Goal: Information Seeking & Learning: Find specific fact

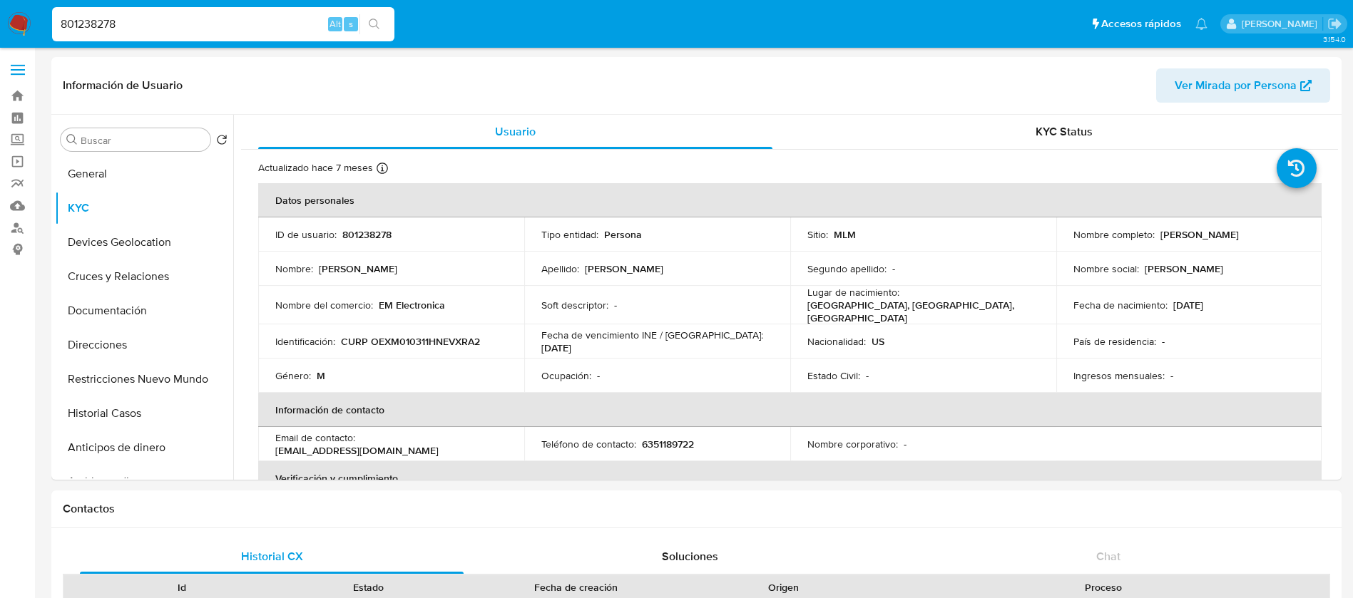
select select "10"
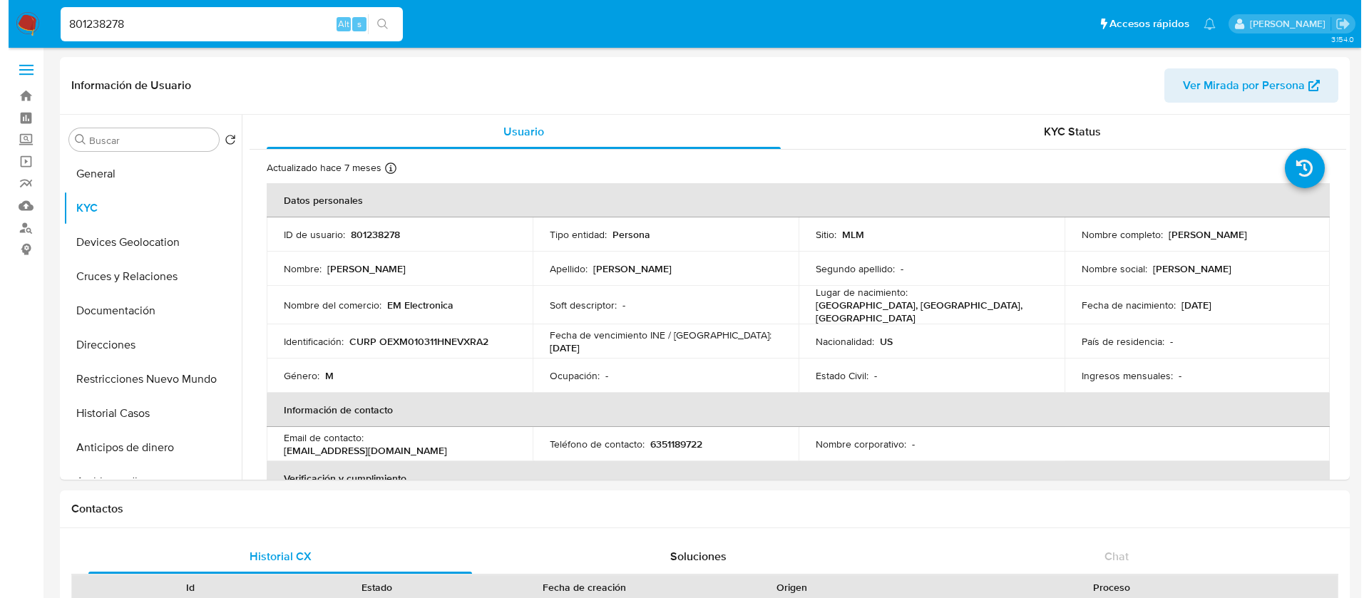
scroll to position [882, 0]
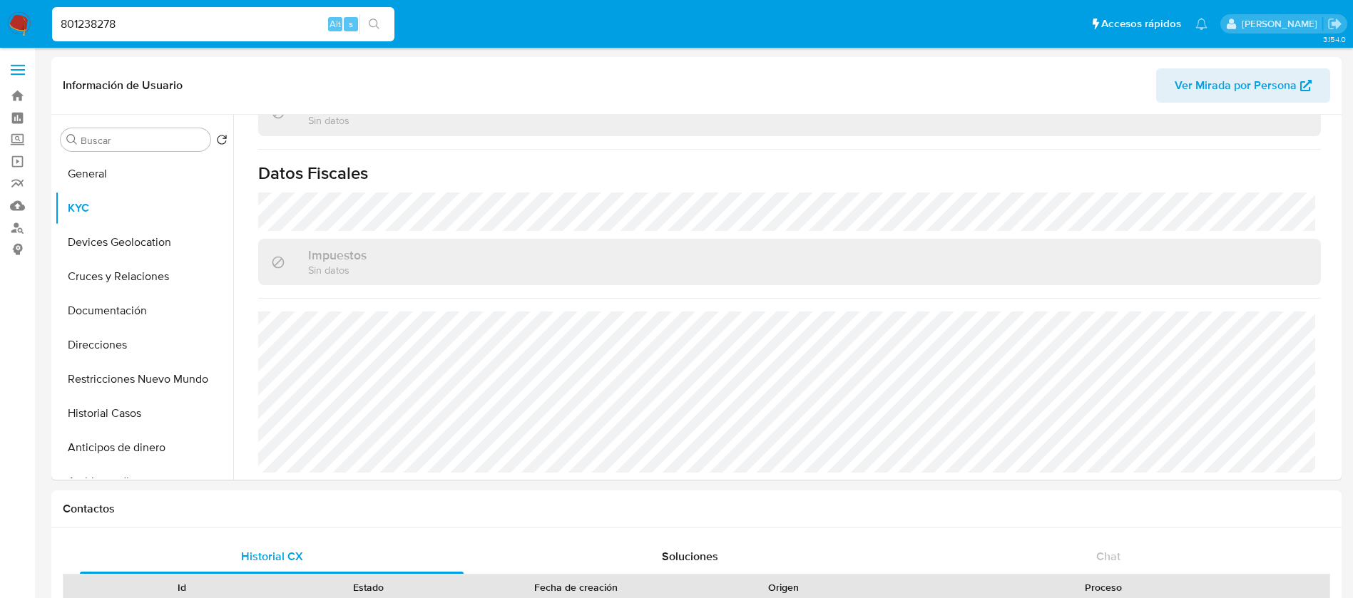
drag, startPoint x: 172, startPoint y: 23, endPoint x: 0, endPoint y: -19, distance: 176.7
paste input "2463803029"
type input "2463803029"
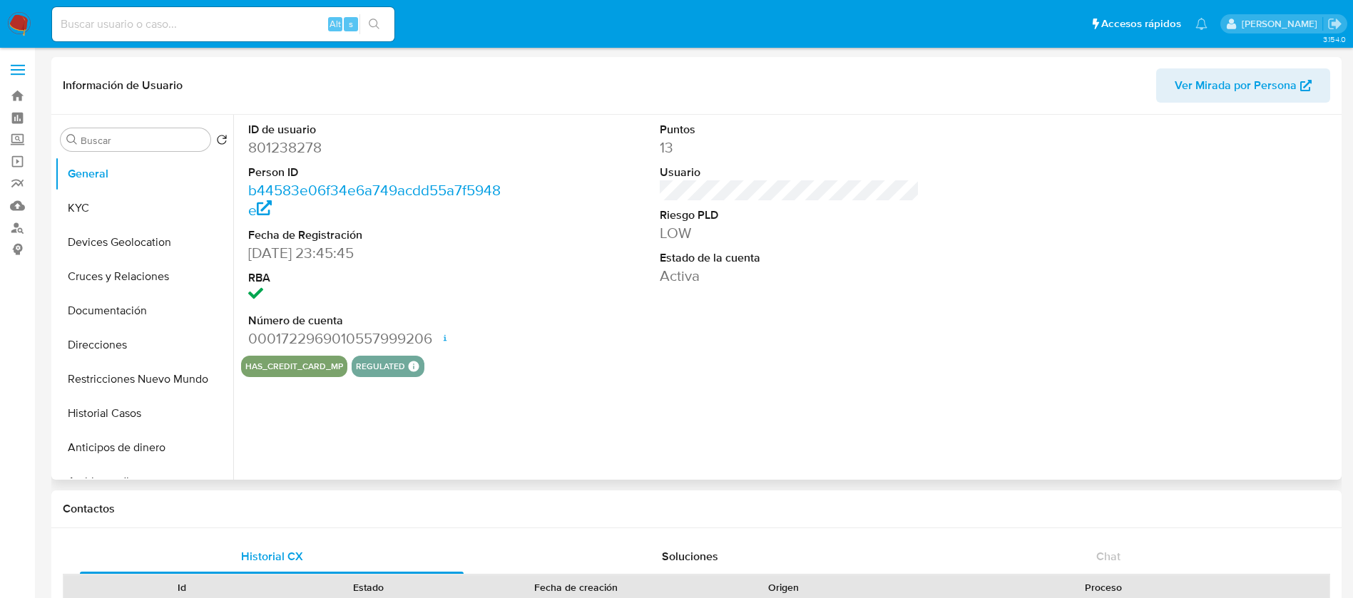
select select "10"
click at [166, 197] on button "KYC" at bounding box center [138, 208] width 167 height 34
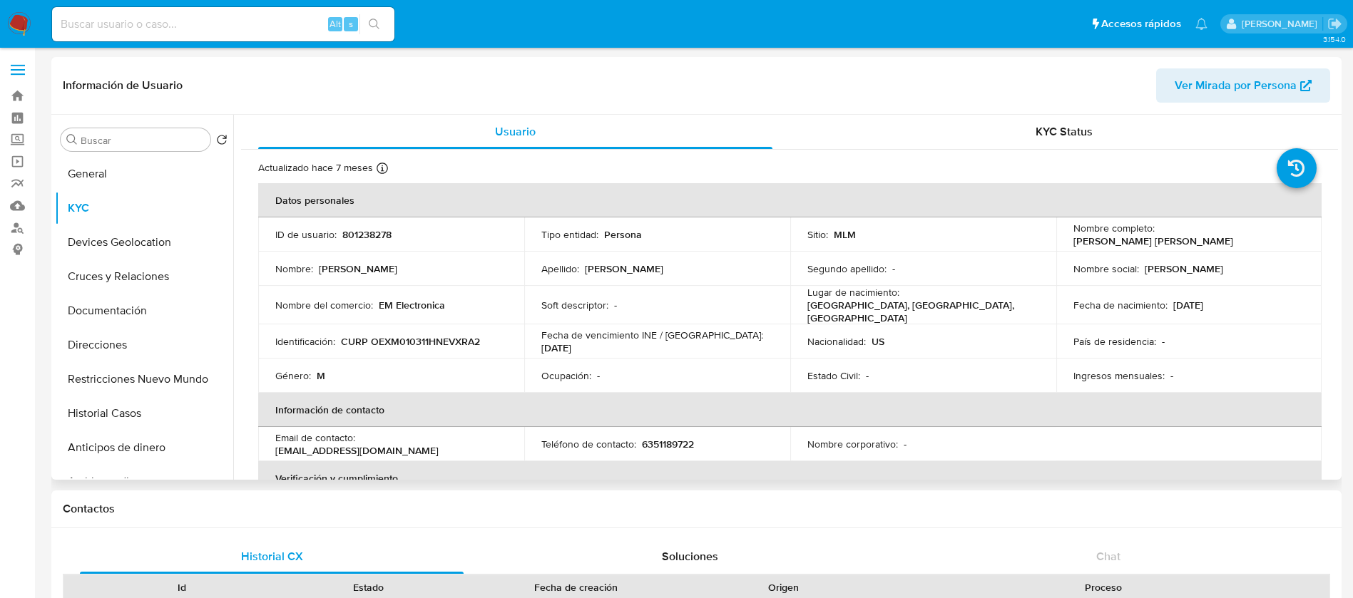
click at [369, 242] on td "ID de usuario : 801238278" at bounding box center [391, 234] width 266 height 34
click at [369, 232] on p "801238278" at bounding box center [366, 234] width 49 height 13
copy p "801238278"
click at [114, 23] on input at bounding box center [223, 24] width 342 height 19
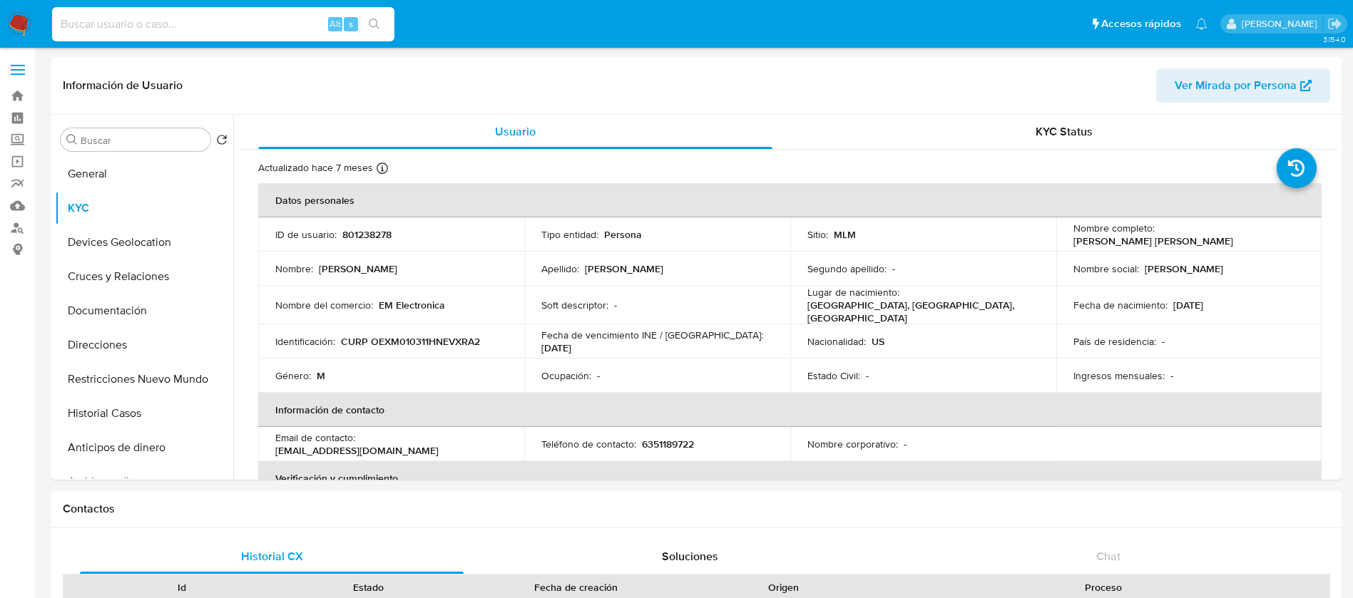
paste input "2463803029"
type input "2463803029"
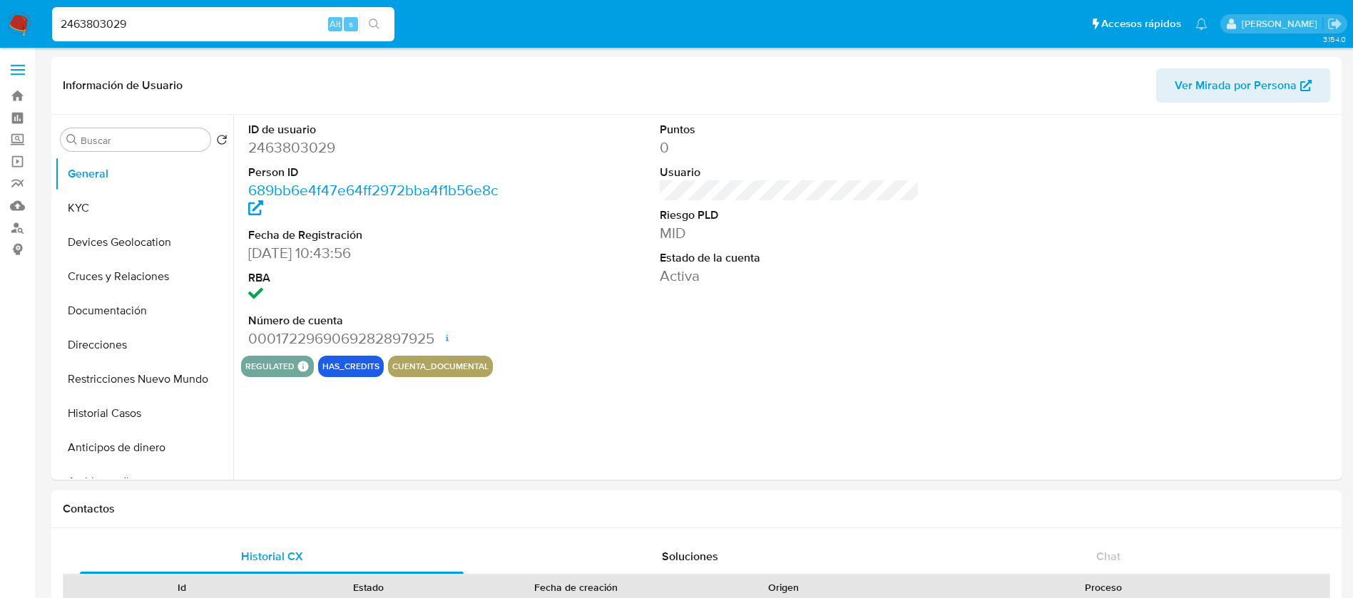
select select "10"
click at [126, 210] on button "KYC" at bounding box center [138, 208] width 167 height 34
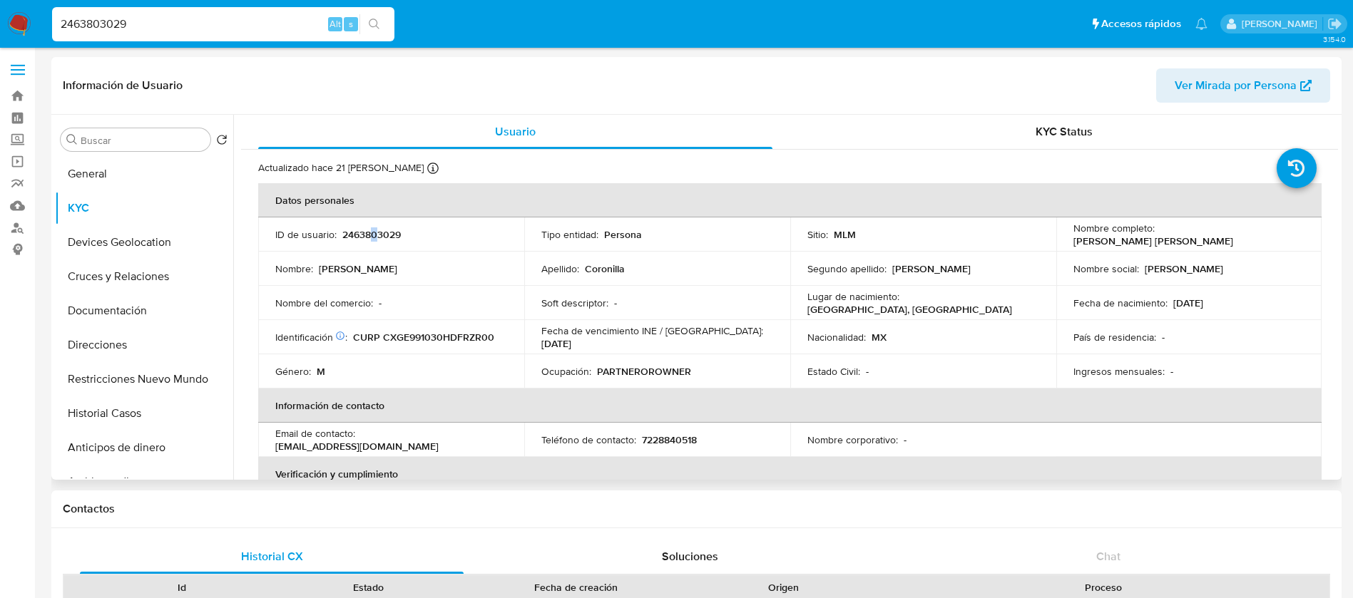
click at [374, 236] on p "2463803029" at bounding box center [371, 234] width 58 height 13
click at [381, 235] on p "2463803029" at bounding box center [371, 234] width 58 height 13
copy p "2463803029"
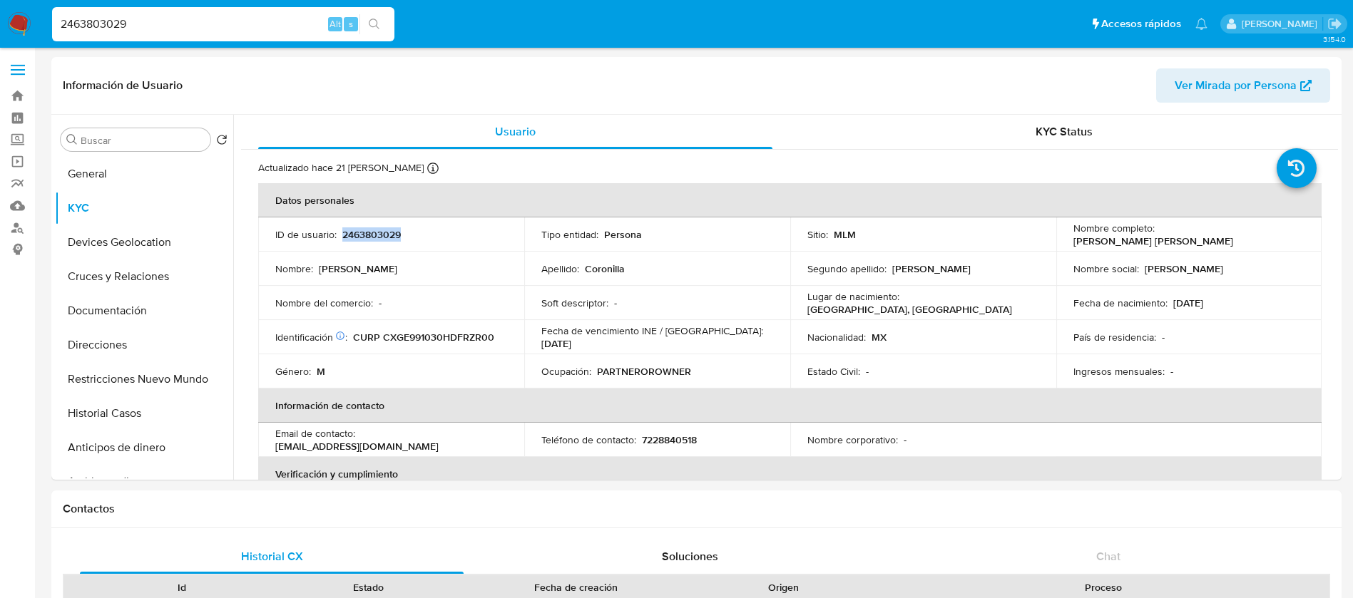
copy p "2463803029"
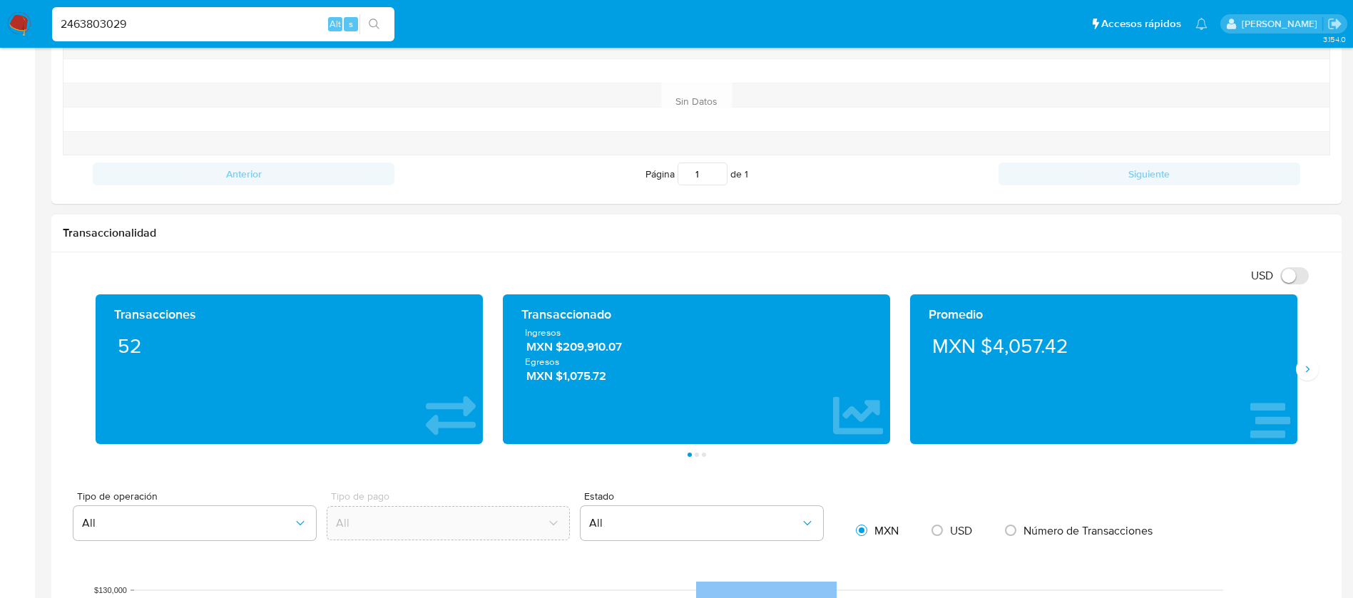
scroll to position [749, 0]
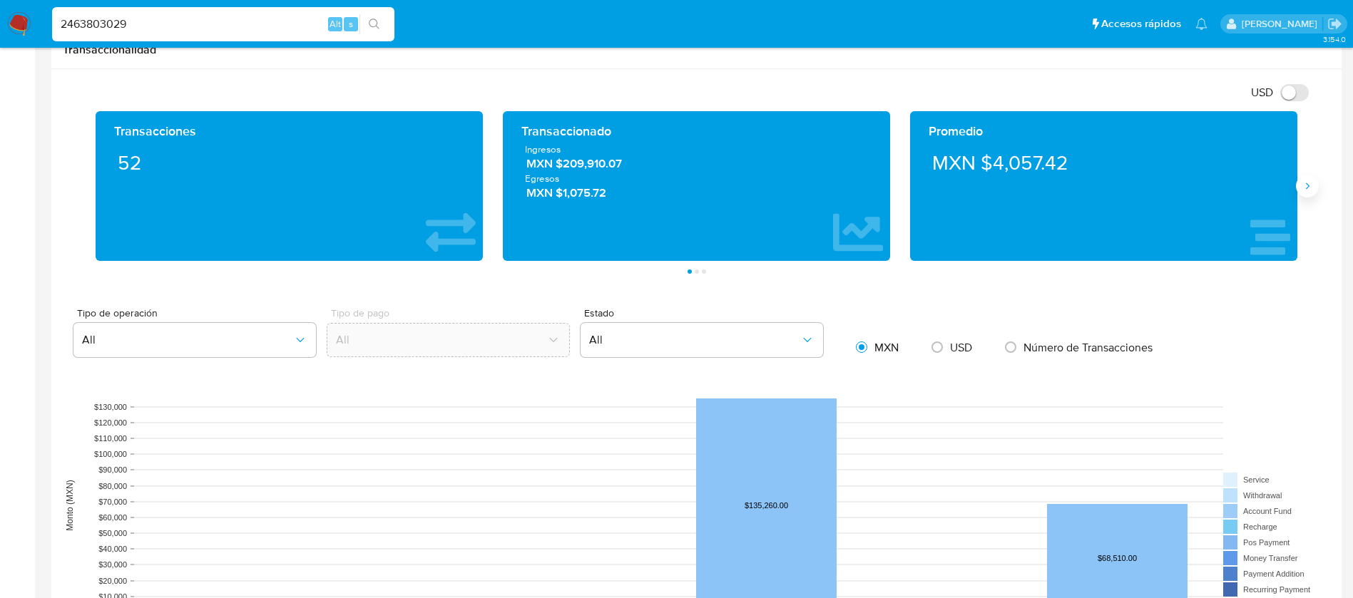
click at [1311, 190] on icon "Siguiente" at bounding box center [1306, 185] width 11 height 11
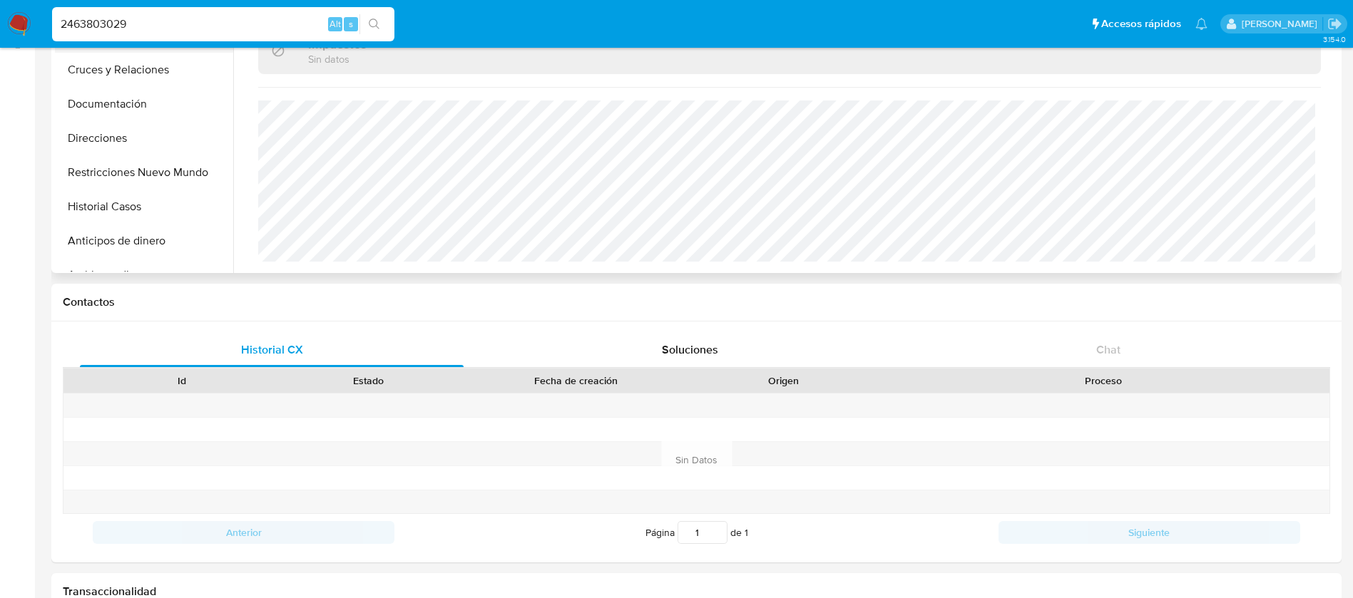
scroll to position [0, 0]
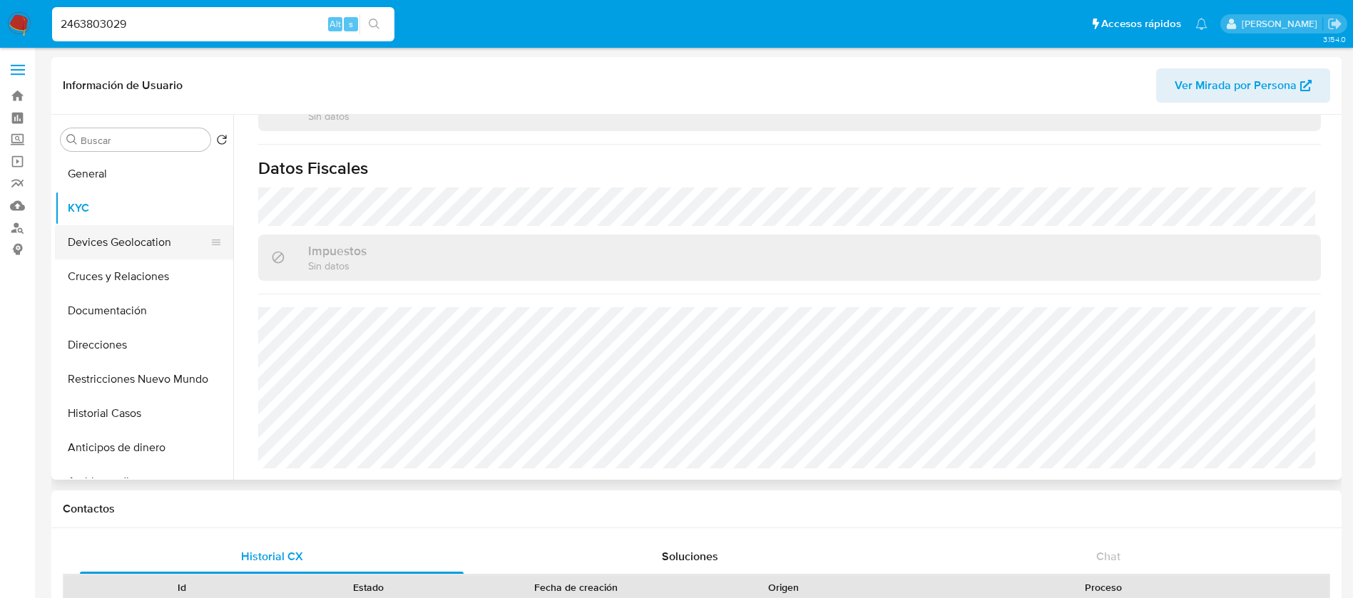
click at [122, 240] on button "Devices Geolocation" at bounding box center [138, 242] width 167 height 34
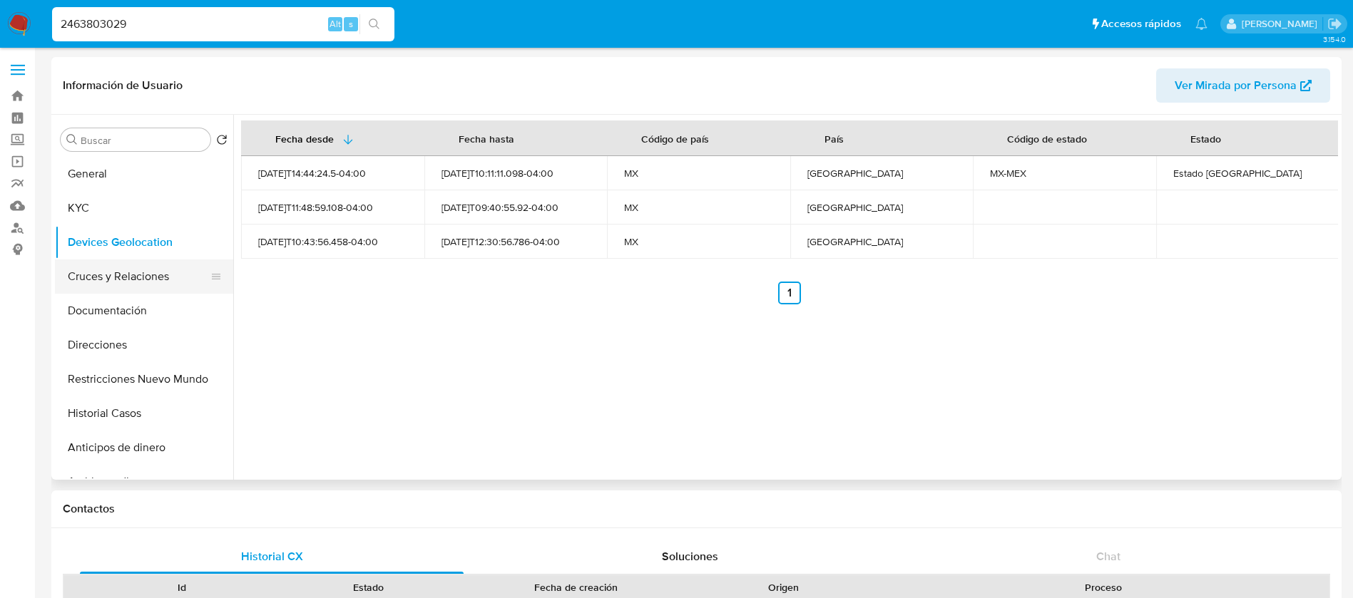
click at [153, 284] on button "Cruces y Relaciones" at bounding box center [138, 277] width 167 height 34
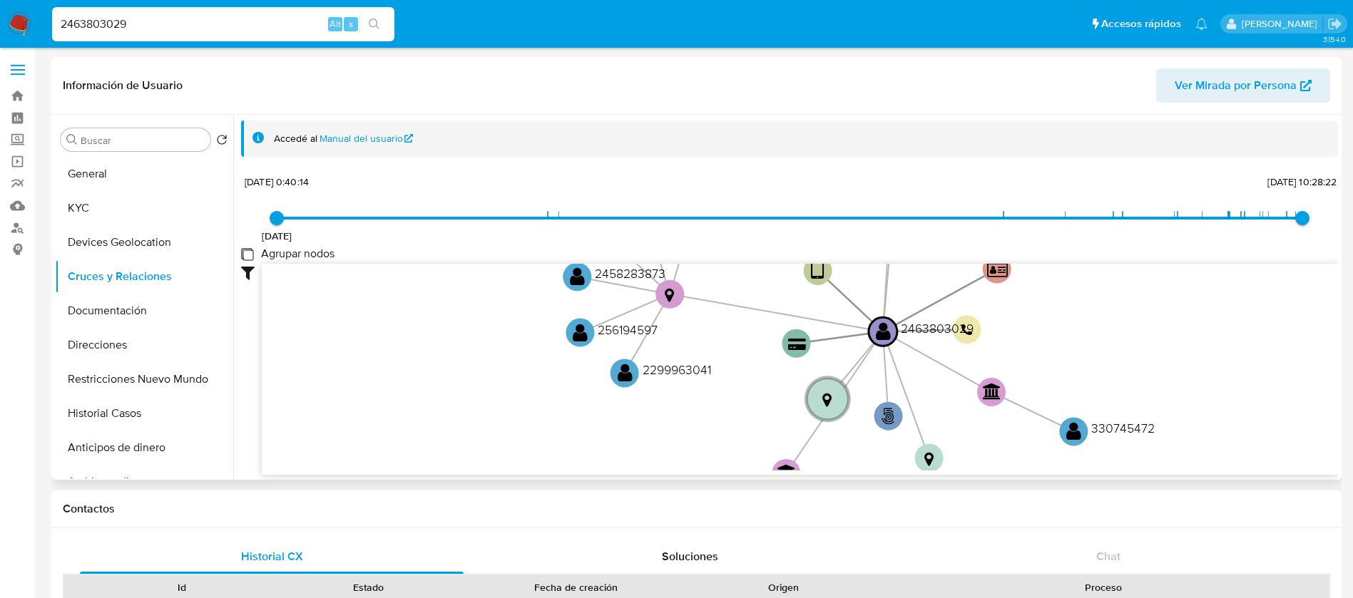
click at [249, 250] on group_nodes "Agrupar nodos" at bounding box center [246, 253] width 11 height 11
checkbox group_nodes "true"
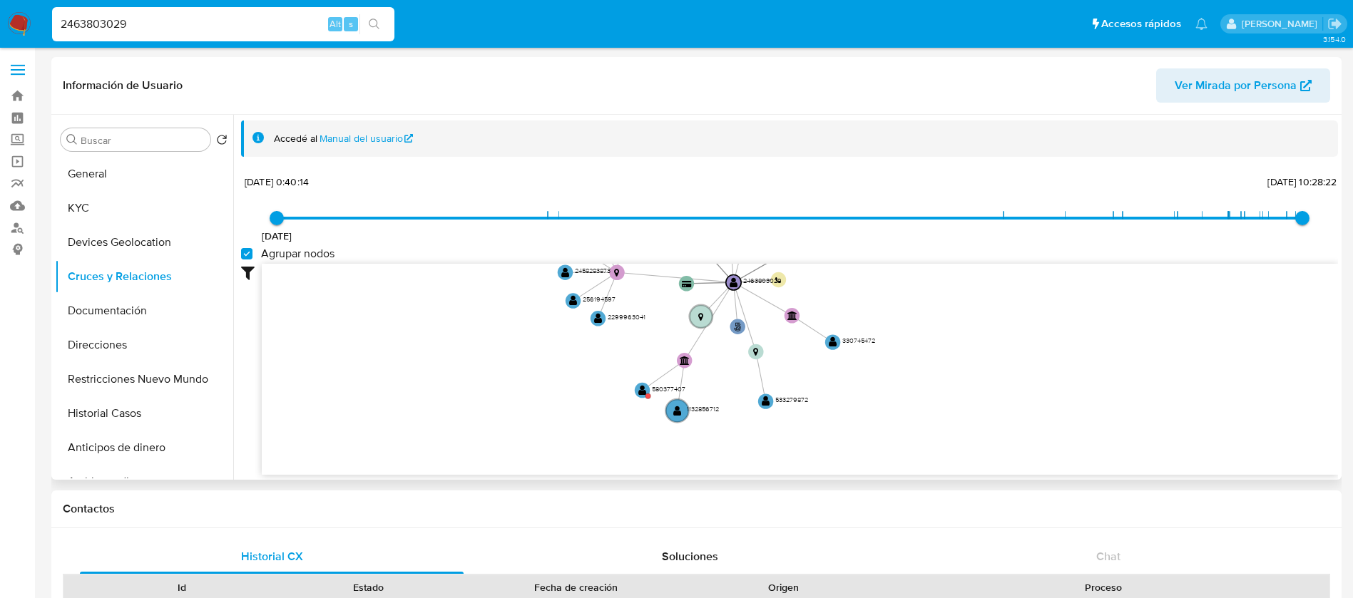
drag, startPoint x: 608, startPoint y: 287, endPoint x: 595, endPoint y: 238, distance: 50.2
click at [595, 238] on div "[DATE] [DATE] 0:40:14 [DATE] 10:28:22 Agrupar nodos Filtros Confianza alta Devi…" at bounding box center [789, 323] width 1097 height 303
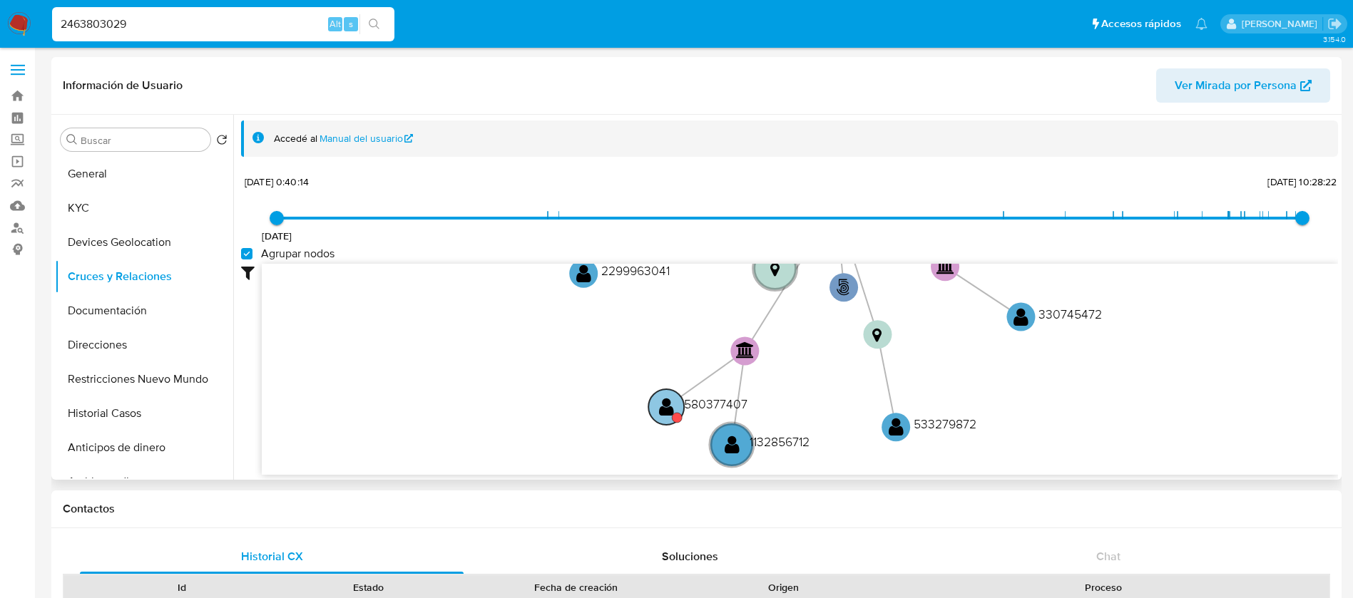
click at [731, 403] on text "580377407" at bounding box center [715, 404] width 63 height 18
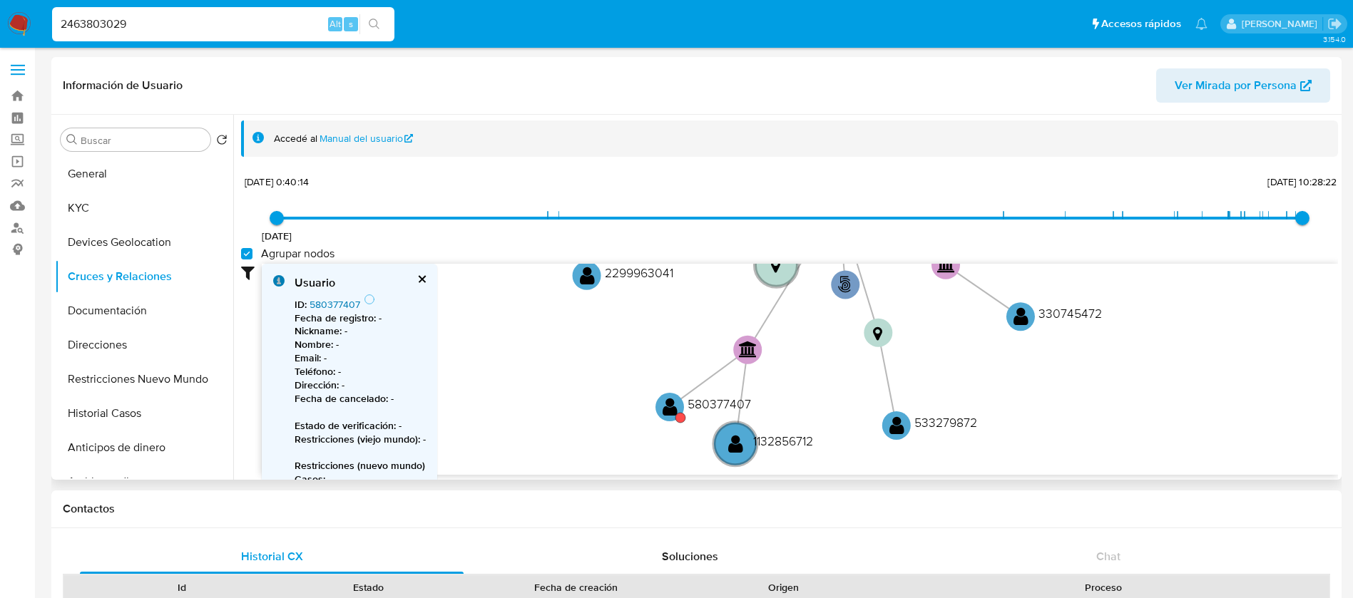
click at [332, 306] on link "580377407" at bounding box center [334, 304] width 51 height 14
click at [167, 317] on button "Documentación" at bounding box center [138, 311] width 167 height 34
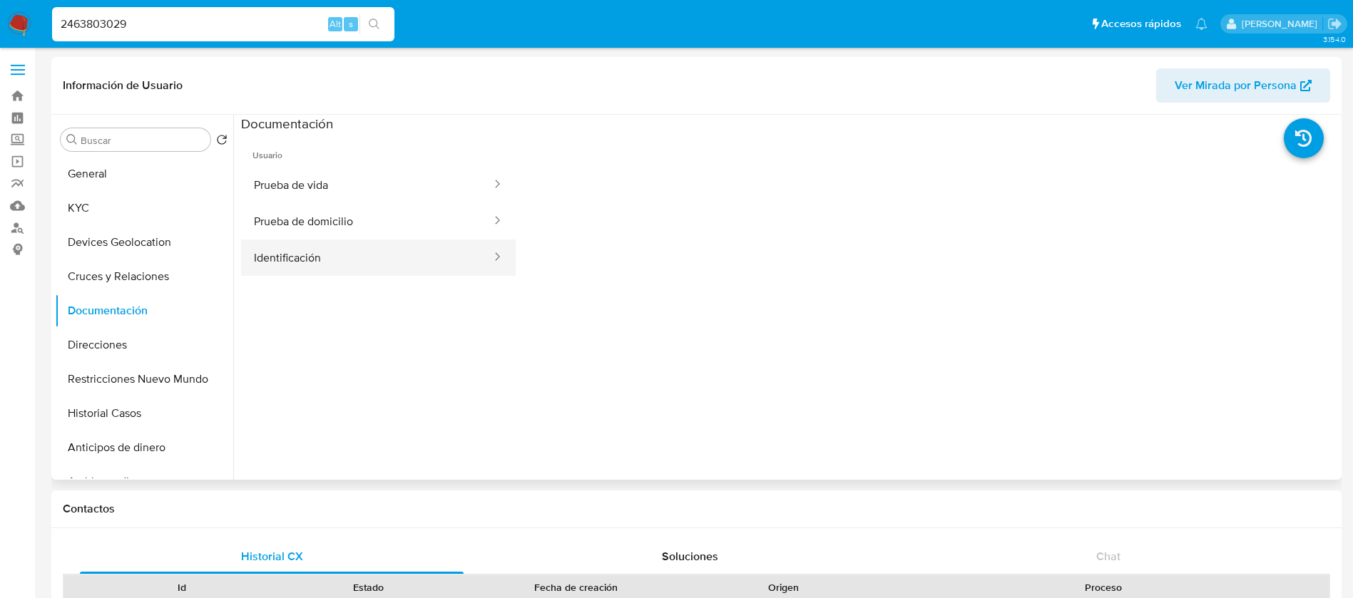
click at [304, 270] on button "Identificación" at bounding box center [367, 258] width 252 height 36
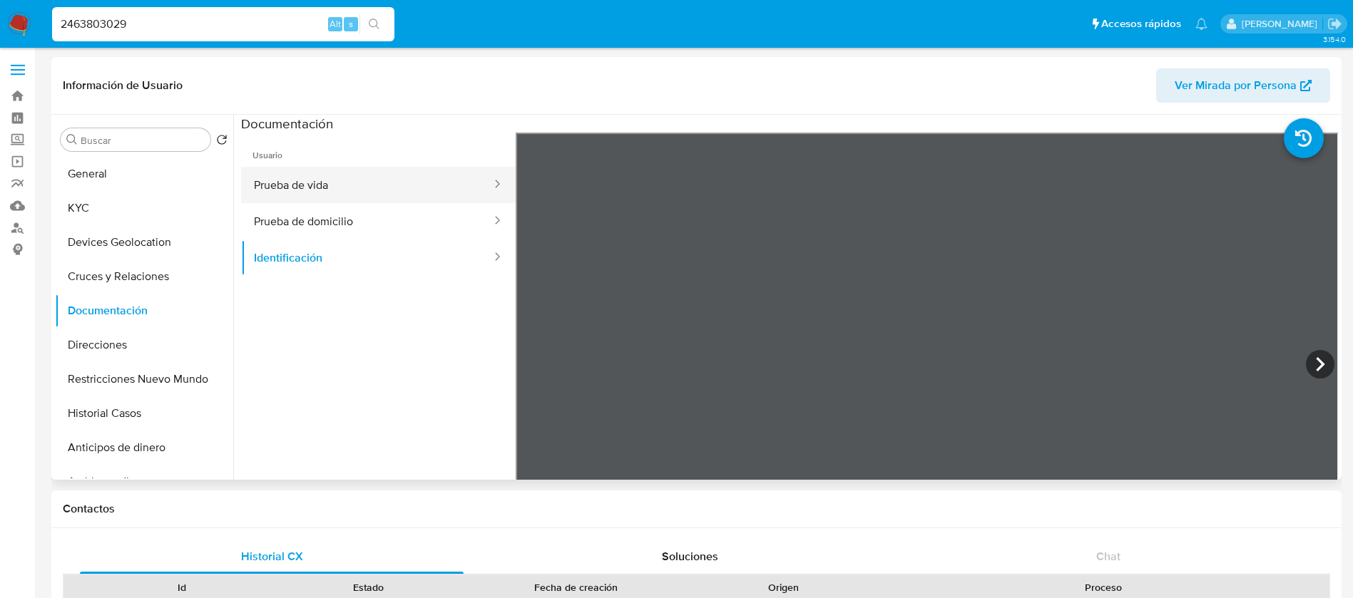
click at [340, 191] on button "Prueba de vida" at bounding box center [367, 185] width 252 height 36
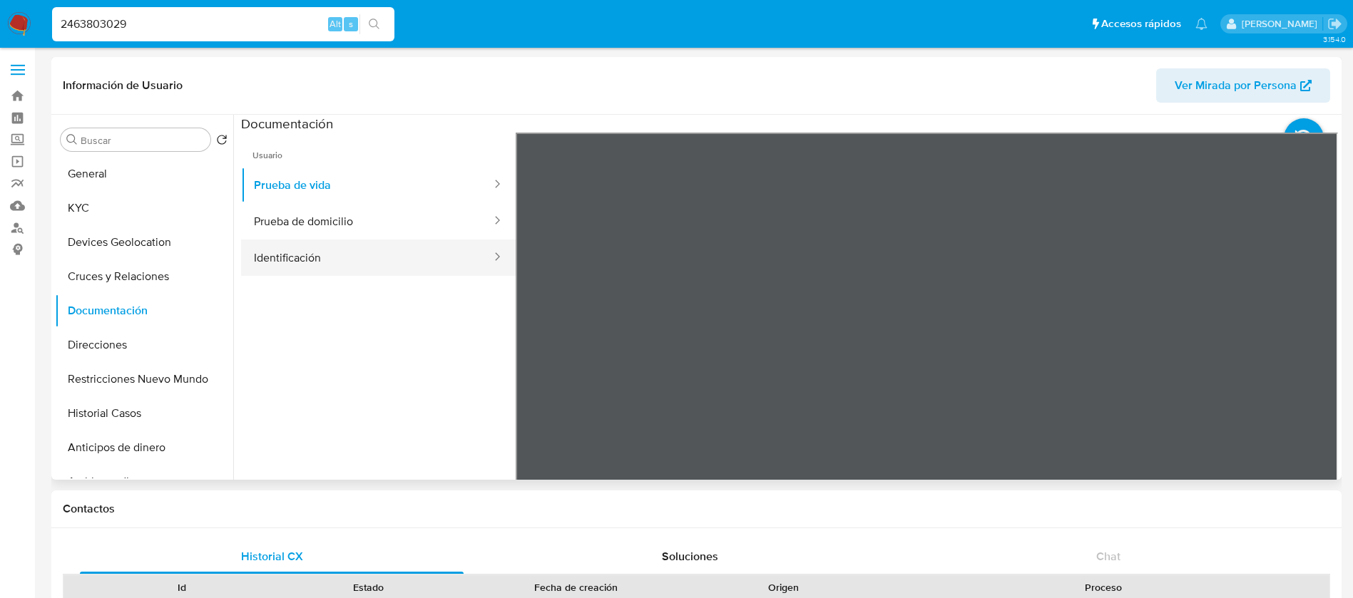
click at [377, 263] on button "Identificación" at bounding box center [367, 258] width 252 height 36
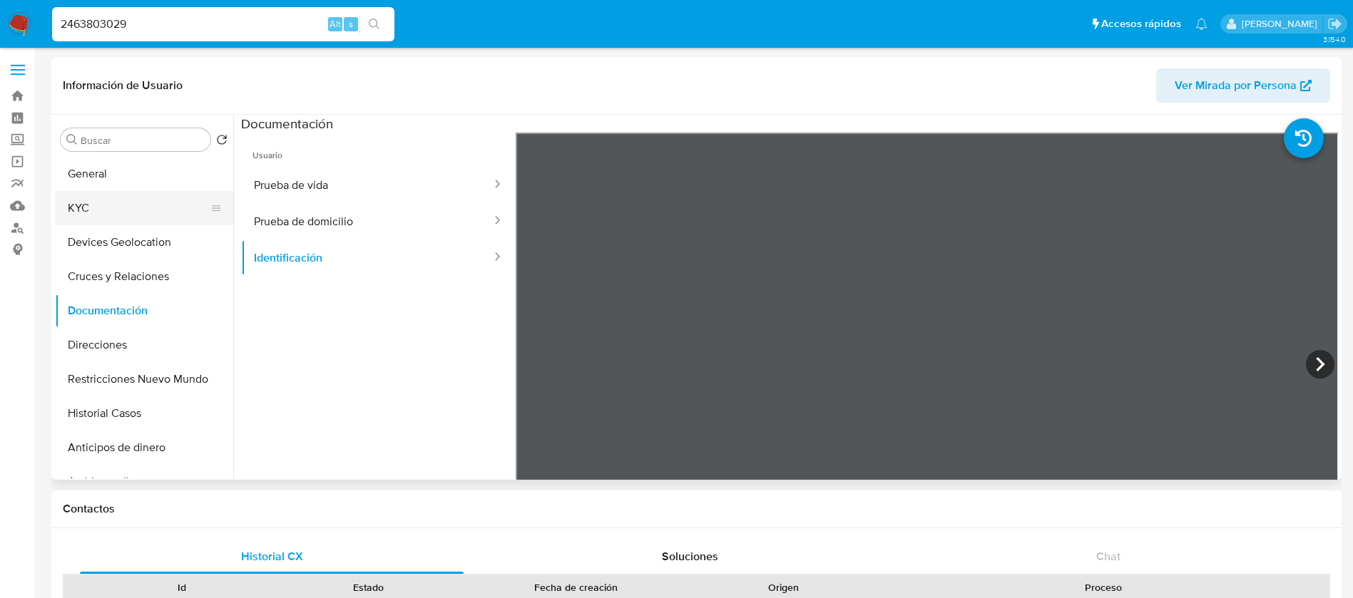
click at [146, 198] on button "KYC" at bounding box center [138, 208] width 167 height 34
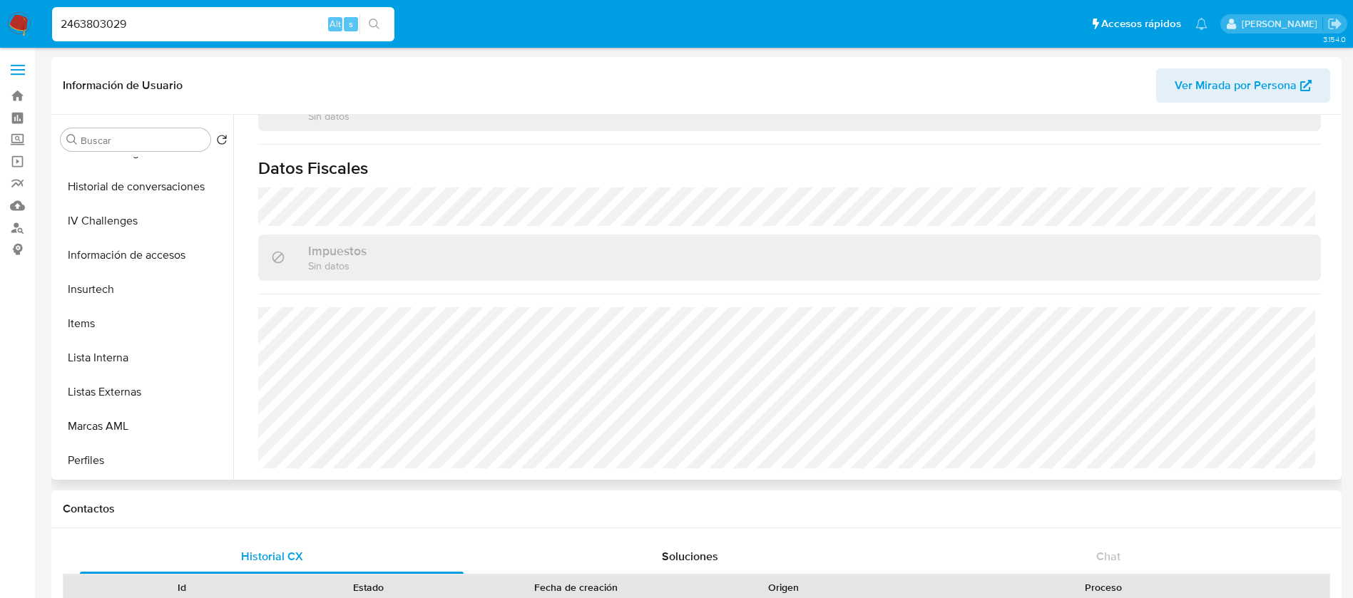
scroll to position [535, 0]
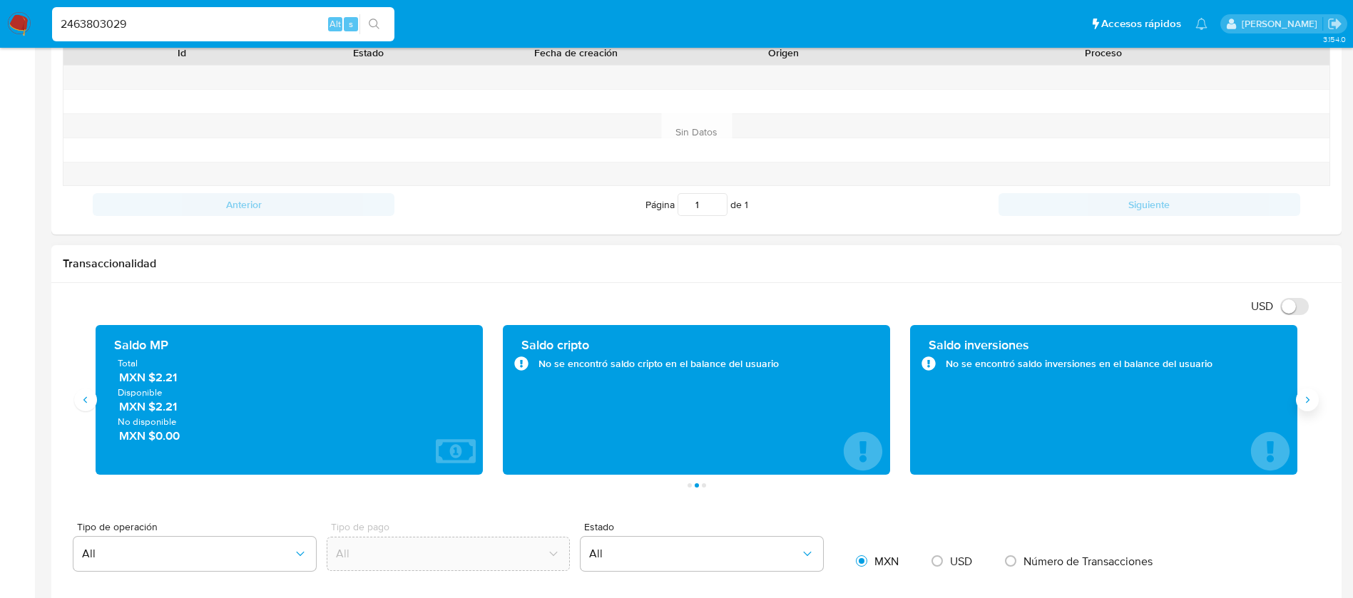
click at [1311, 403] on icon "Siguiente" at bounding box center [1306, 399] width 11 height 11
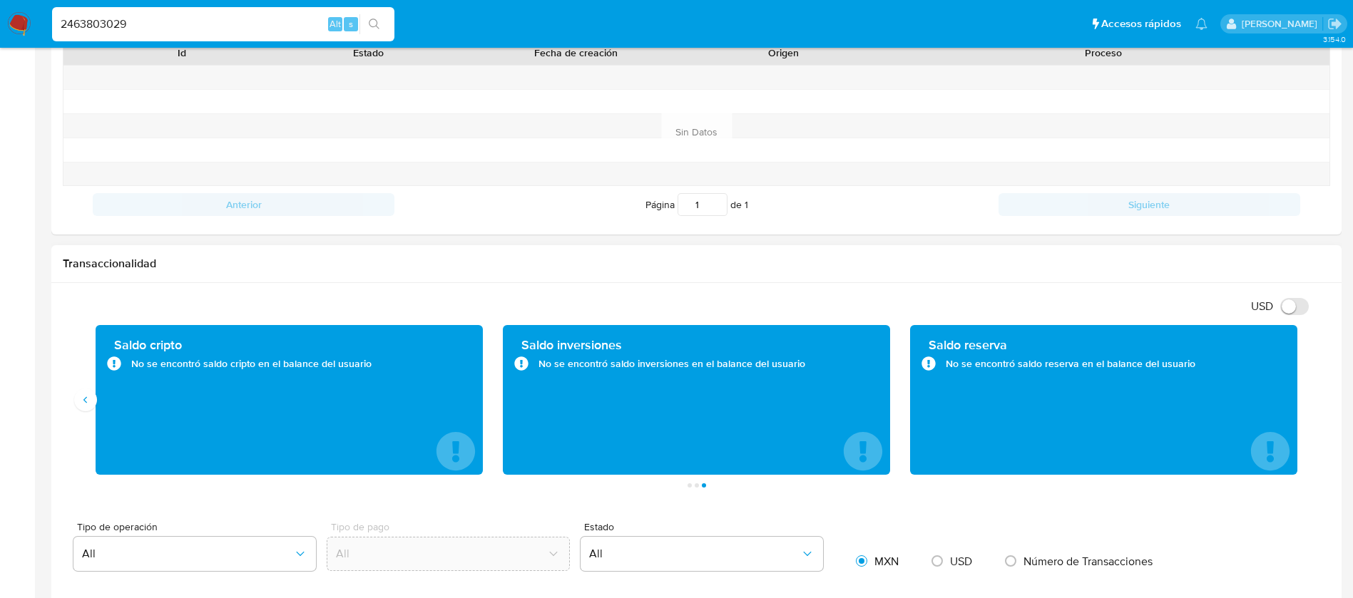
click at [100, 406] on div "Saldo cripto No se encontró saldo cripto en el balance del usuario" at bounding box center [289, 400] width 387 height 150
click at [91, 400] on icon "Anterior" at bounding box center [85, 399] width 11 height 11
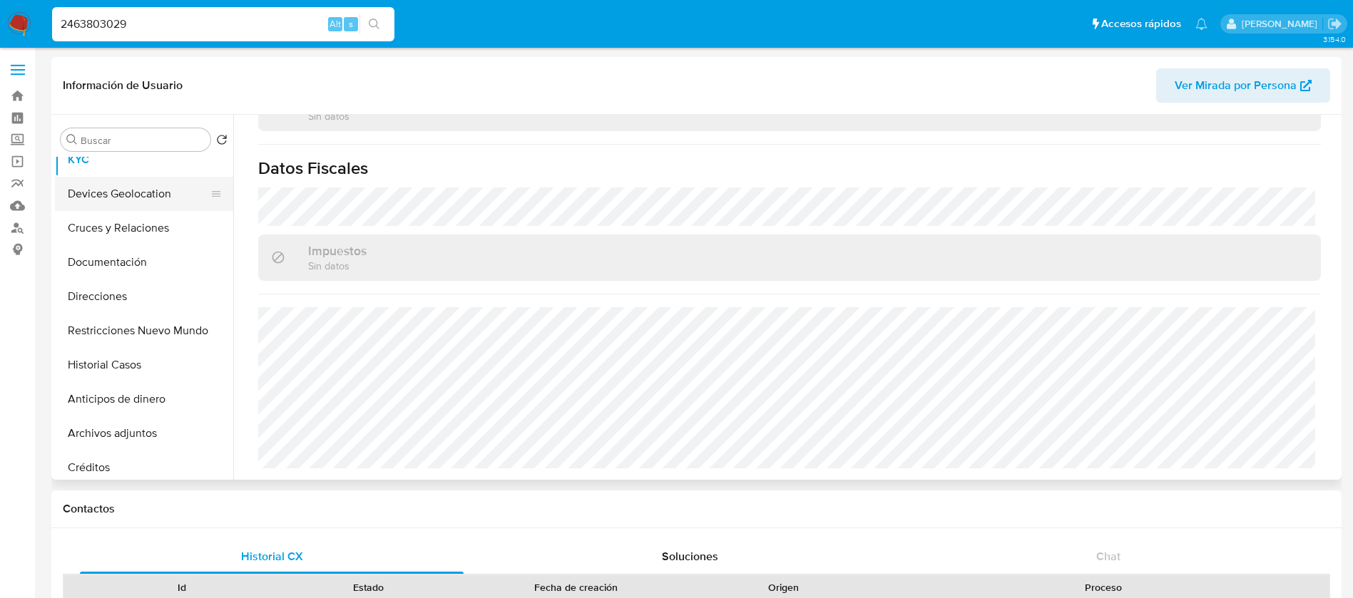
scroll to position [0, 0]
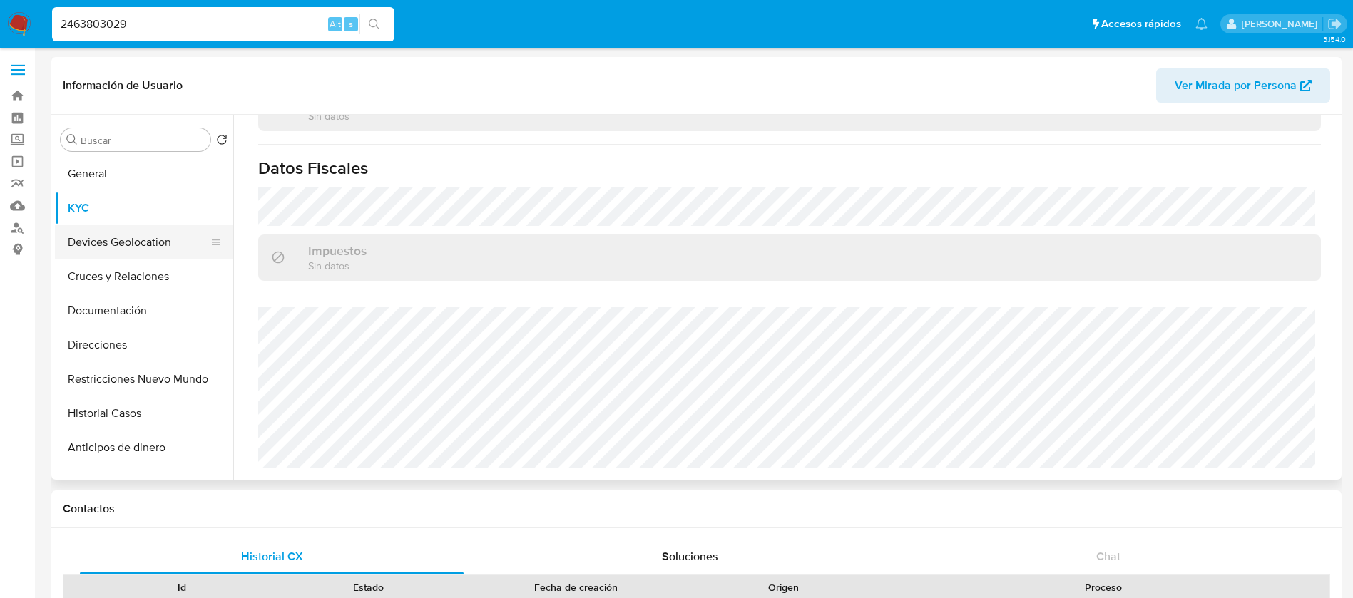
click at [125, 193] on button "KYC" at bounding box center [144, 208] width 178 height 34
click at [128, 187] on button "General" at bounding box center [138, 174] width 167 height 34
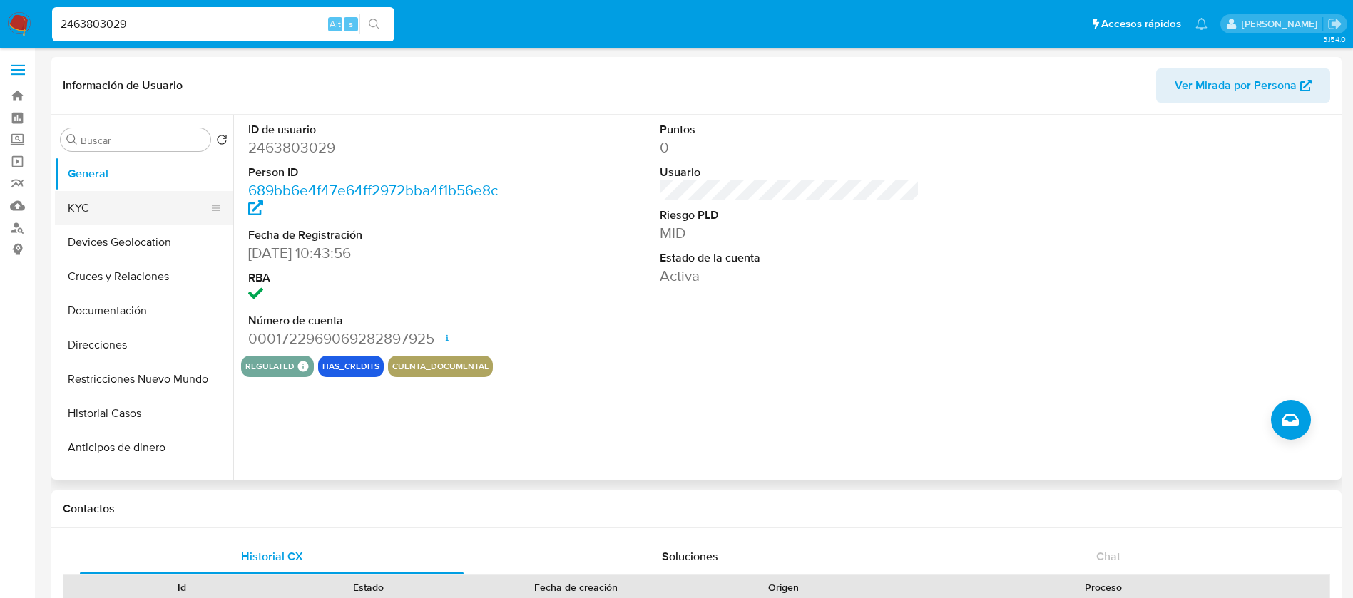
click at [86, 198] on button "KYC" at bounding box center [138, 208] width 167 height 34
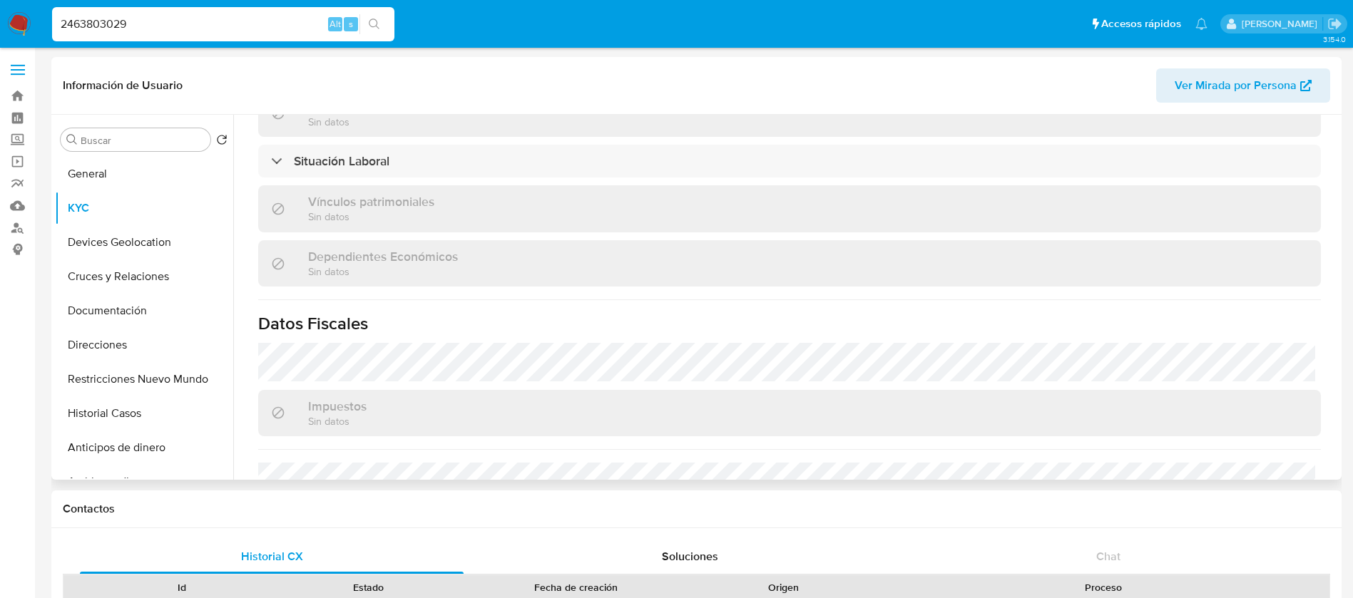
scroll to position [868, 0]
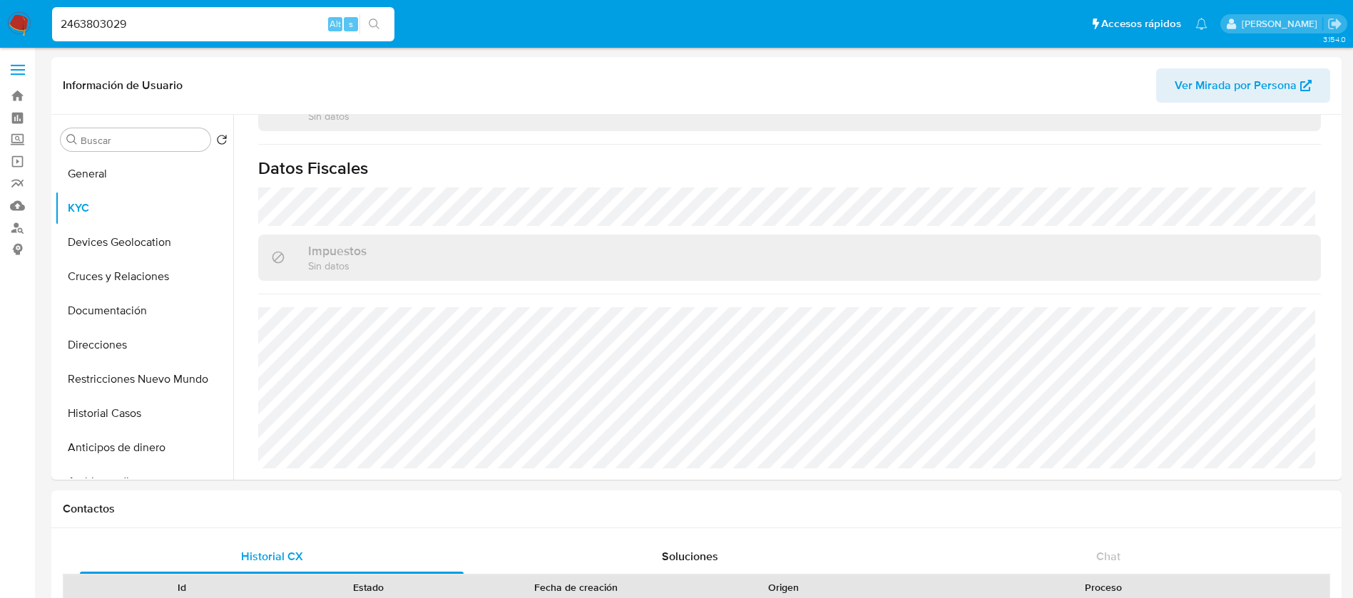
drag, startPoint x: 174, startPoint y: 25, endPoint x: 0, endPoint y: -31, distance: 182.6
paste input "326805886"
type input "2326805886"
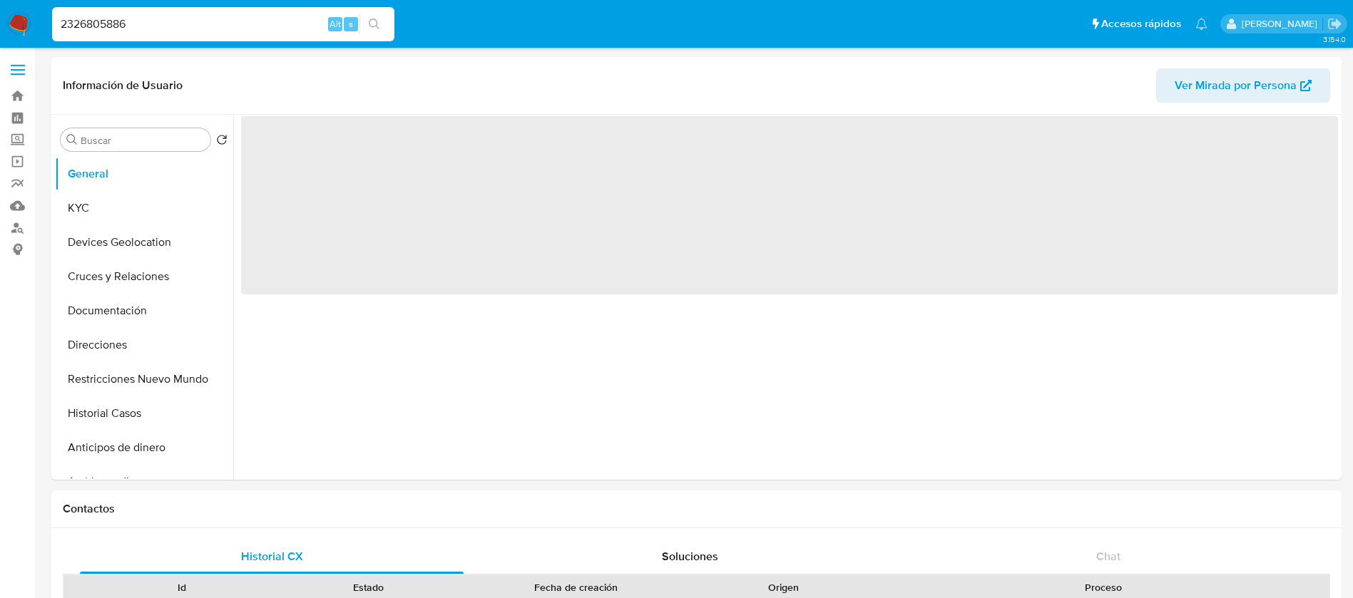
select select "10"
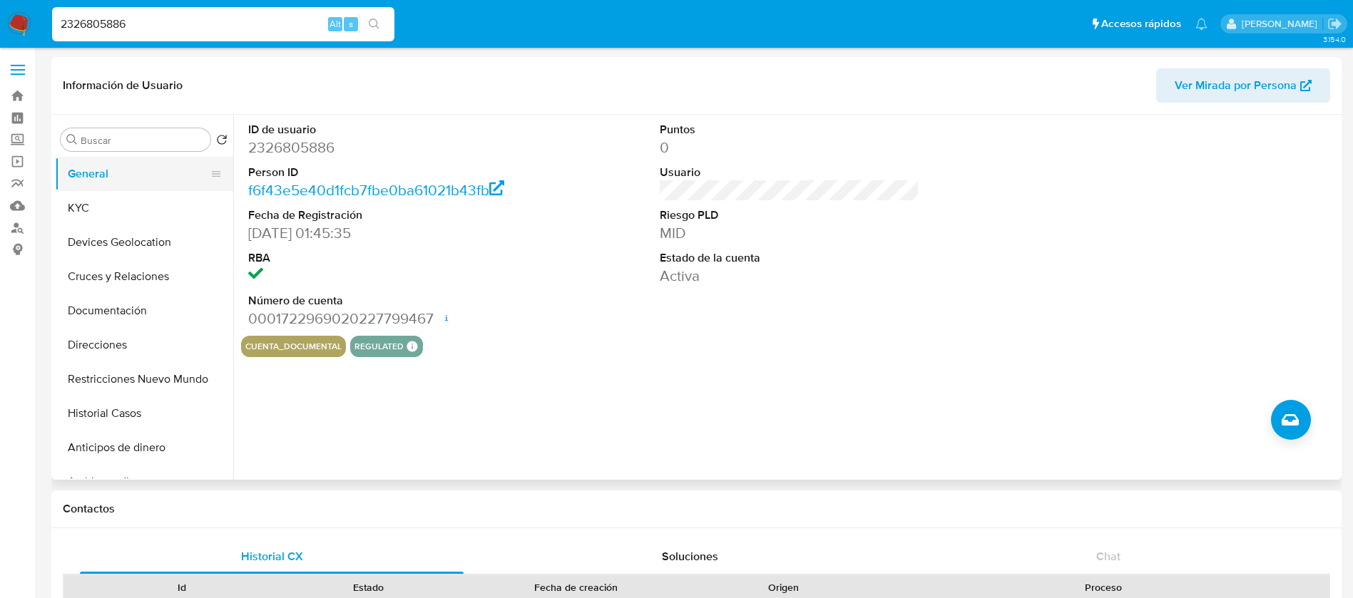
click at [130, 169] on button "General" at bounding box center [138, 174] width 167 height 34
click at [105, 212] on button "KYC" at bounding box center [138, 208] width 167 height 34
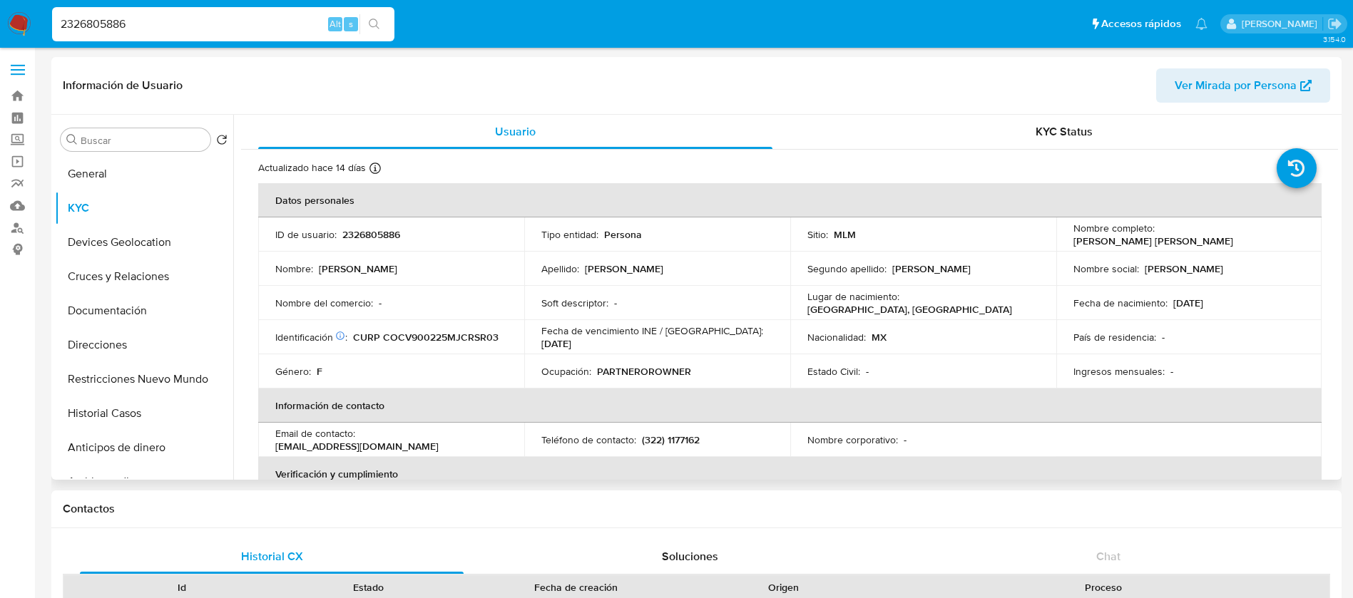
click at [379, 232] on p "2326805886" at bounding box center [371, 234] width 58 height 13
copy p "2326805886"
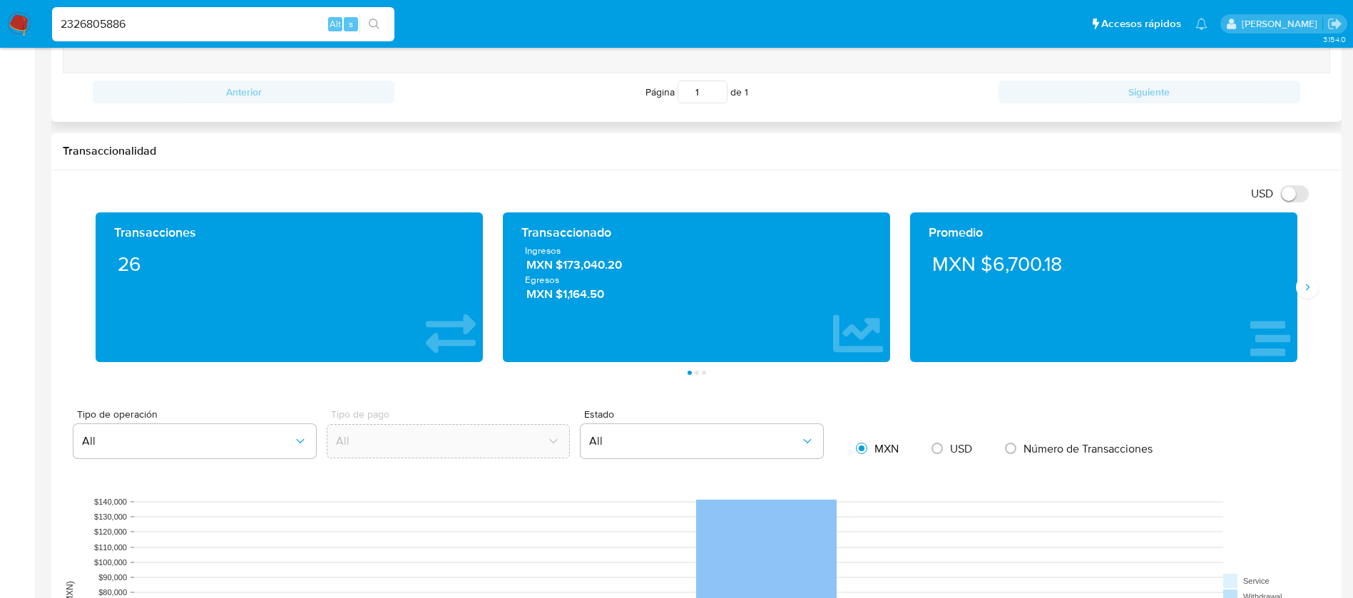
scroll to position [749, 0]
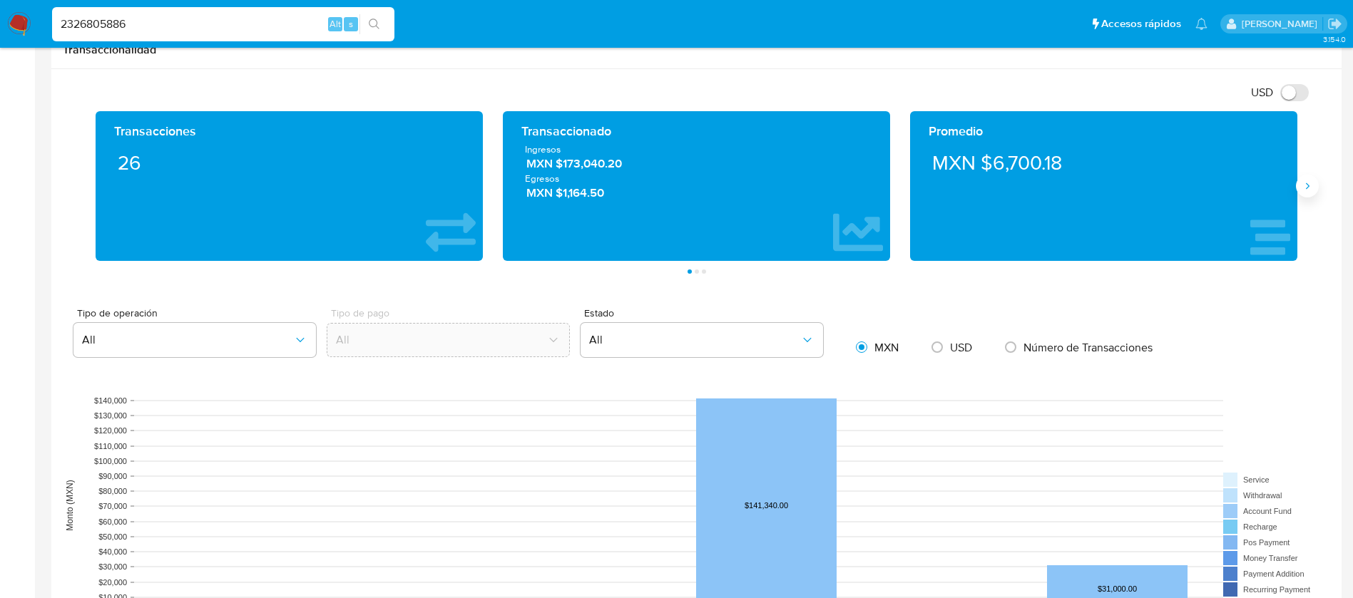
click at [1316, 187] on button "Siguiente" at bounding box center [1307, 186] width 23 height 23
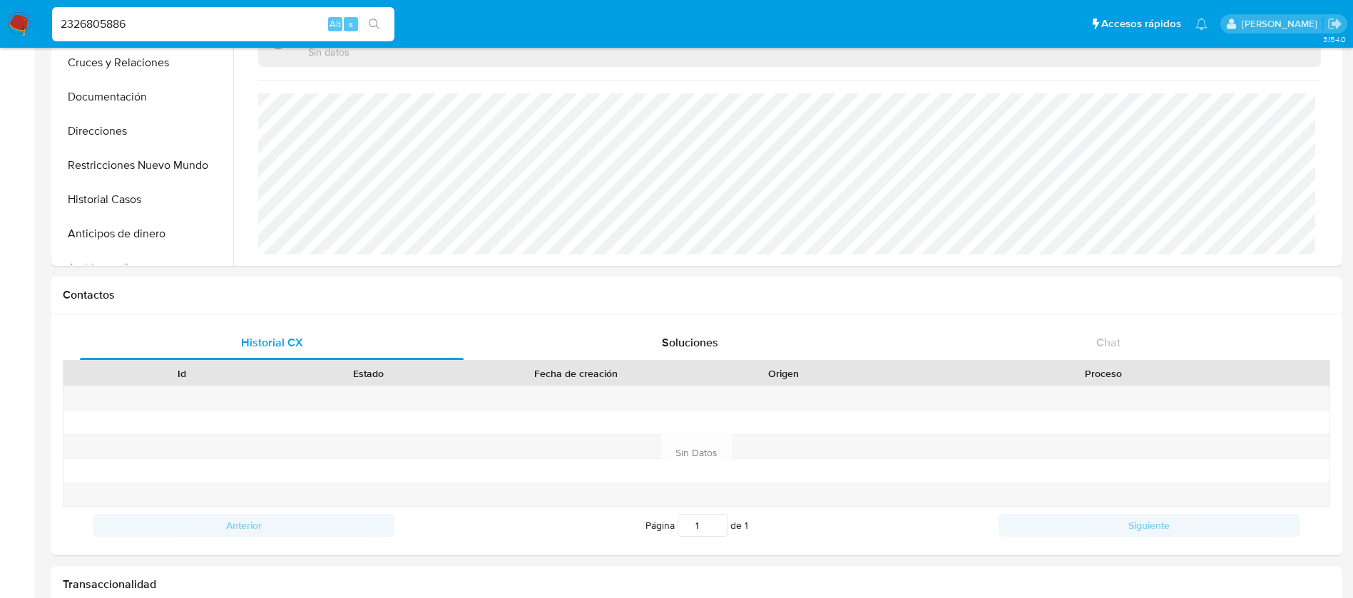
scroll to position [0, 0]
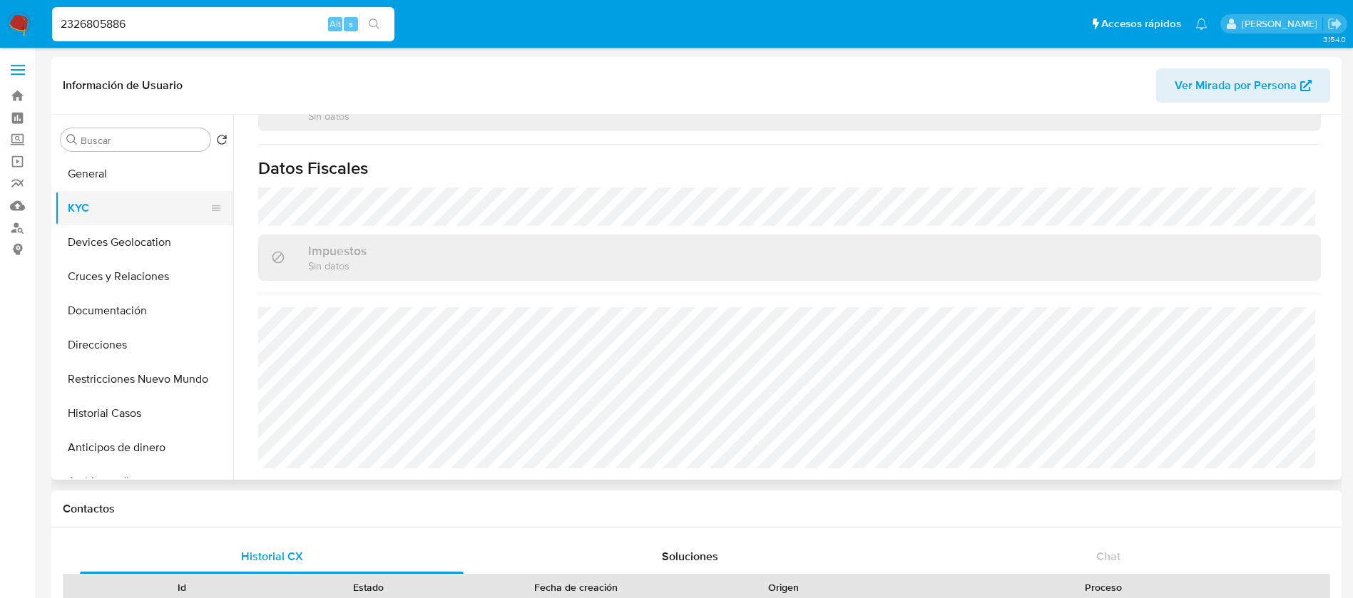
click at [133, 223] on button "KYC" at bounding box center [138, 208] width 167 height 34
click at [133, 232] on button "Devices Geolocation" at bounding box center [138, 242] width 167 height 34
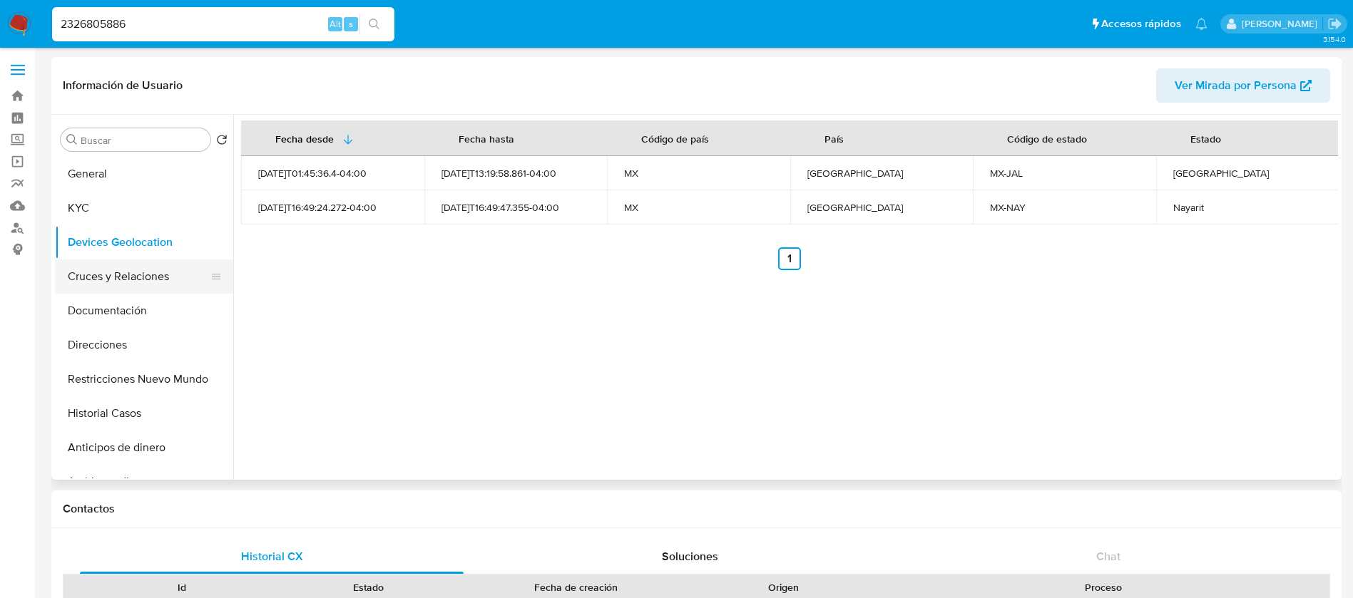
click at [133, 287] on button "Cruces y Relaciones" at bounding box center [138, 277] width 167 height 34
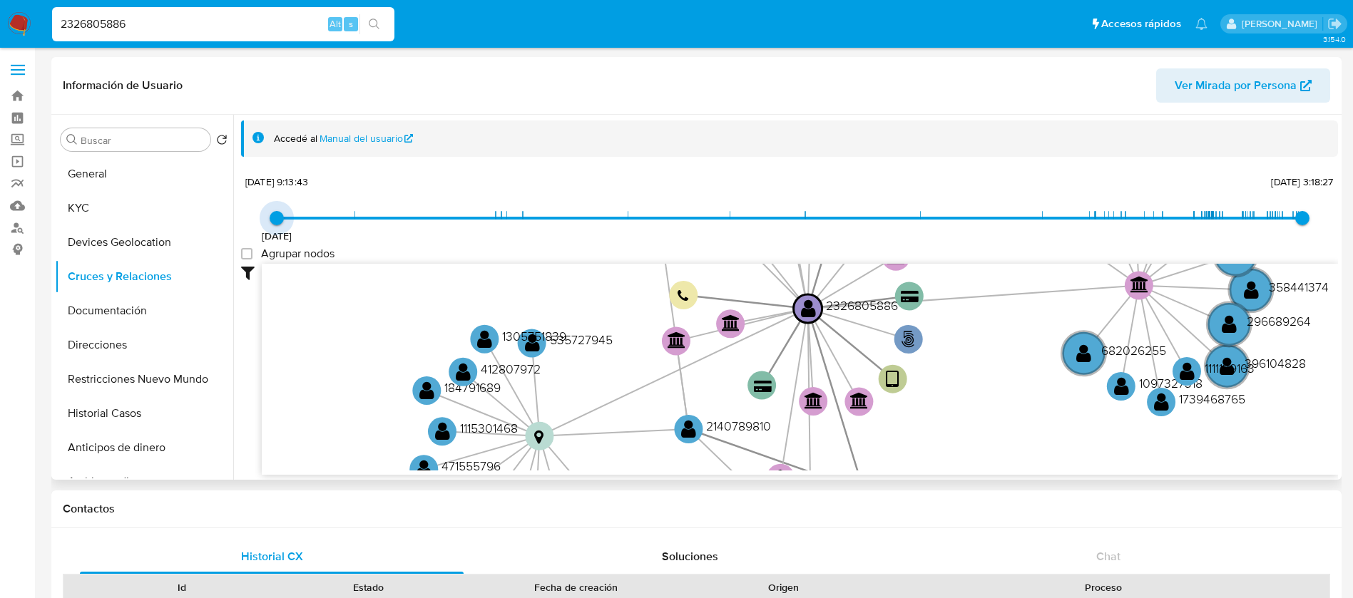
type input "1704318491000"
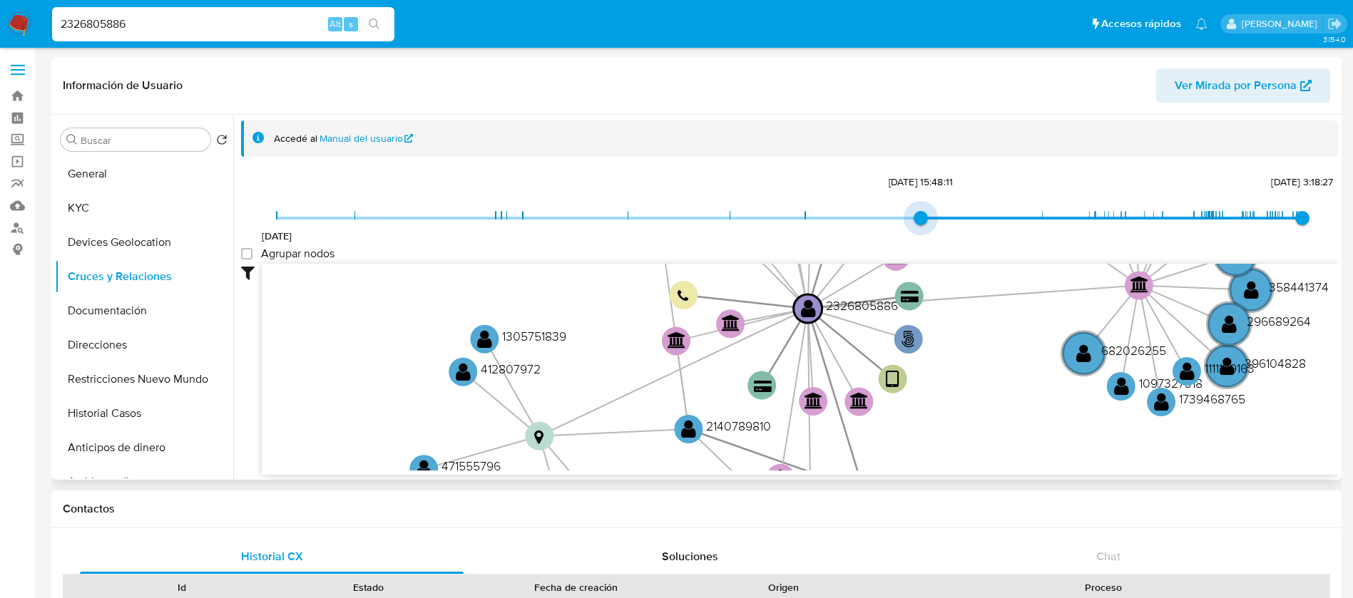
drag, startPoint x: 278, startPoint y: 220, endPoint x: 938, endPoint y: 230, distance: 659.6
click at [938, 230] on div "[DATE] [DATE] 15:48:11 [DATE] 3:18:27" at bounding box center [789, 227] width 1025 height 40
click at [255, 255] on label "Agrupar nodos" at bounding box center [287, 254] width 93 height 14
click at [252, 255] on group_nodes "Agrupar nodos" at bounding box center [246, 253] width 11 height 11
checkbox group_nodes "true"
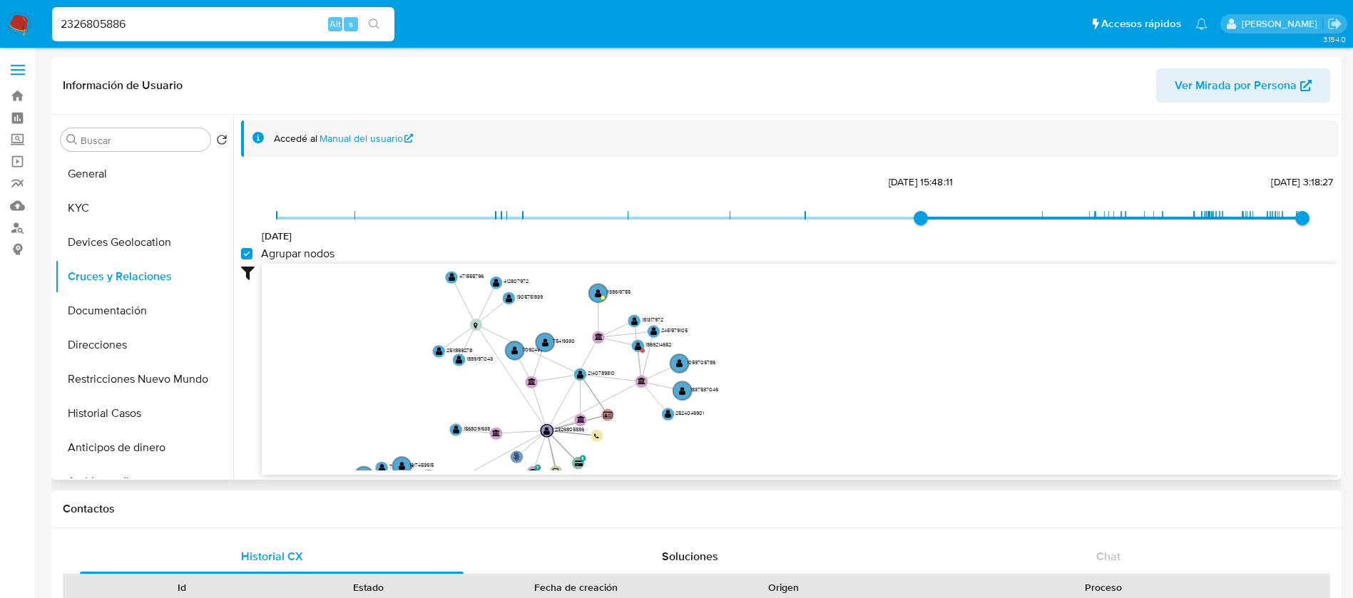
drag, startPoint x: 458, startPoint y: 324, endPoint x: 334, endPoint y: 404, distance: 147.2
click at [334, 404] on icon "phone-c51128b8c3eaea96859ce3236ac2991d  user-2326805886  2326805886 person-f6…" at bounding box center [800, 367] width 1076 height 207
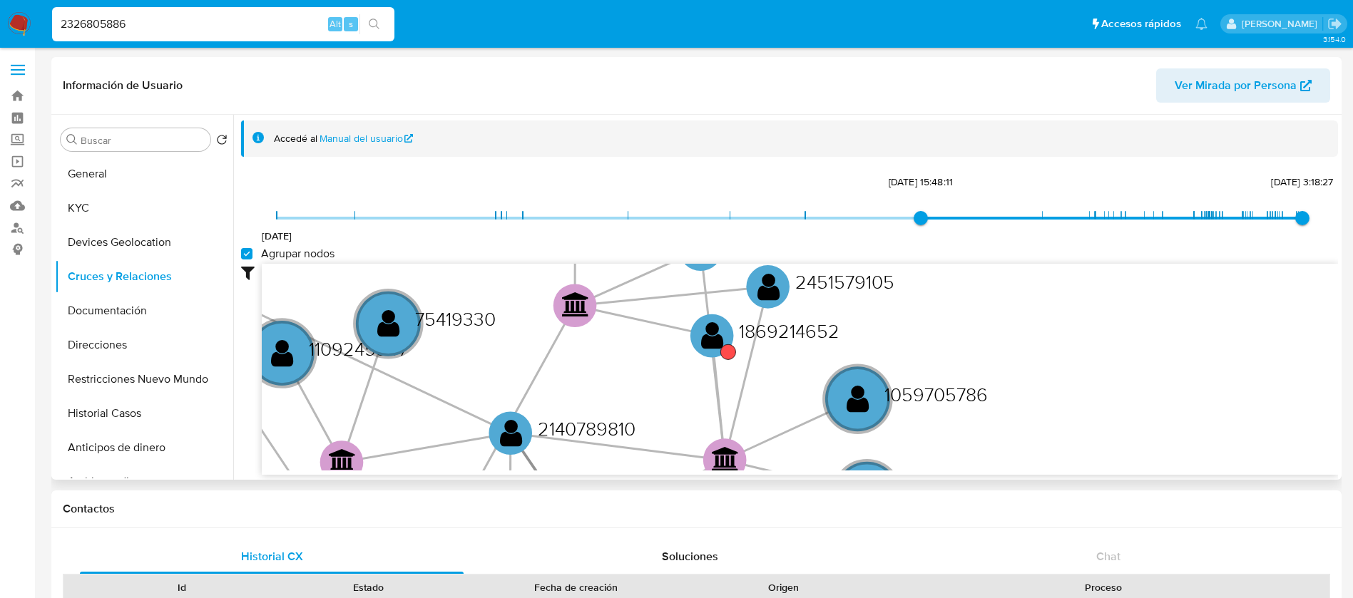
drag, startPoint x: 601, startPoint y: 361, endPoint x: 575, endPoint y: 376, distance: 29.7
click at [575, 376] on icon "phone-c51128b8c3eaea96859ce3236ac2991d  user-2326805886  2326805886 person-f6…" at bounding box center [800, 367] width 1076 height 207
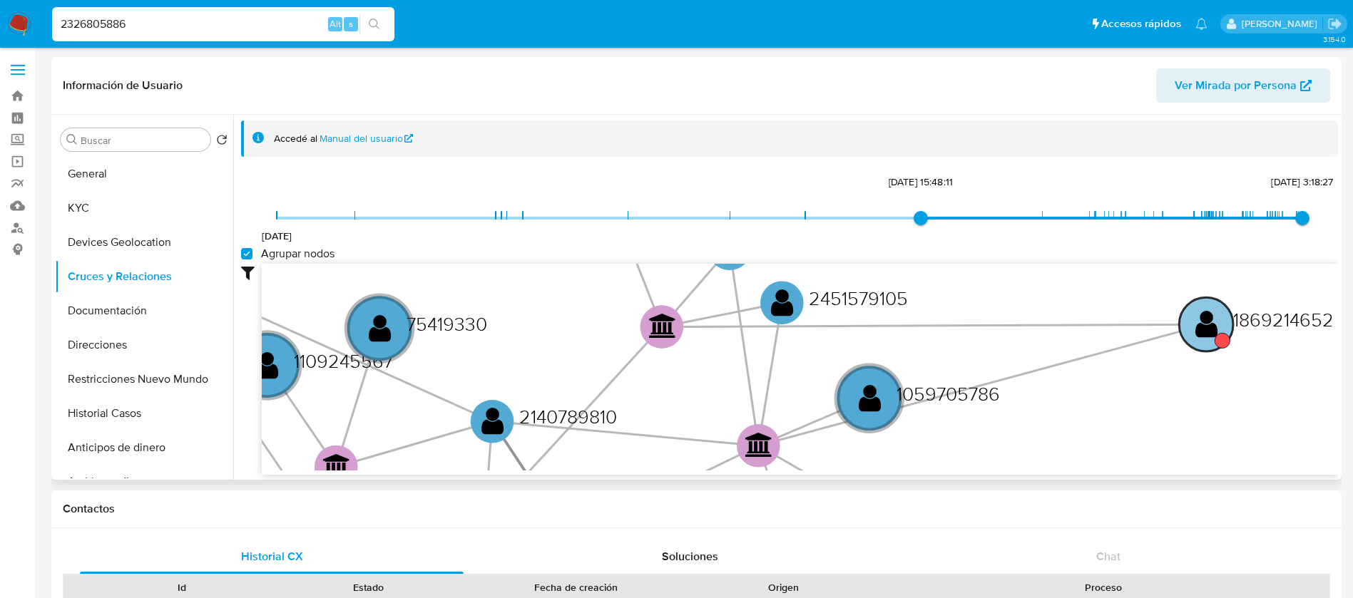
drag, startPoint x: 692, startPoint y: 337, endPoint x: 1196, endPoint y: 321, distance: 504.3
click at [1196, 321] on text "" at bounding box center [1206, 324] width 23 height 31
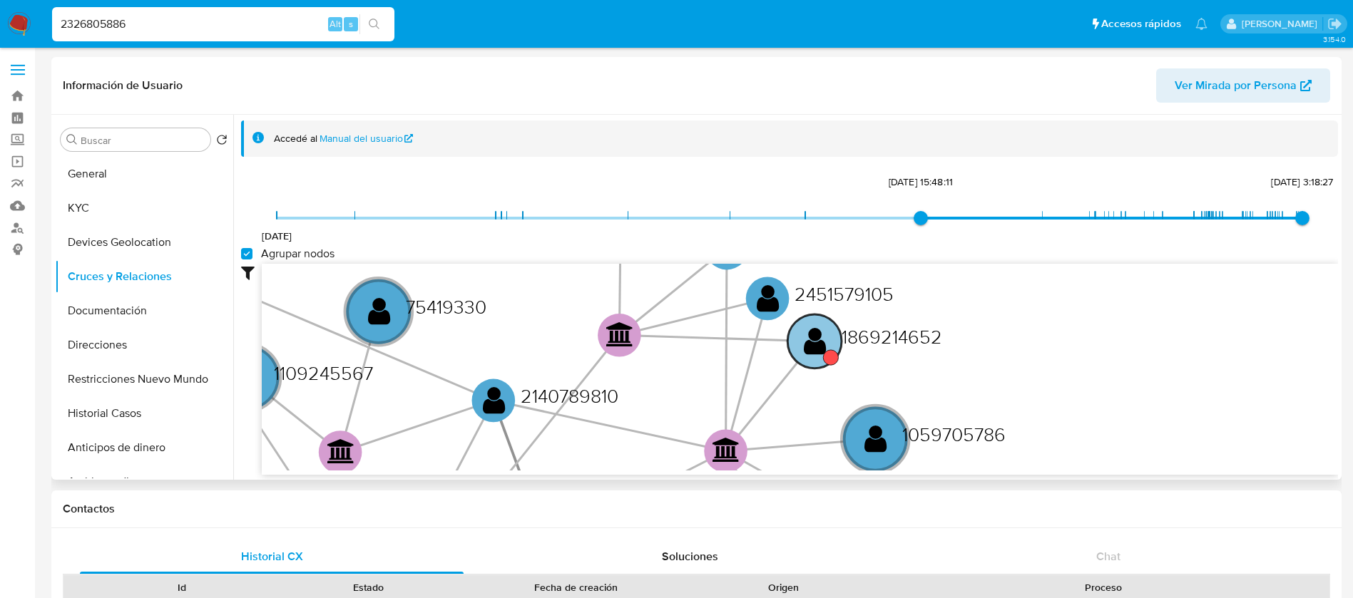
click at [901, 339] on text "1869214652" at bounding box center [891, 336] width 101 height 27
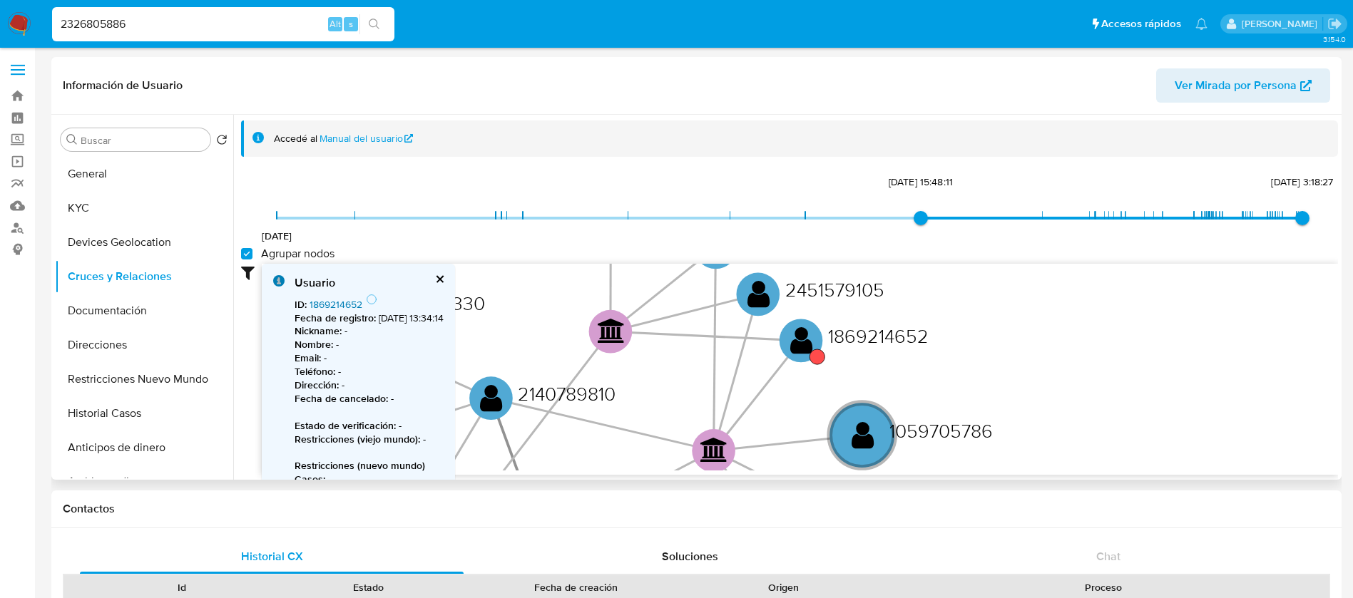
click at [347, 305] on link "1869214652" at bounding box center [335, 304] width 53 height 14
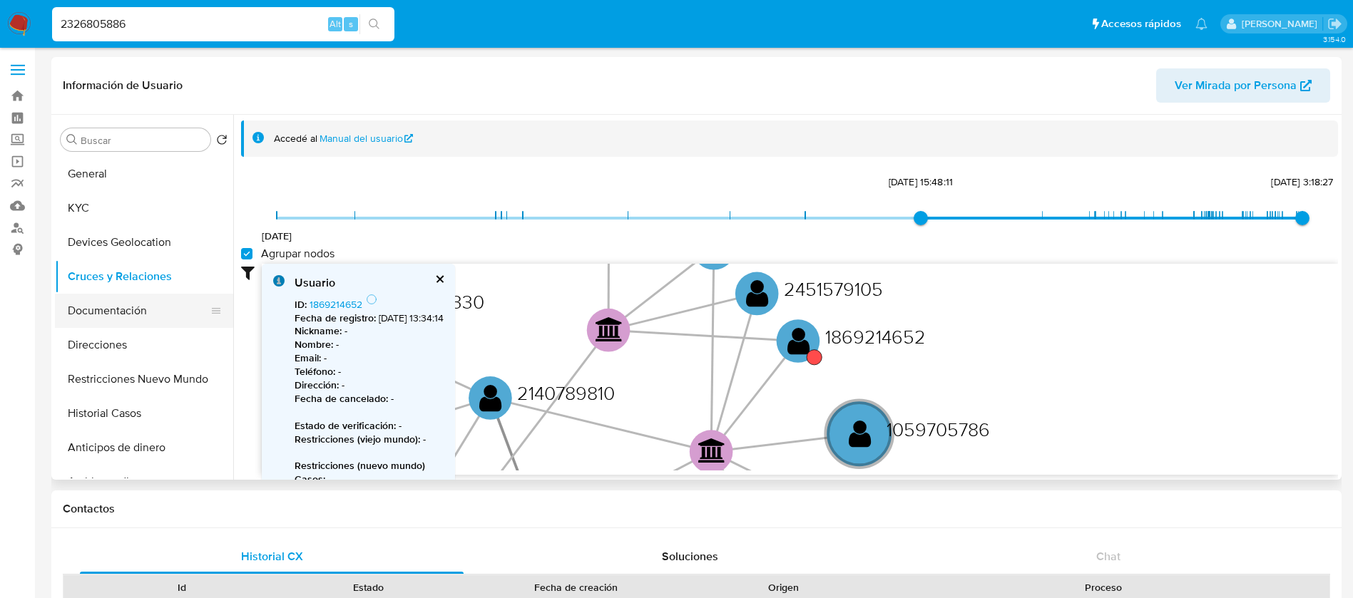
click at [148, 307] on button "Documentación" at bounding box center [138, 311] width 167 height 34
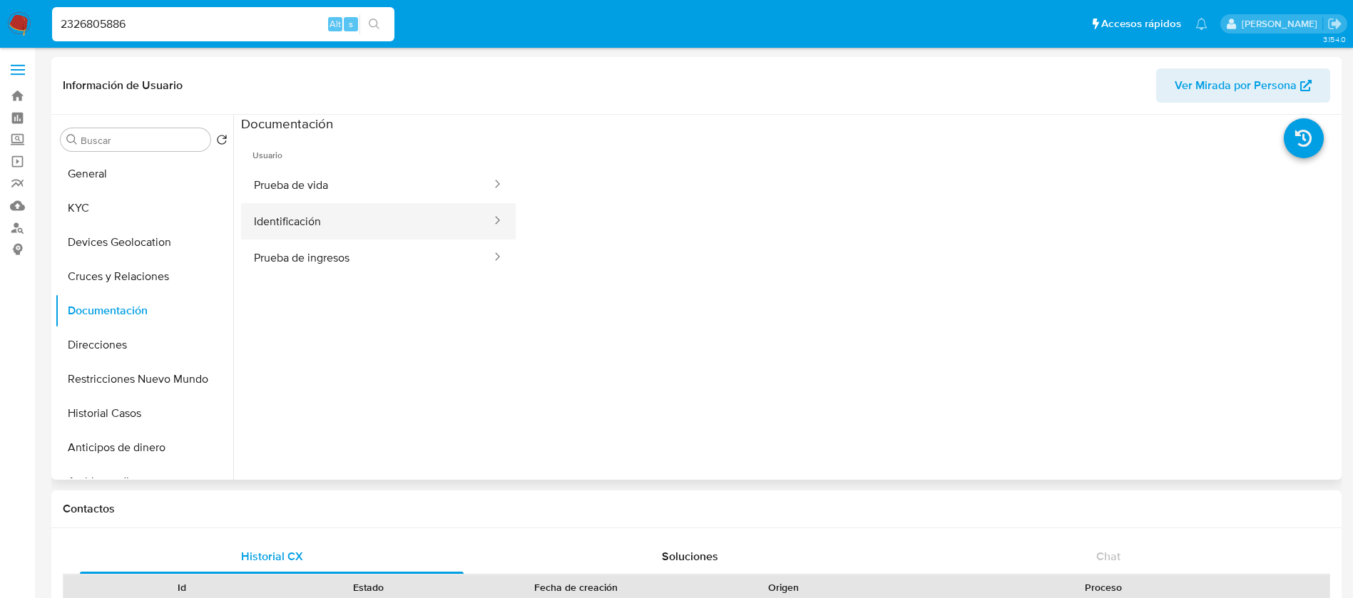
click at [329, 232] on button "Identificación" at bounding box center [367, 221] width 252 height 36
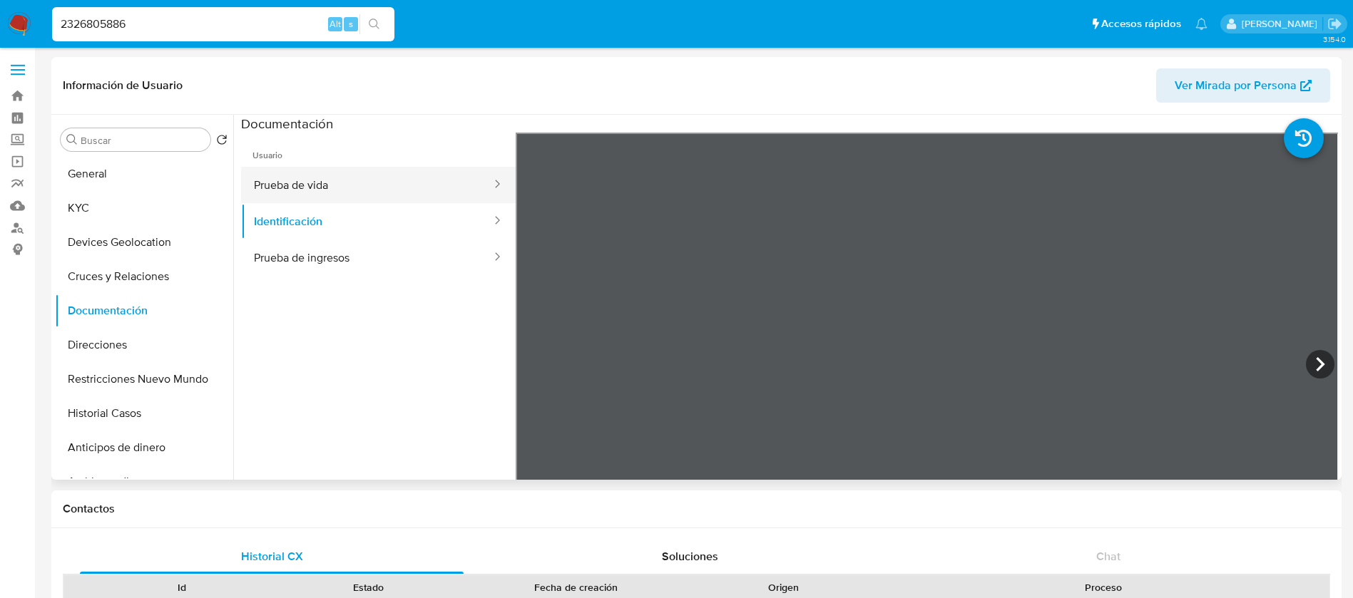
click at [298, 185] on button "Prueba de vida" at bounding box center [367, 185] width 252 height 36
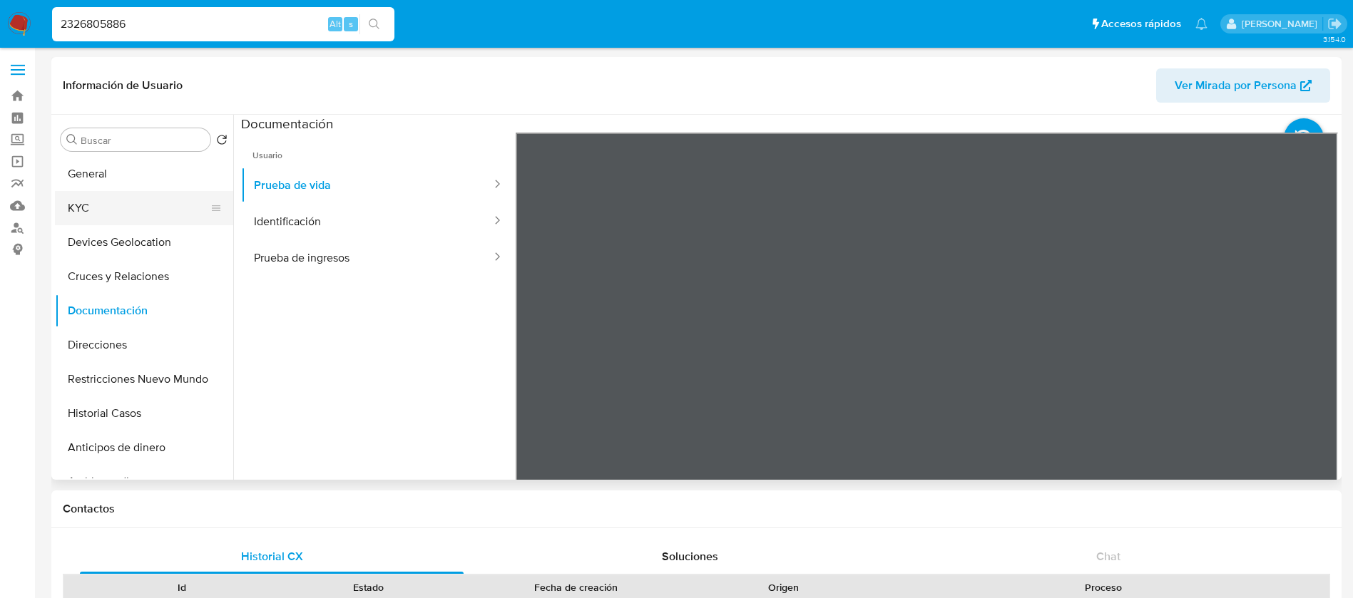
click at [145, 212] on button "KYC" at bounding box center [138, 208] width 167 height 34
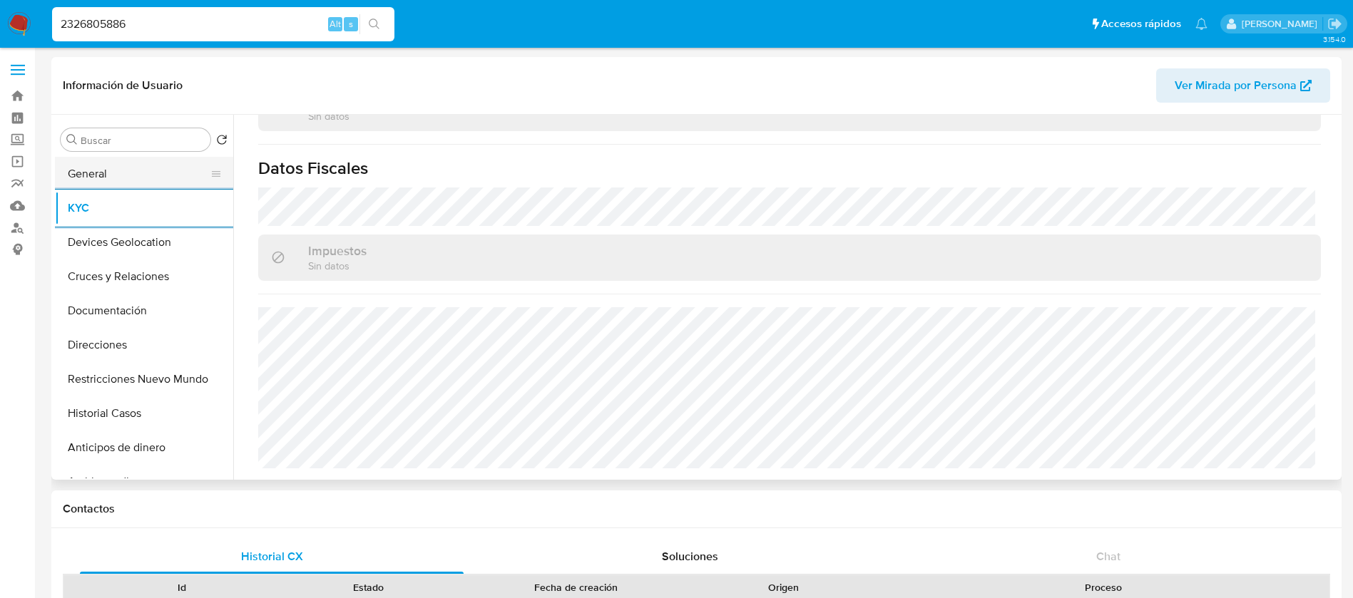
click at [138, 175] on button "General" at bounding box center [138, 174] width 167 height 34
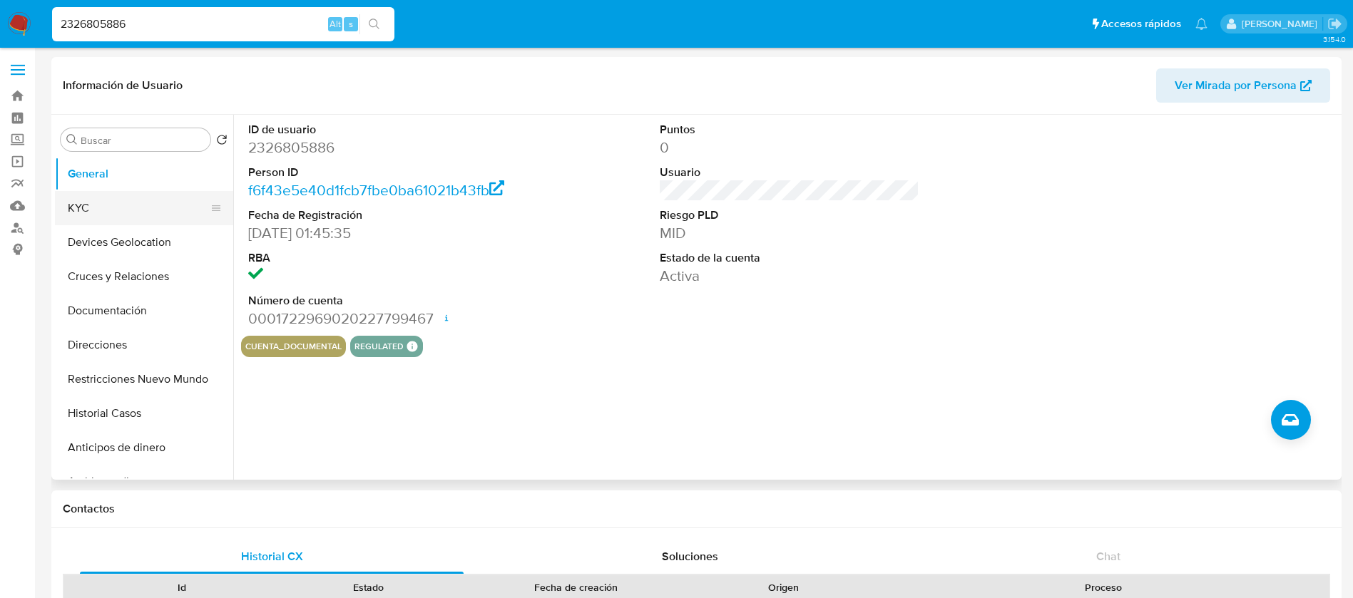
click at [120, 214] on button "KYC" at bounding box center [138, 208] width 167 height 34
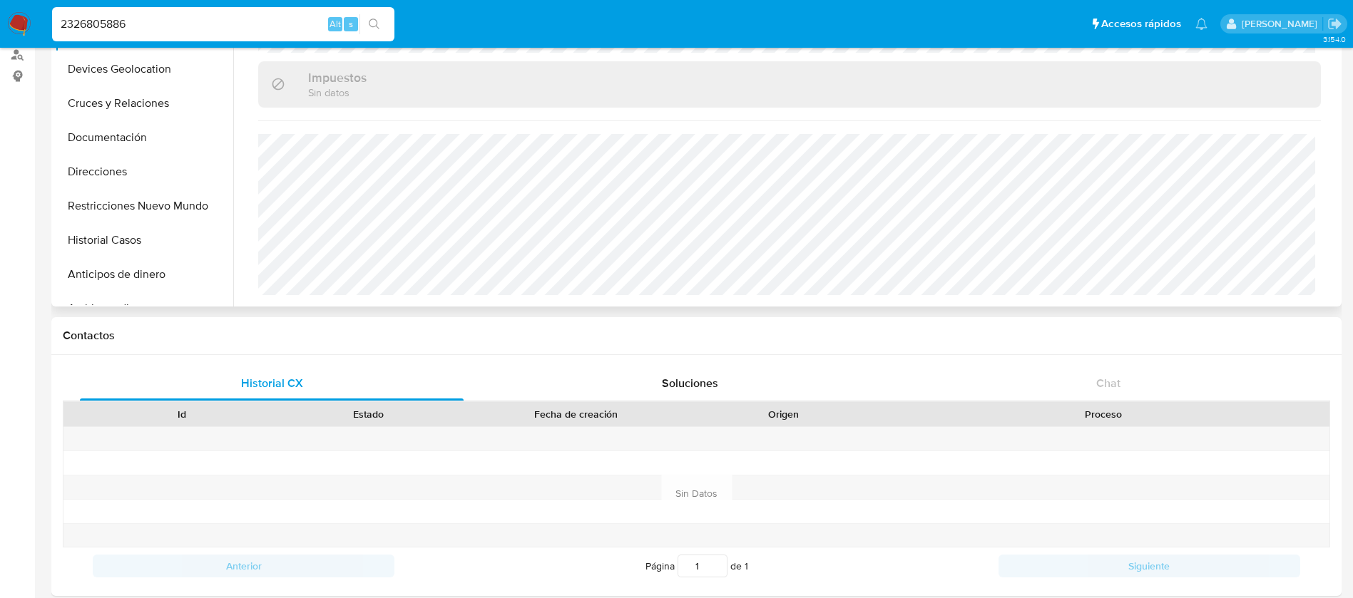
scroll to position [107, 0]
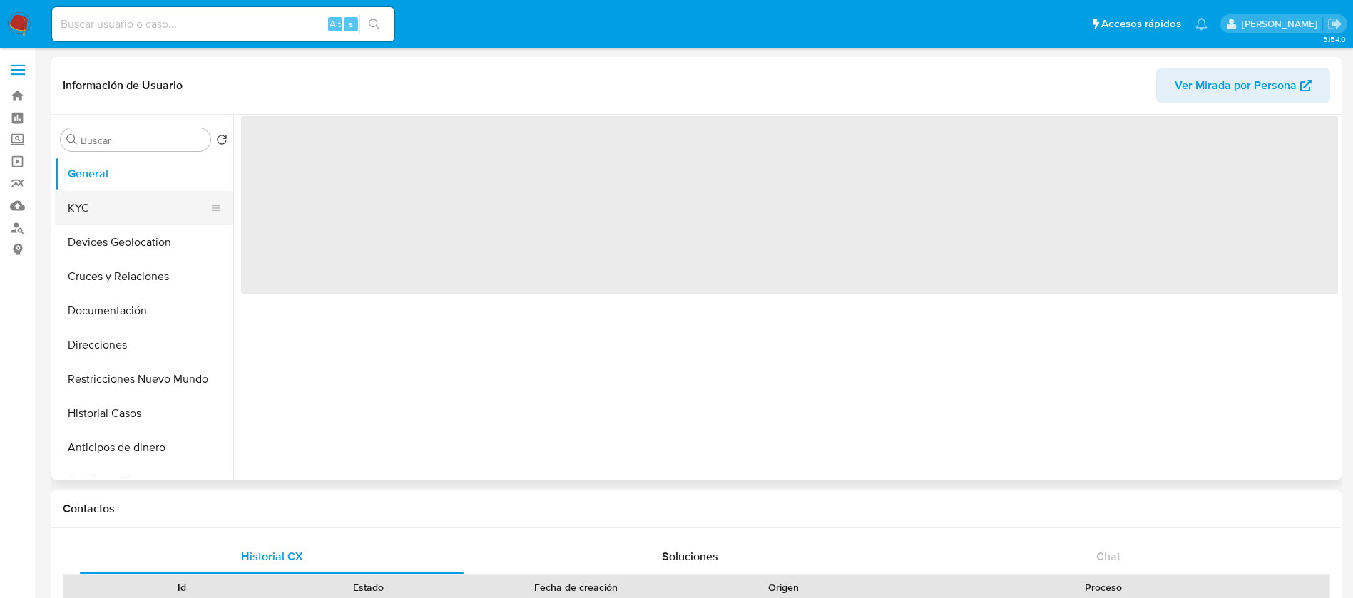
click at [108, 204] on button "KYC" at bounding box center [138, 208] width 167 height 34
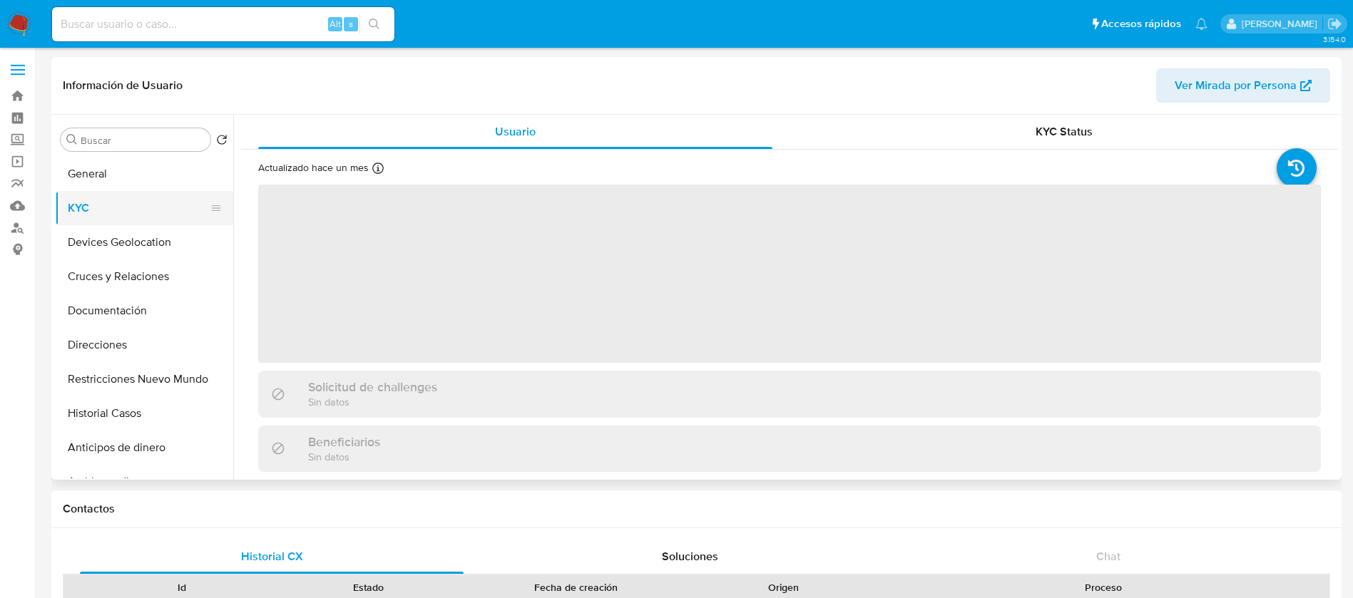
select select "10"
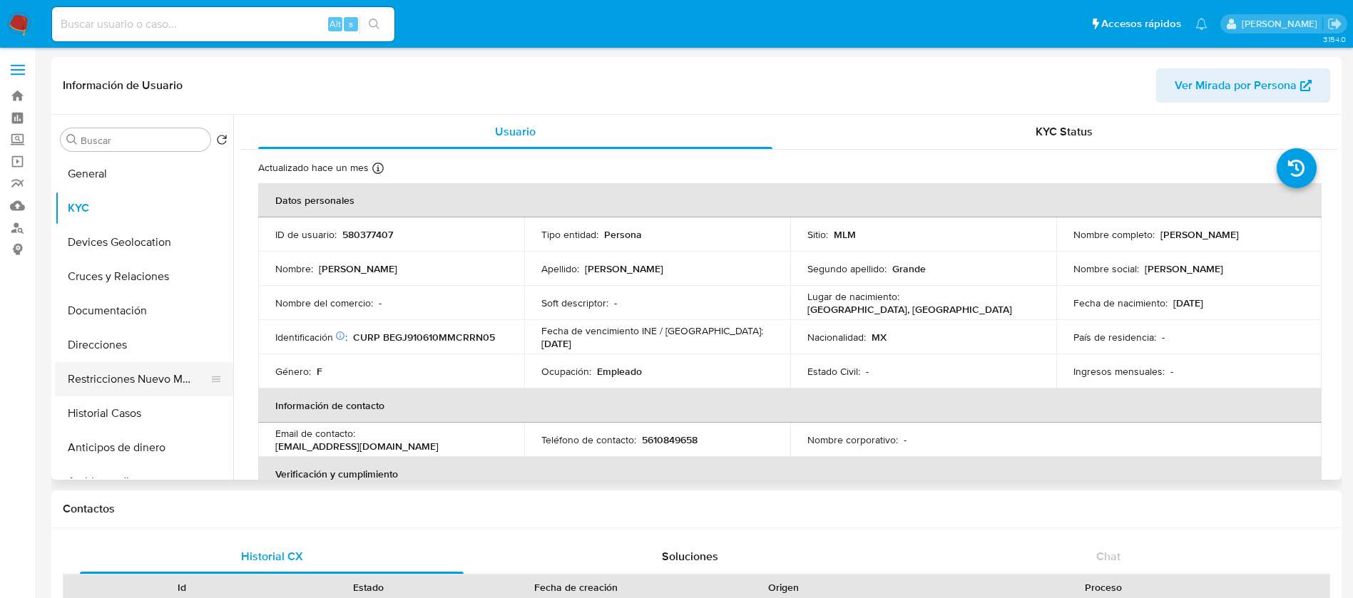
click at [152, 383] on button "Restricciones Nuevo Mundo" at bounding box center [138, 379] width 167 height 34
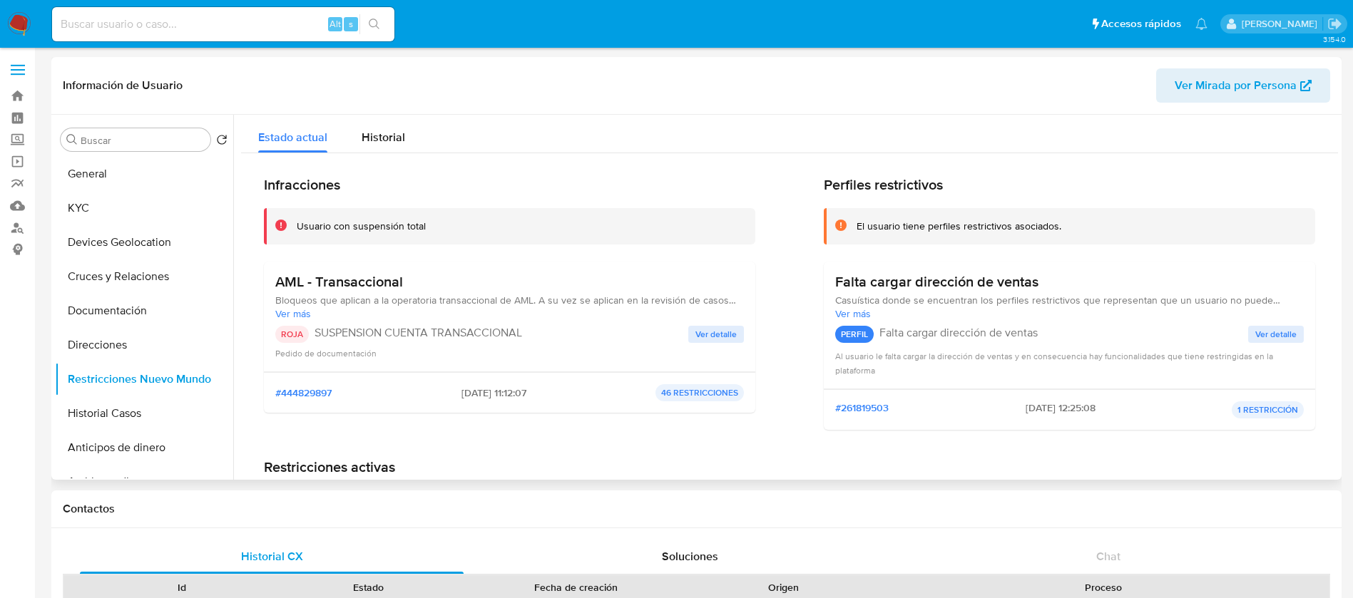
click at [709, 339] on span "Ver detalle" at bounding box center [715, 334] width 41 height 14
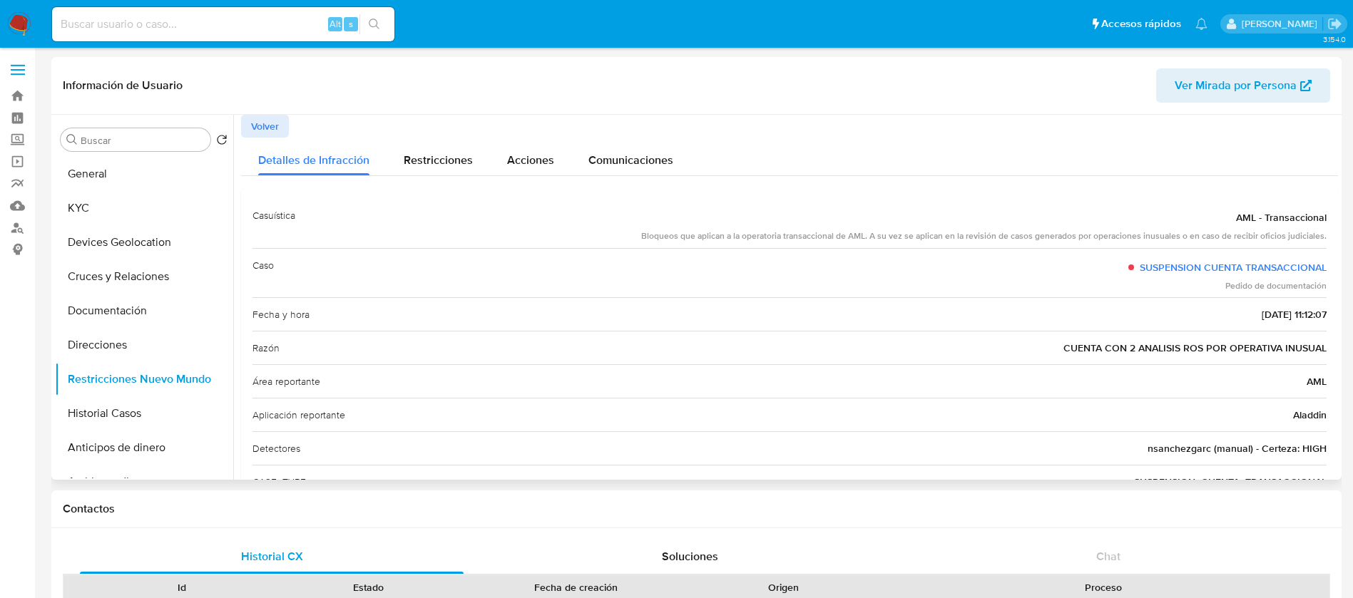
drag, startPoint x: 723, startPoint y: 339, endPoint x: 707, endPoint y: 369, distance: 34.8
click at [707, 369] on div "Casuística AML - Transaccional Bloqueos que aplican a la operatoria transaccion…" at bounding box center [789, 382] width 1074 height 367
click at [128, 218] on button "KYC" at bounding box center [138, 208] width 167 height 34
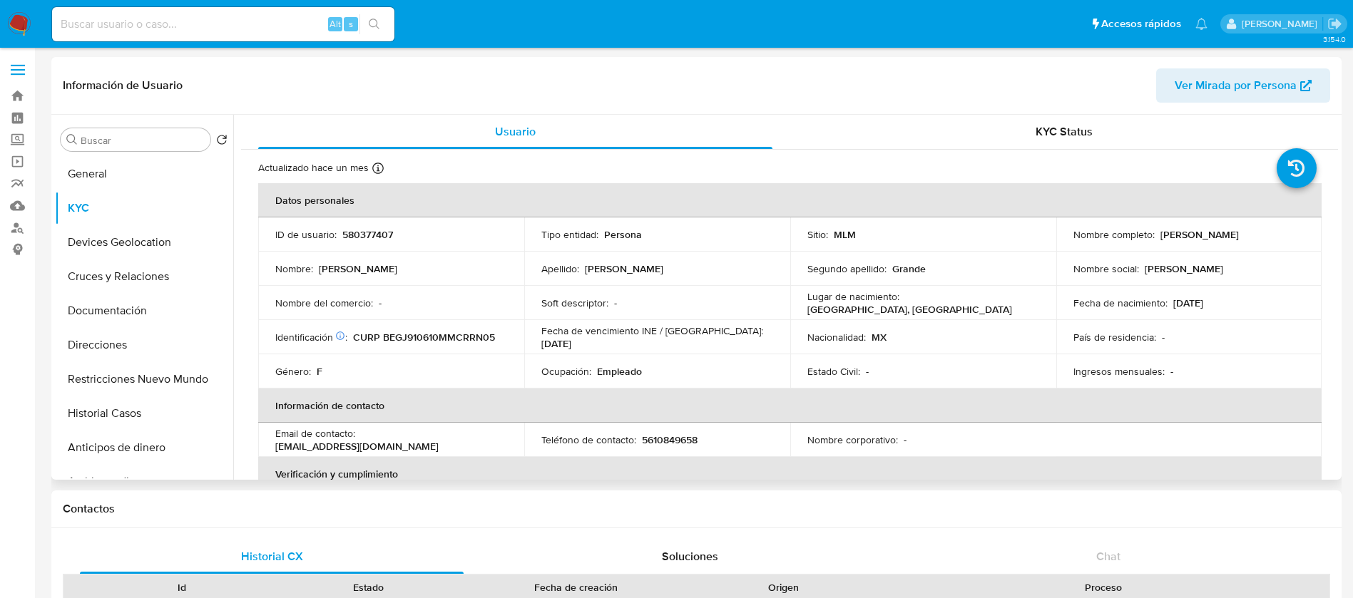
click at [386, 232] on p "580377407" at bounding box center [367, 234] width 51 height 13
copy p "580377407"
drag, startPoint x: 1072, startPoint y: 361, endPoint x: 1004, endPoint y: 367, distance: 68.7
click at [1072, 361] on td "Ingresos mensuales : -" at bounding box center [1189, 371] width 266 height 34
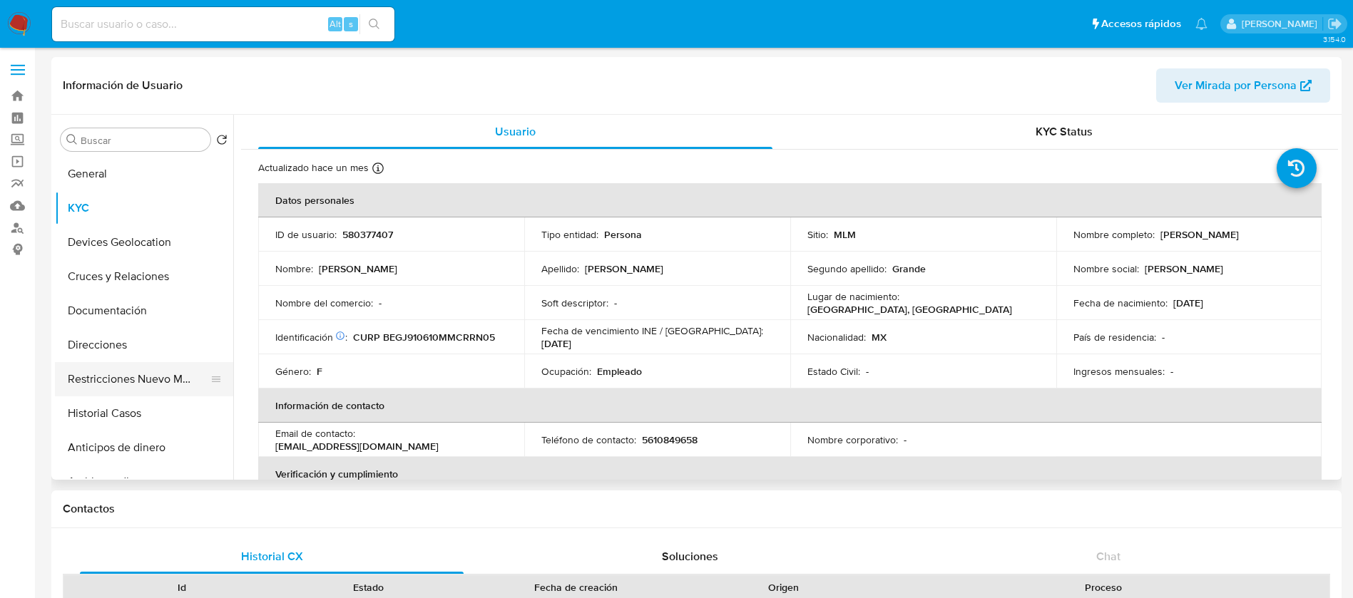
click at [135, 383] on button "Restricciones Nuevo Mundo" at bounding box center [138, 379] width 167 height 34
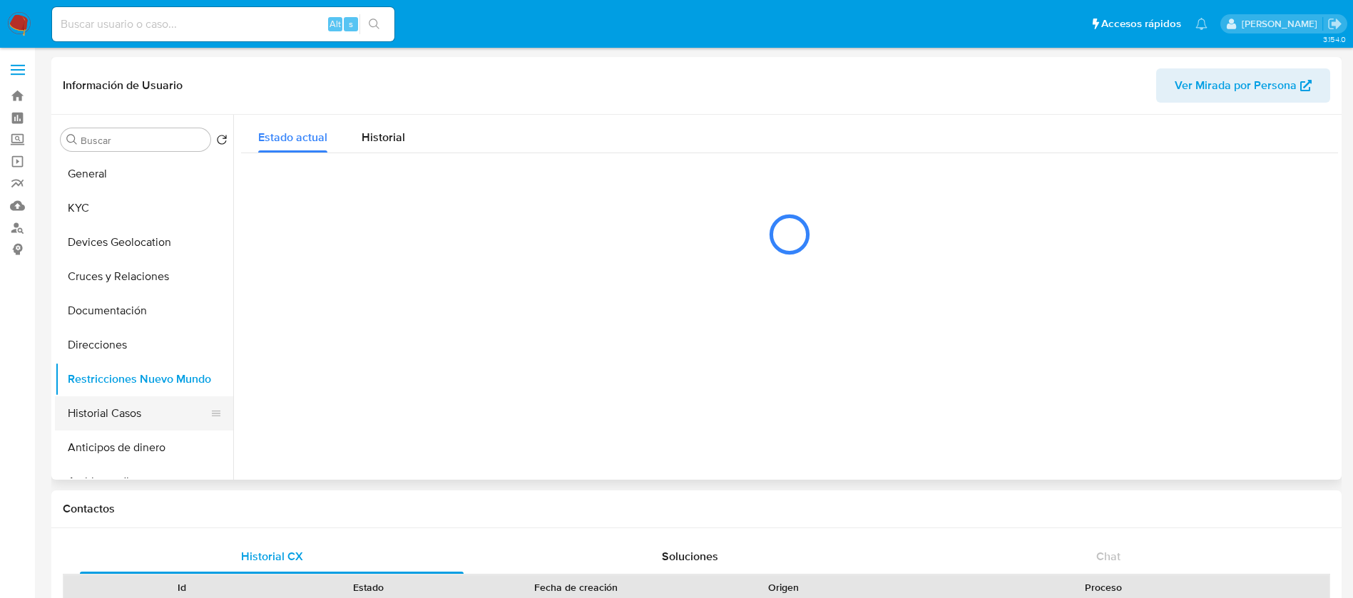
click at [168, 424] on button "Historial Casos" at bounding box center [138, 413] width 167 height 34
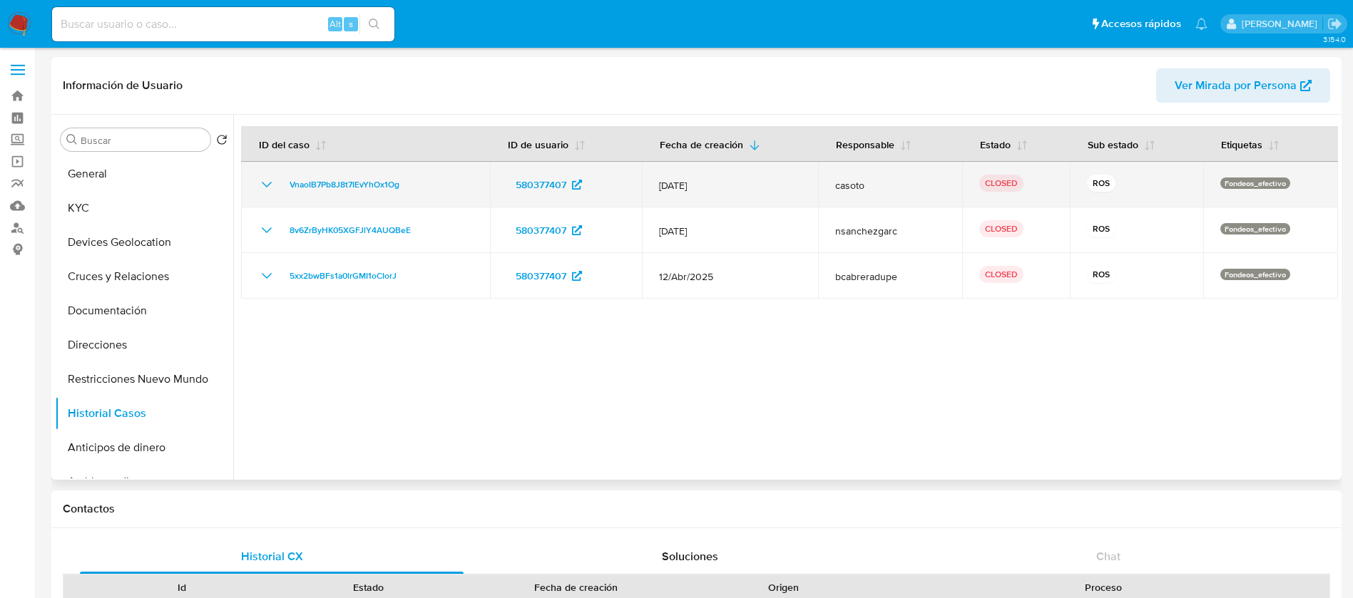
click at [263, 183] on icon "Mostrar/Ocultar" at bounding box center [267, 185] width 10 height 6
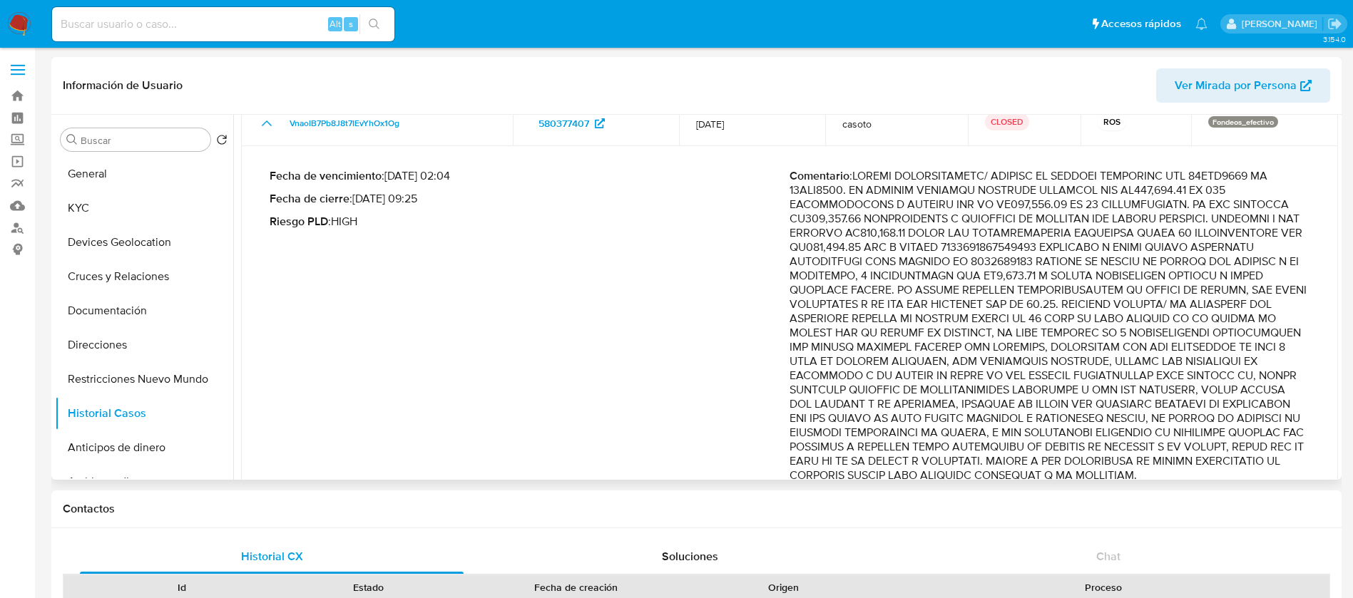
scroll to position [222, 0]
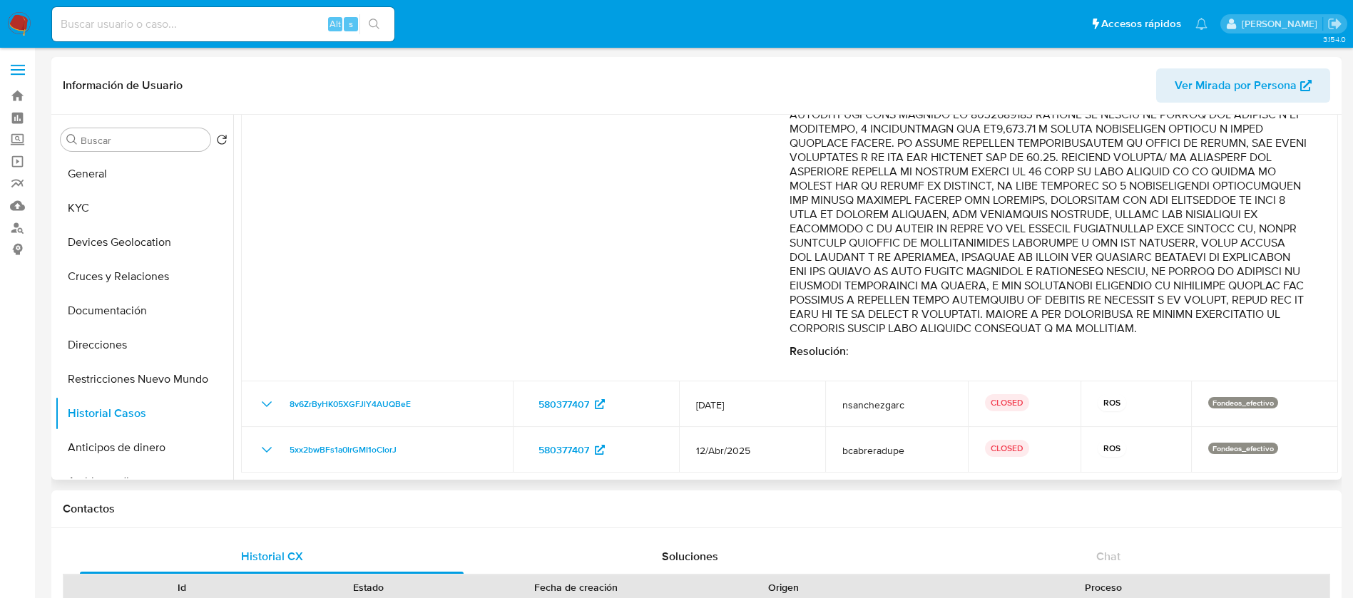
drag, startPoint x: 1162, startPoint y: 307, endPoint x: 1286, endPoint y: 315, distance: 124.4
click at [1286, 315] on p "Comentario :" at bounding box center [1049, 179] width 520 height 314
click at [1080, 176] on p "Comentario :" at bounding box center [1049, 179] width 520 height 314
drag, startPoint x: 993, startPoint y: 196, endPoint x: 926, endPoint y: 280, distance: 107.0
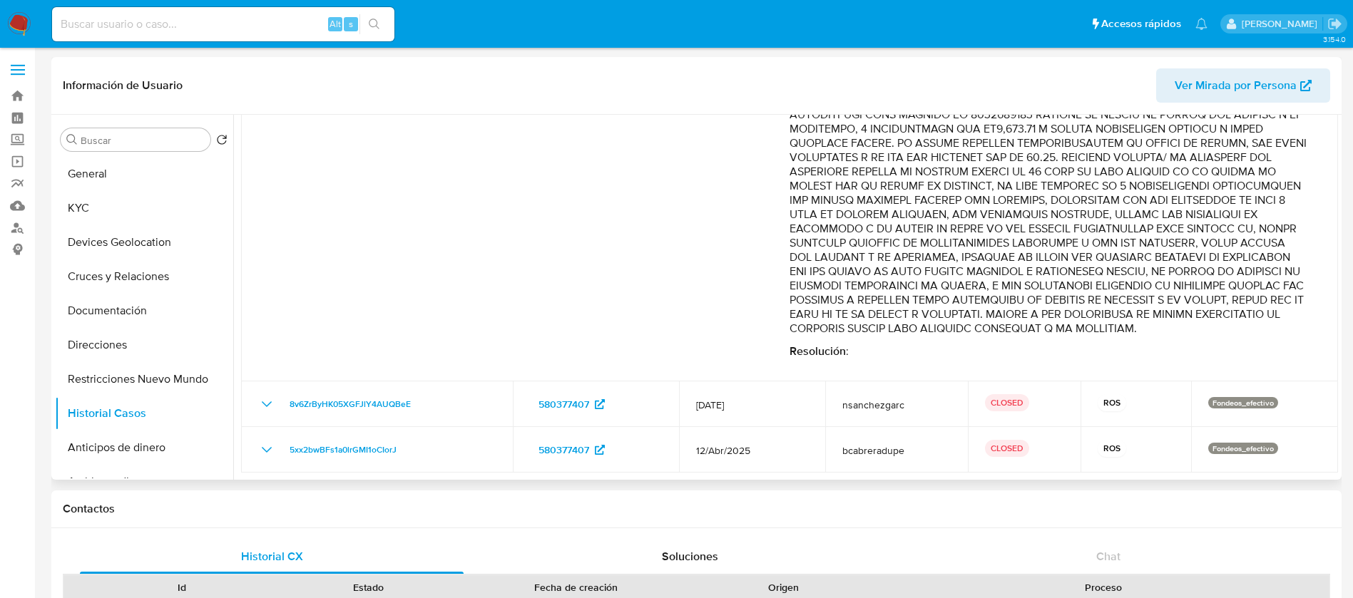
click at [926, 280] on p "Comentario :" at bounding box center [1049, 179] width 520 height 314
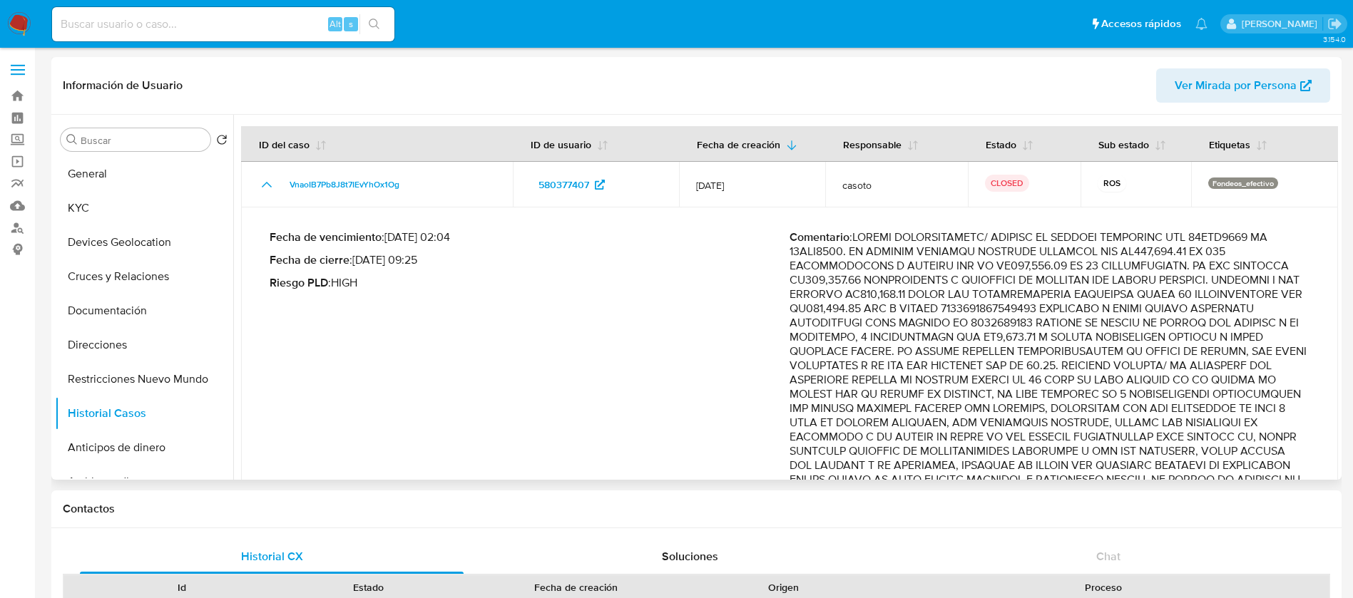
drag, startPoint x: 785, startPoint y: 320, endPoint x: 950, endPoint y: 321, distance: 164.7
click at [950, 321] on div "Fecha de vencimiento : 11/08/2025 02:04 Fecha de cierre : 08/08/2025 09:25 Ries…" at bounding box center [790, 398] width 1040 height 359
click at [933, 322] on p "Comentario :" at bounding box center [1049, 387] width 520 height 314
drag, startPoint x: 787, startPoint y: 327, endPoint x: 1000, endPoint y: 339, distance: 212.8
click at [1000, 339] on p "Comentario :" at bounding box center [1049, 387] width 520 height 314
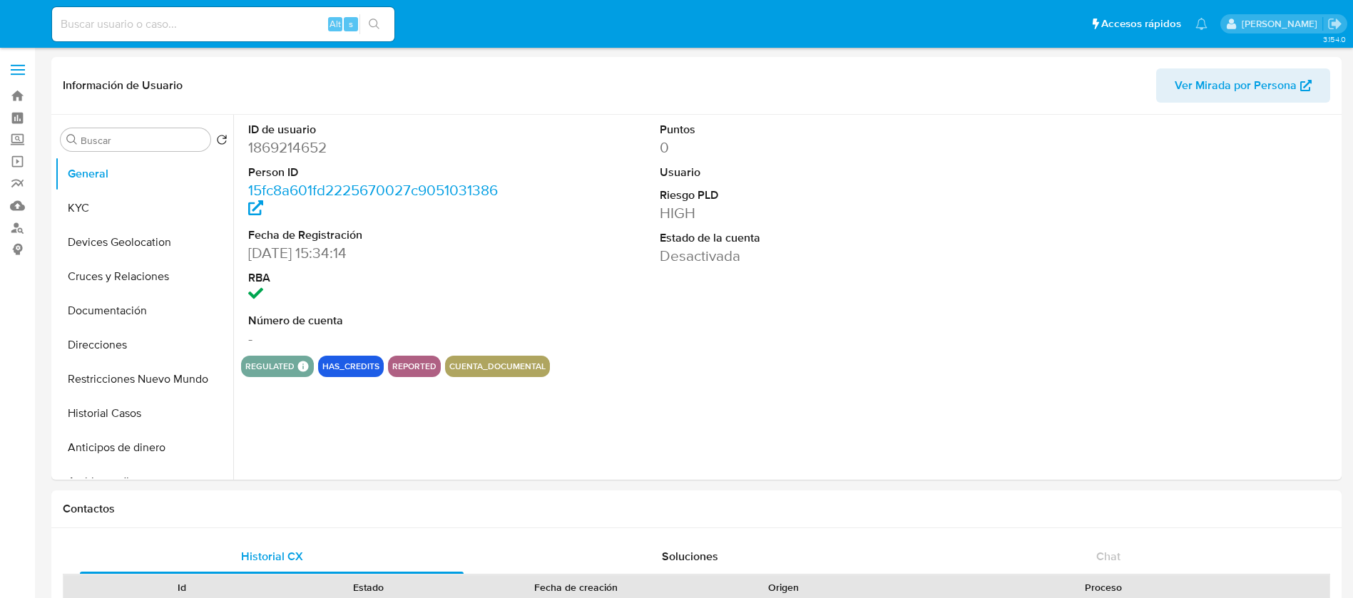
select select "10"
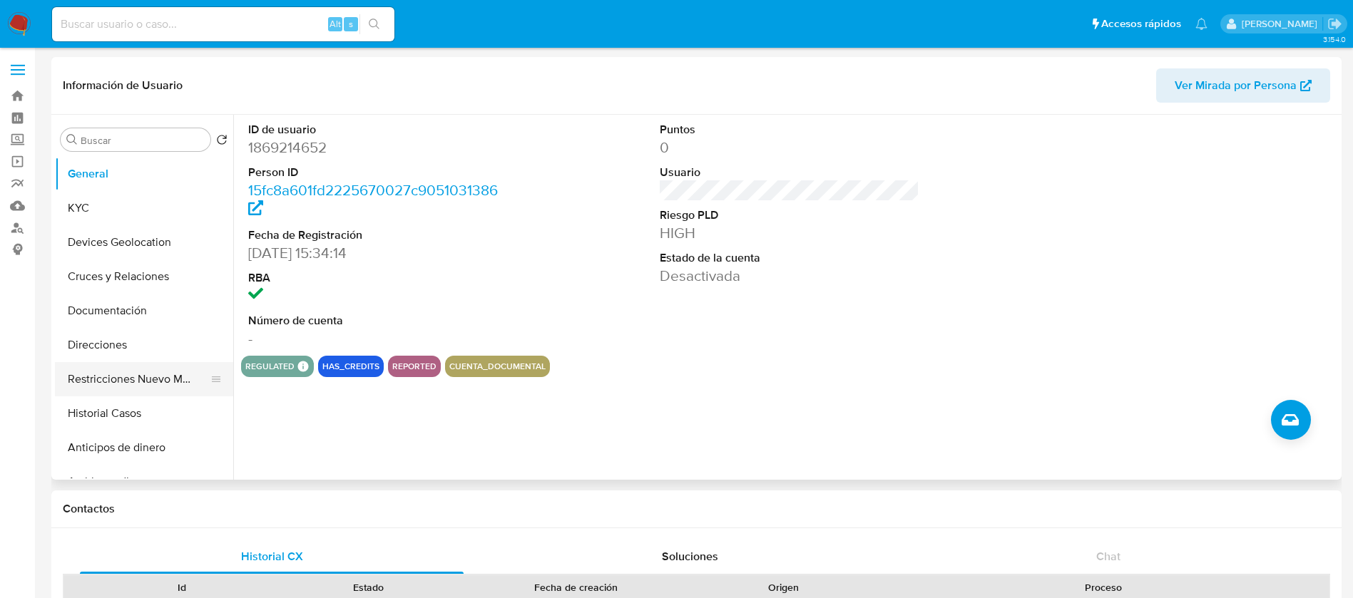
click at [109, 391] on button "Restricciones Nuevo Mundo" at bounding box center [138, 379] width 167 height 34
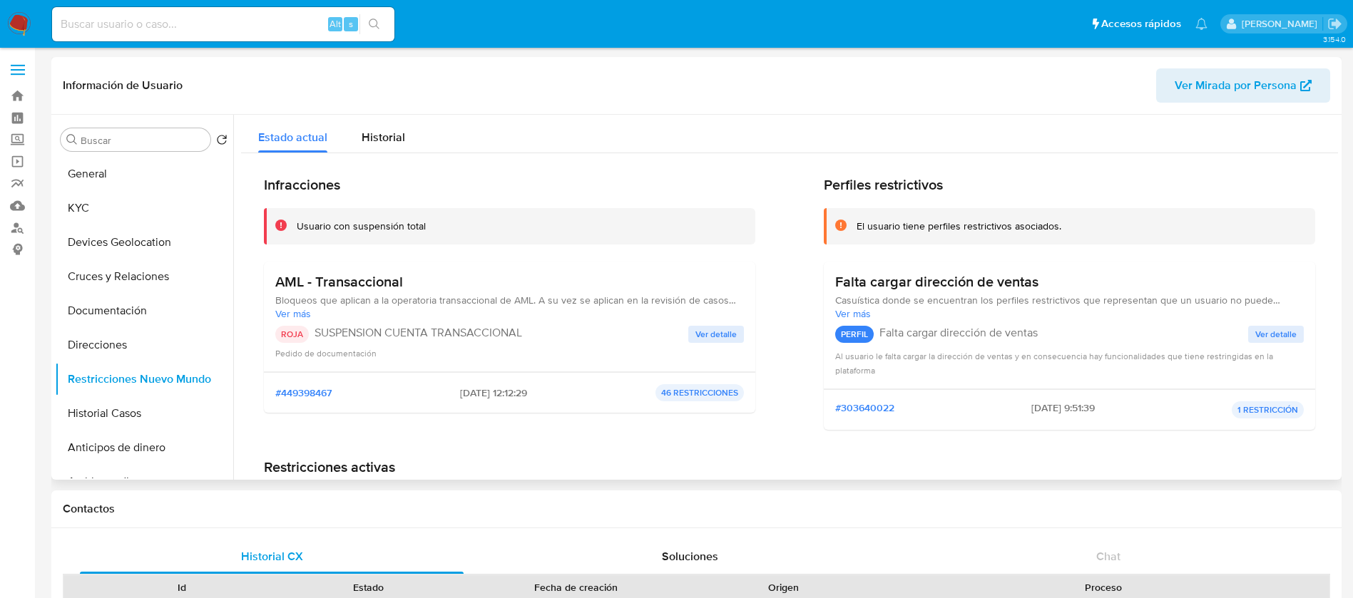
click at [734, 333] on button "Ver detalle" at bounding box center [716, 334] width 56 height 17
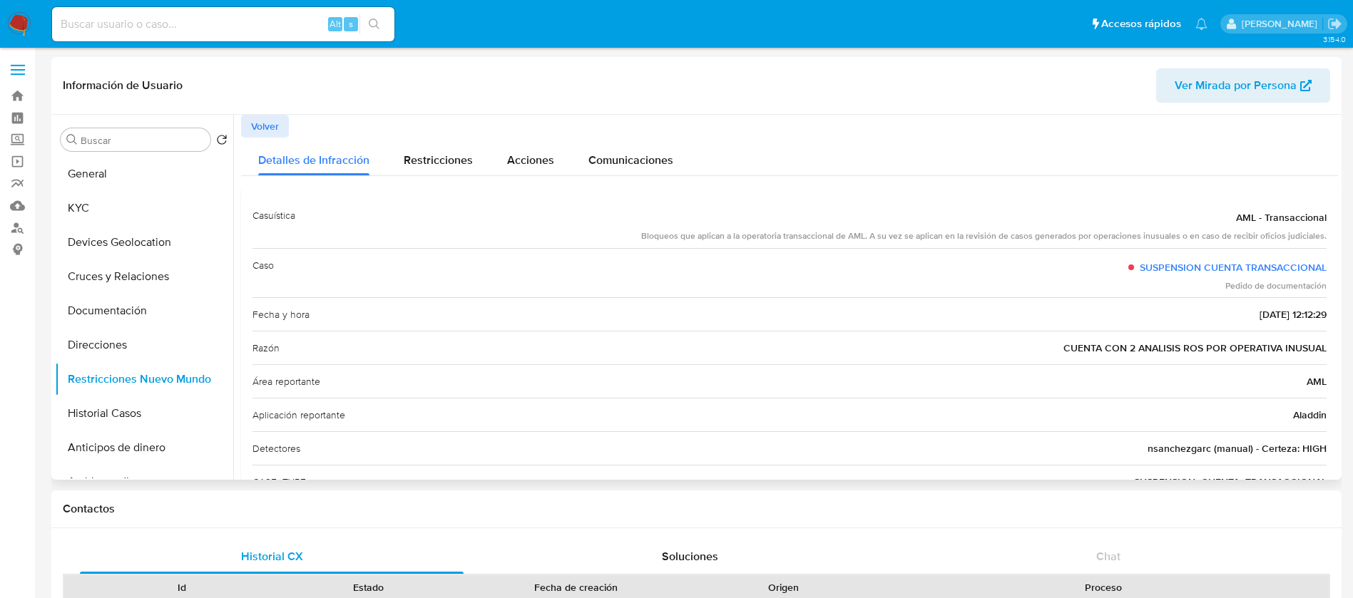
drag, startPoint x: 1312, startPoint y: 349, endPoint x: 1015, endPoint y: 312, distance: 299.0
click at [1015, 312] on div "Casuística AML - Transaccional Bloqueos que aplican a la operatoria transaccion…" at bounding box center [789, 382] width 1074 height 367
click at [133, 414] on button "Historial Casos" at bounding box center [138, 413] width 167 height 34
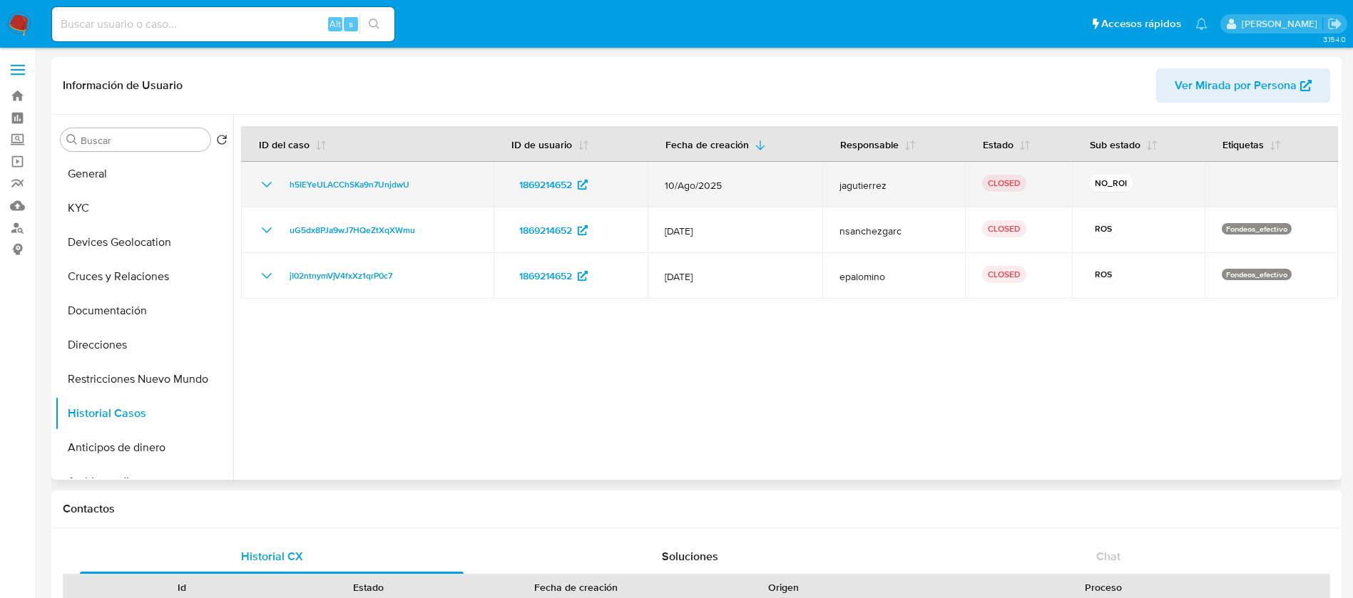
click at [259, 179] on icon "Mostrar/Ocultar" at bounding box center [266, 184] width 17 height 17
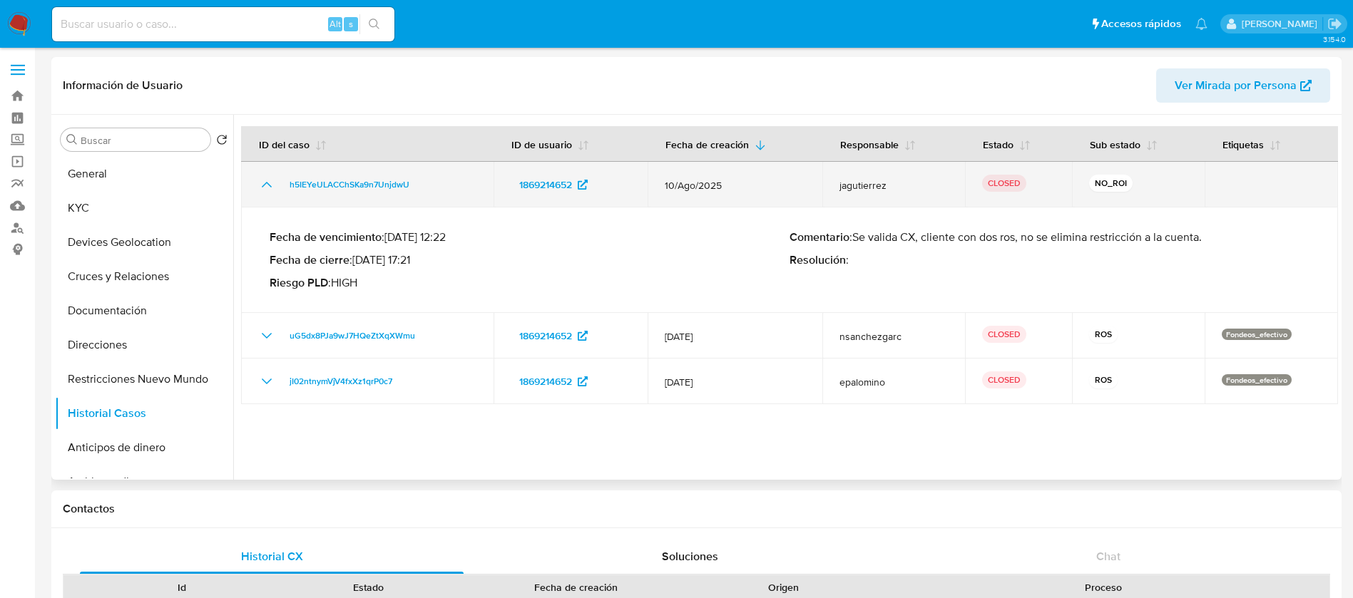
click at [260, 179] on icon "Mostrar/Ocultar" at bounding box center [266, 184] width 17 height 17
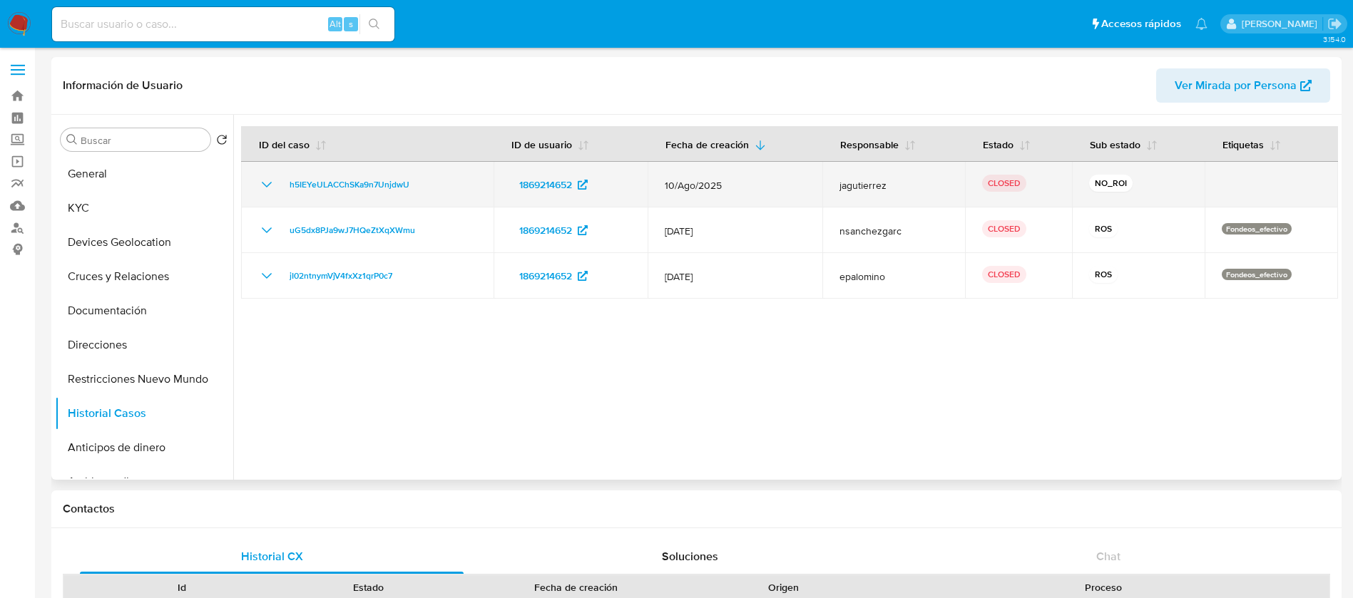
click at [260, 179] on icon "Mostrar/Ocultar" at bounding box center [266, 184] width 17 height 17
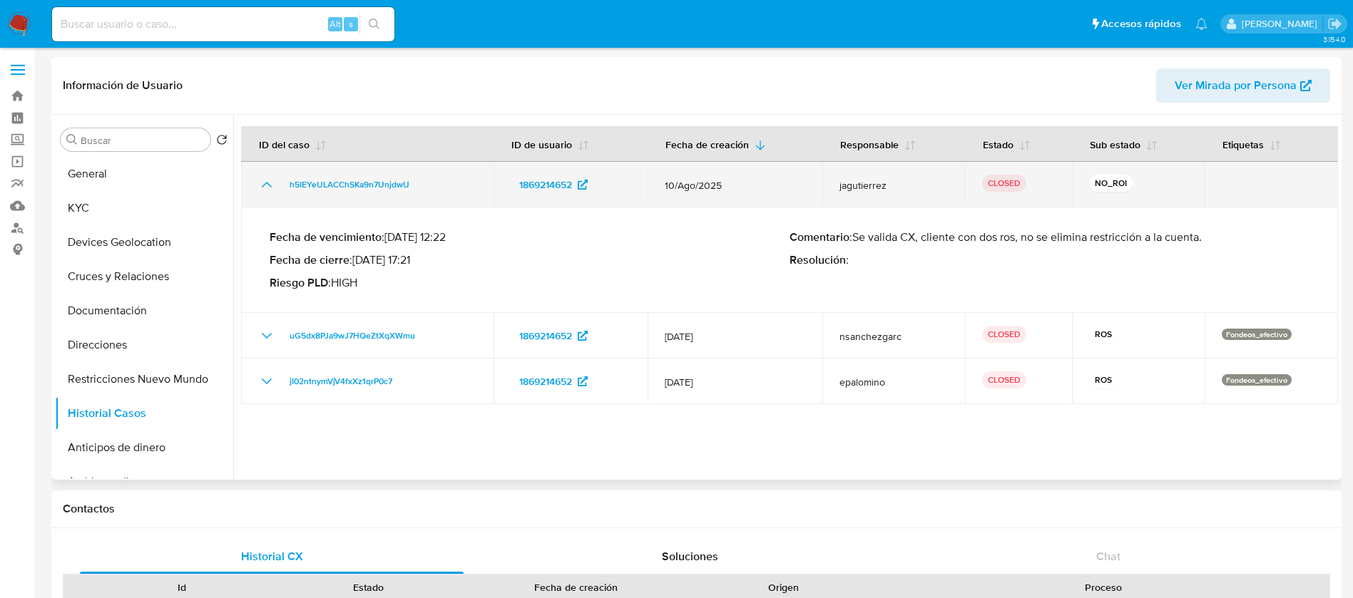
click at [260, 179] on icon "Mostrar/Ocultar" at bounding box center [266, 184] width 17 height 17
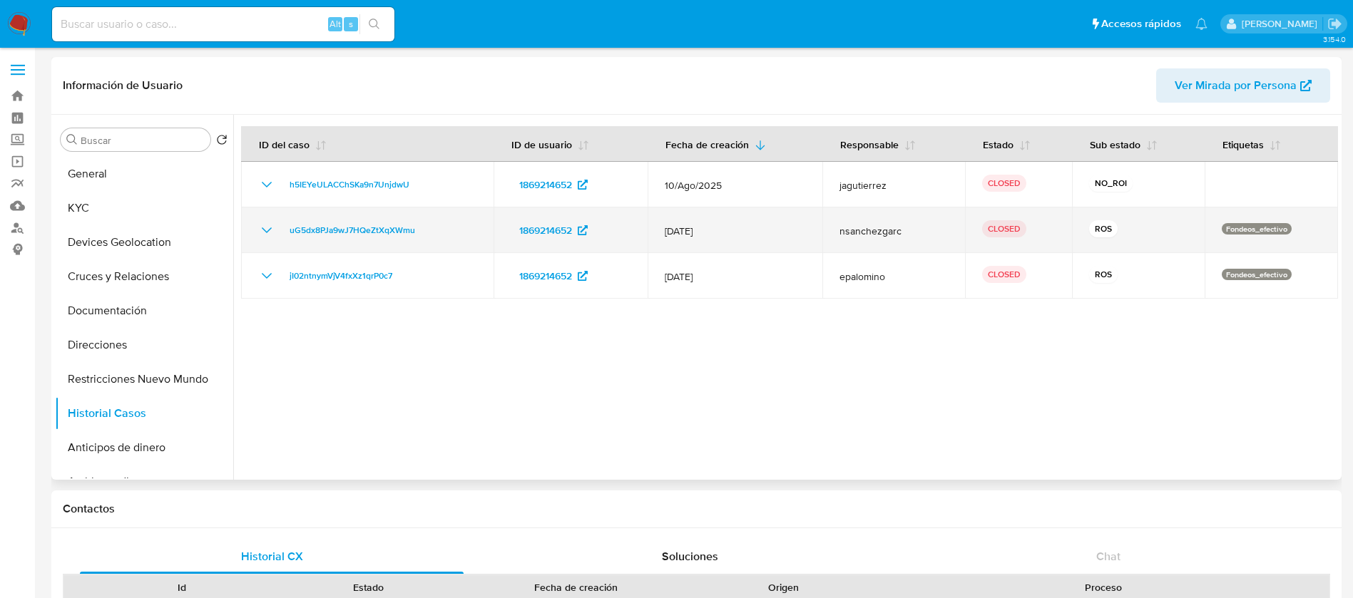
click at [262, 227] on icon "Mostrar/Ocultar" at bounding box center [266, 230] width 17 height 17
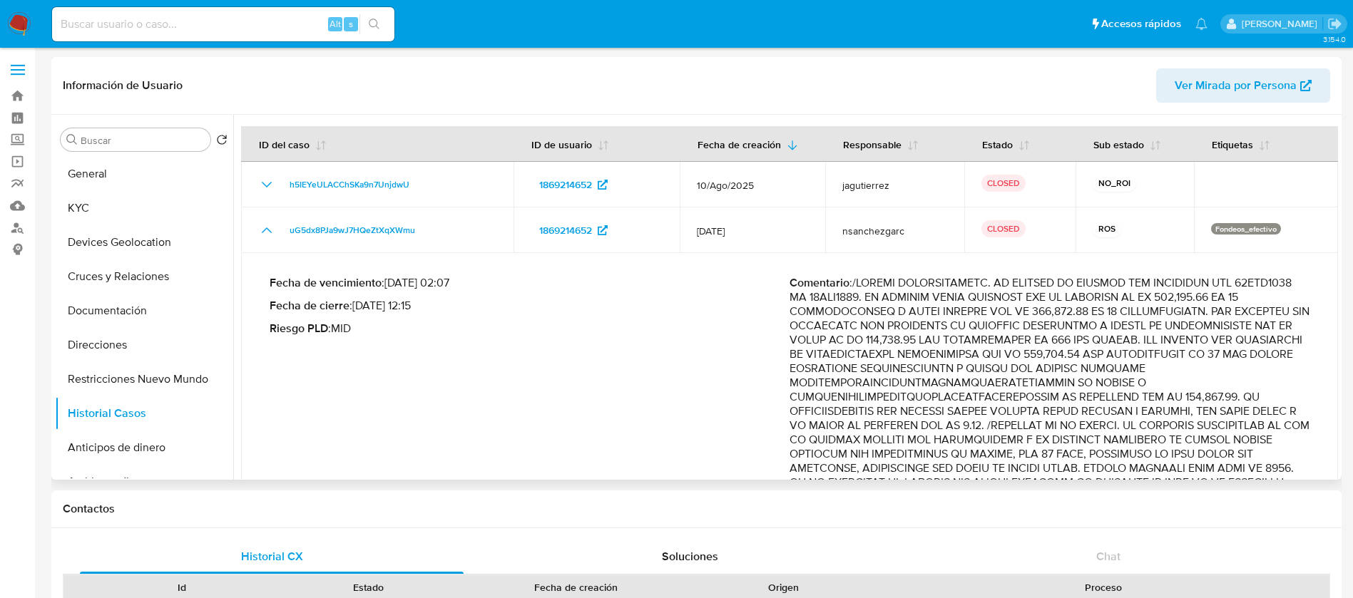
scroll to position [214, 0]
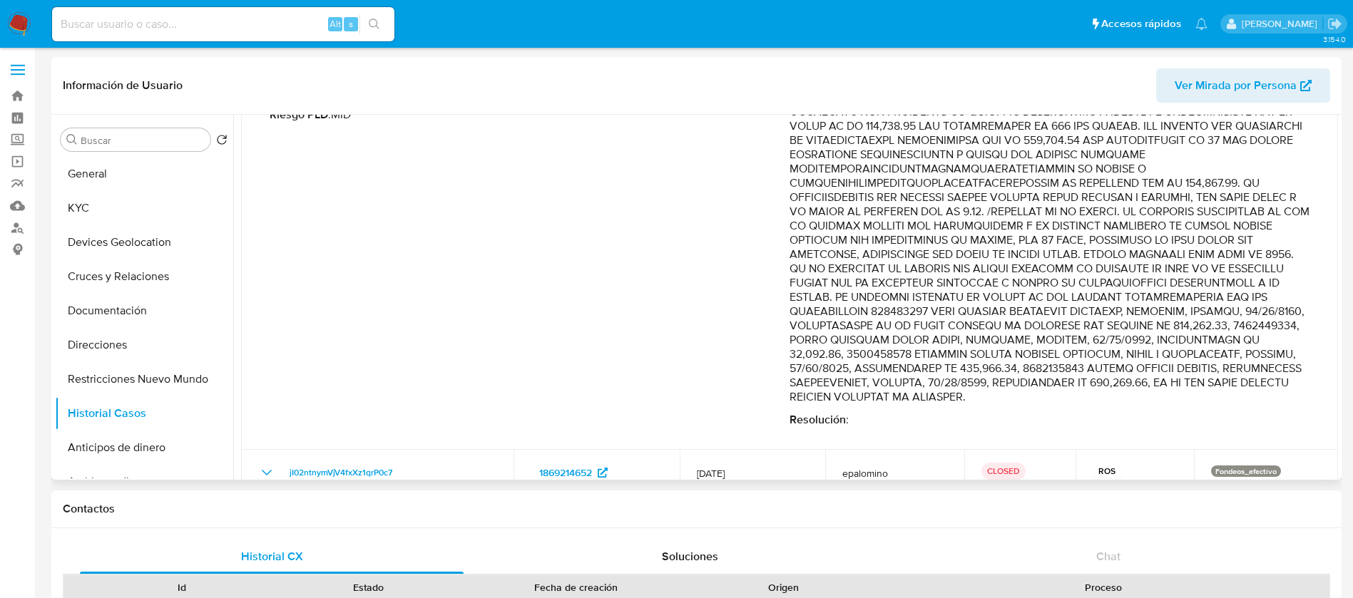
click at [1011, 257] on p "Comentario :" at bounding box center [1049, 233] width 520 height 342
drag, startPoint x: 962, startPoint y: 226, endPoint x: 948, endPoint y: 237, distance: 17.3
click at [948, 237] on p "Comentario :" at bounding box center [1049, 233] width 520 height 342
drag, startPoint x: 791, startPoint y: 245, endPoint x: 1058, endPoint y: 393, distance: 305.1
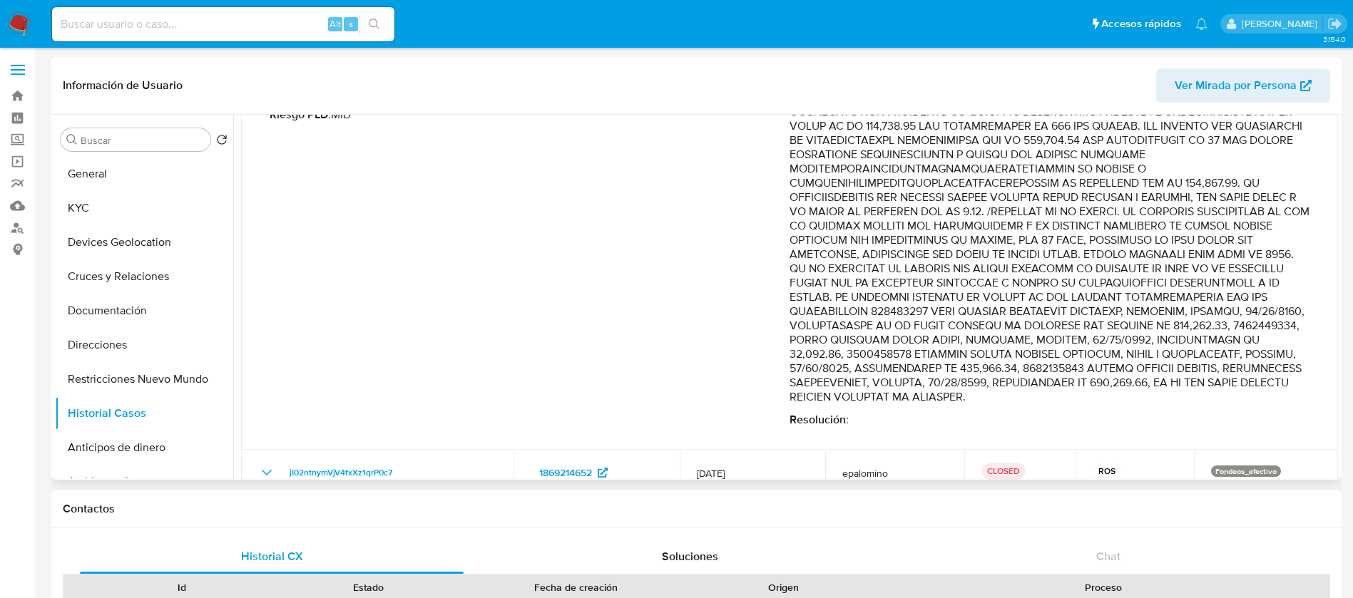
click at [1058, 393] on p "Comentario :" at bounding box center [1049, 233] width 520 height 342
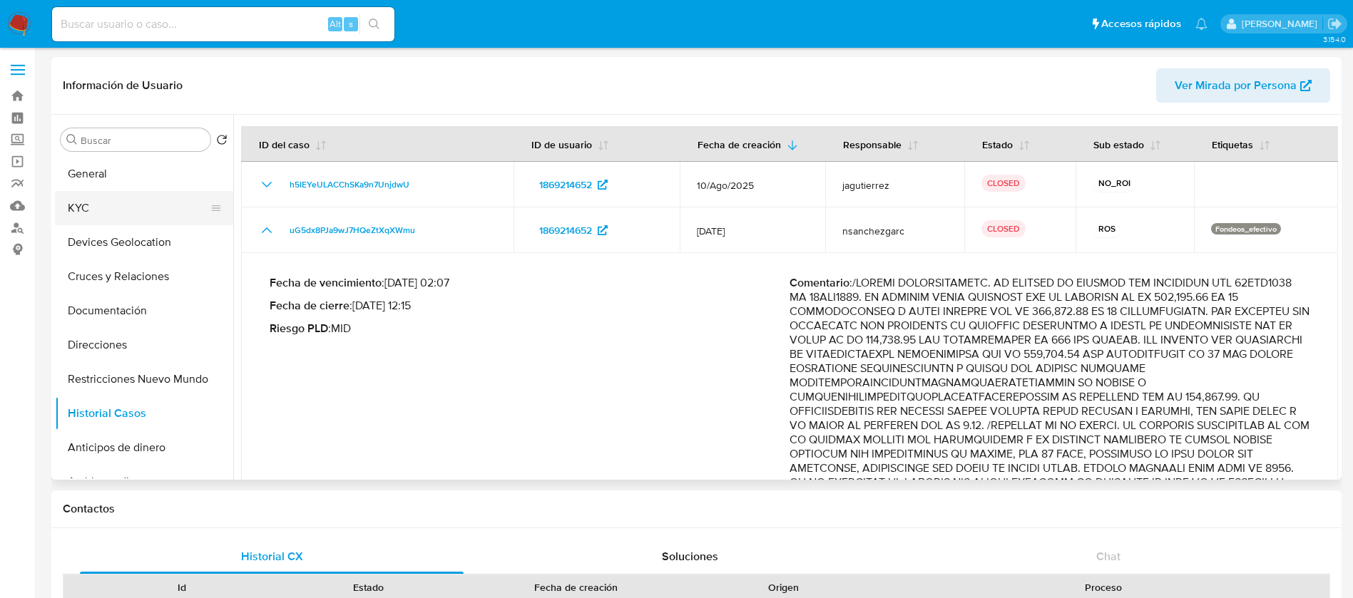
click at [112, 220] on button "KYC" at bounding box center [138, 208] width 167 height 34
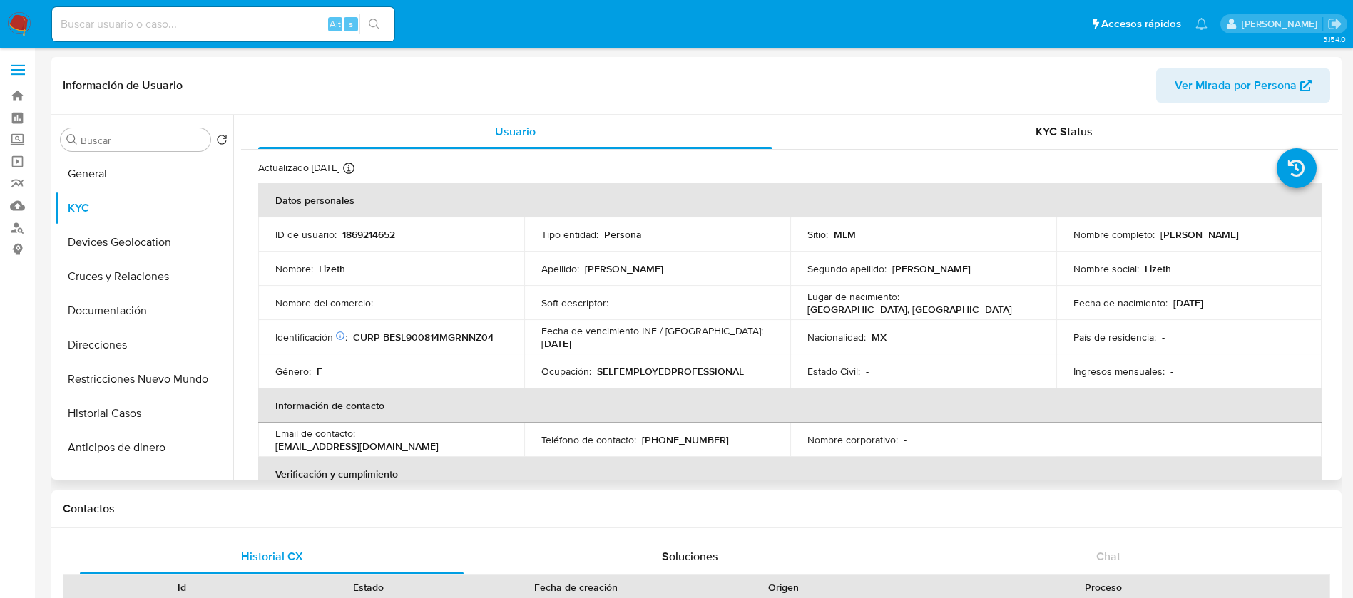
click at [371, 237] on p "1869214652" at bounding box center [368, 234] width 53 height 13
copy p "1869214652"
drag, startPoint x: 1264, startPoint y: 242, endPoint x: 1155, endPoint y: 235, distance: 109.3
click at [1155, 235] on td "Nombre completo : Lizeth Benitez Sanchez" at bounding box center [1189, 234] width 266 height 34
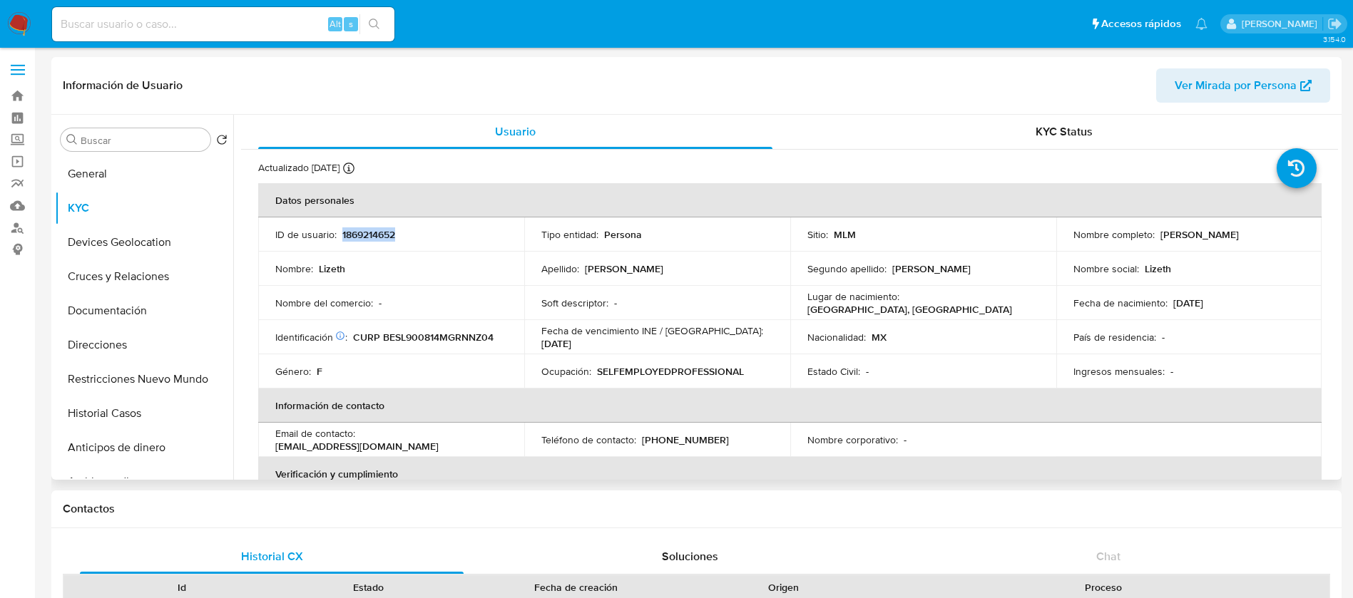
copy p "Lizeth Benitez Sanchez"
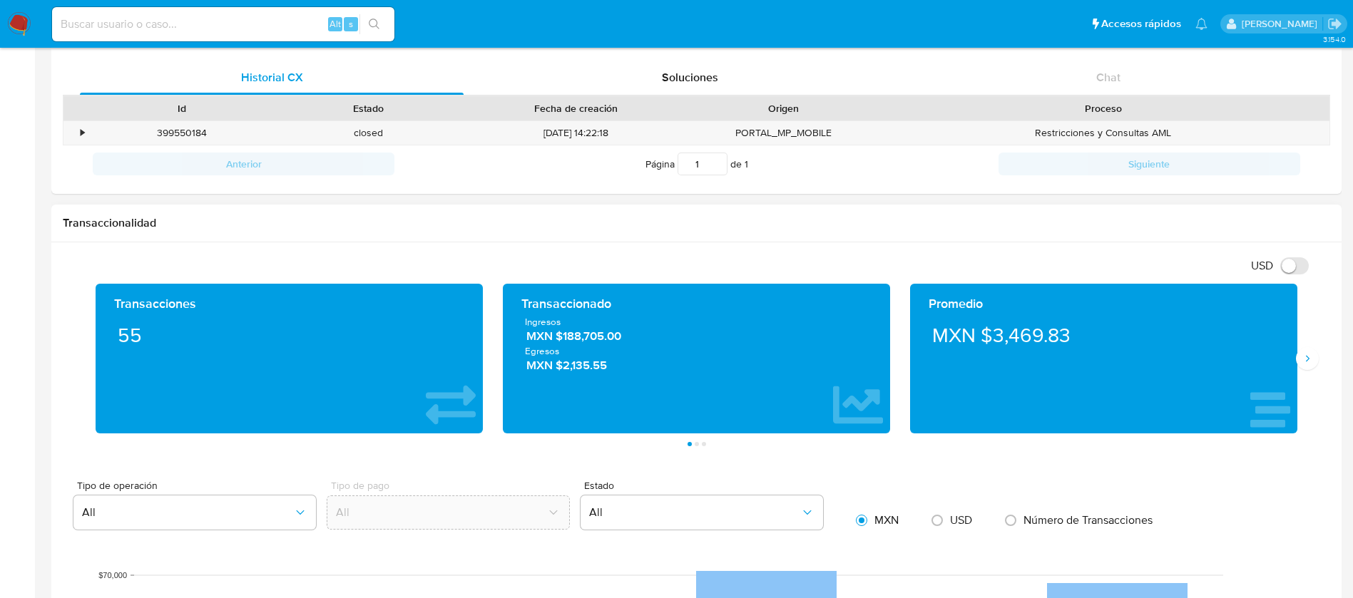
scroll to position [428, 0]
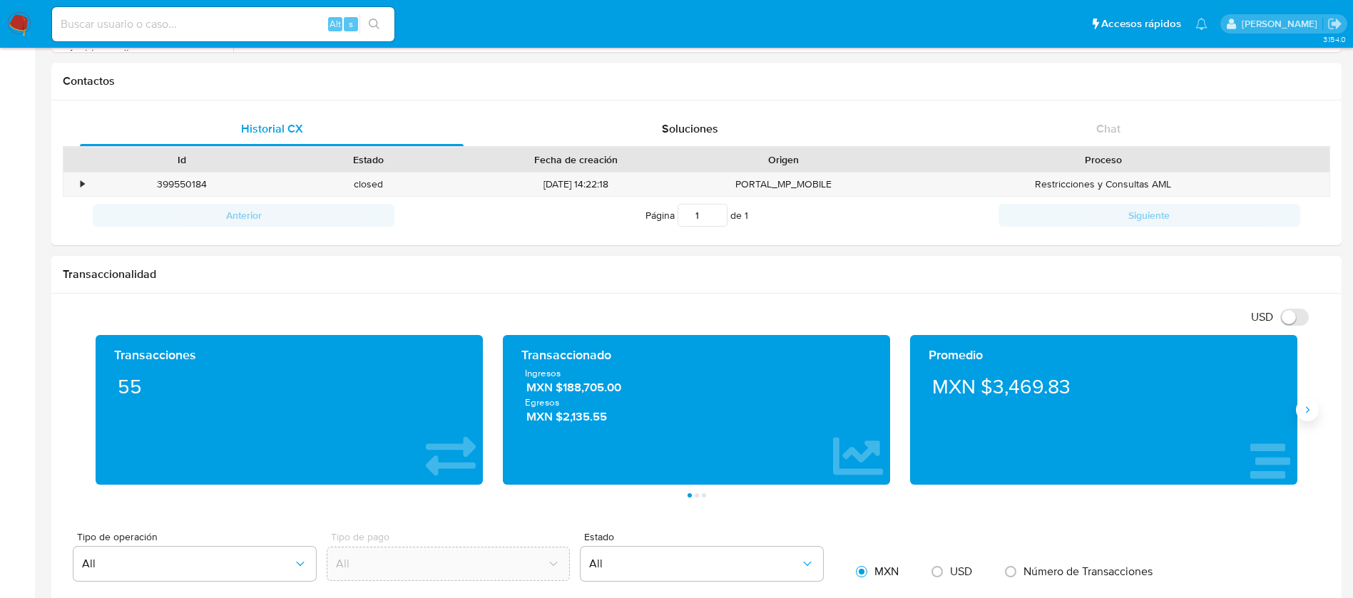
click at [1308, 416] on button "Siguiente" at bounding box center [1307, 410] width 23 height 23
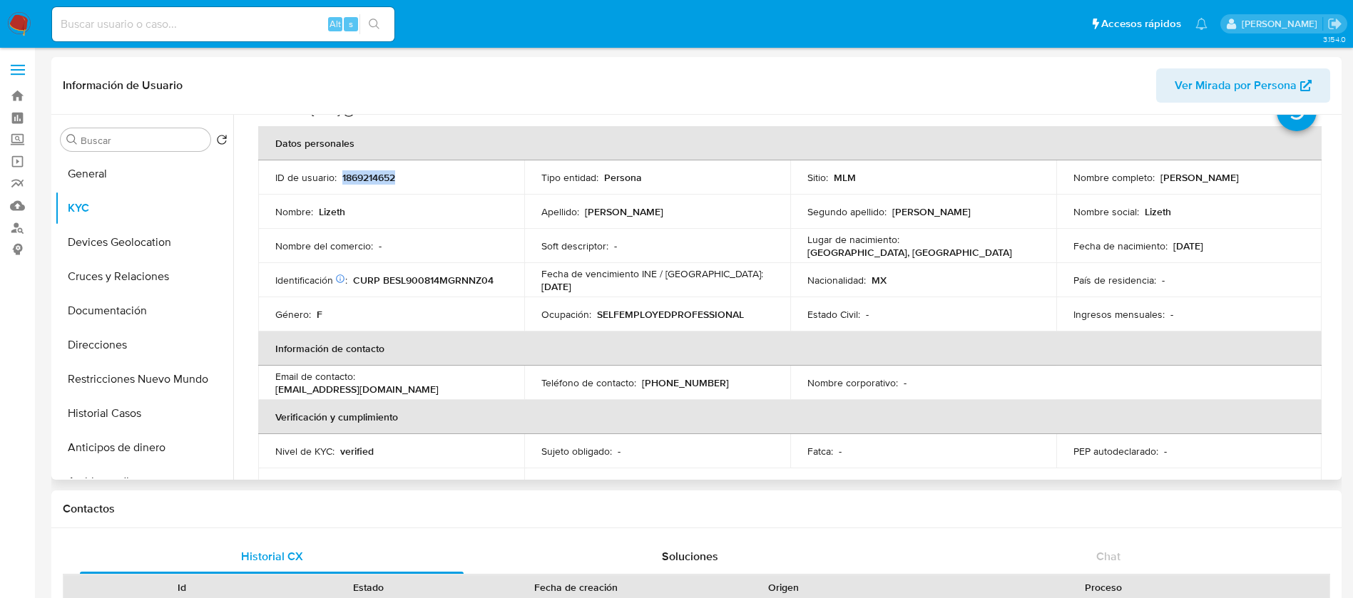
scroll to position [0, 0]
